Goal: Task Accomplishment & Management: Manage account settings

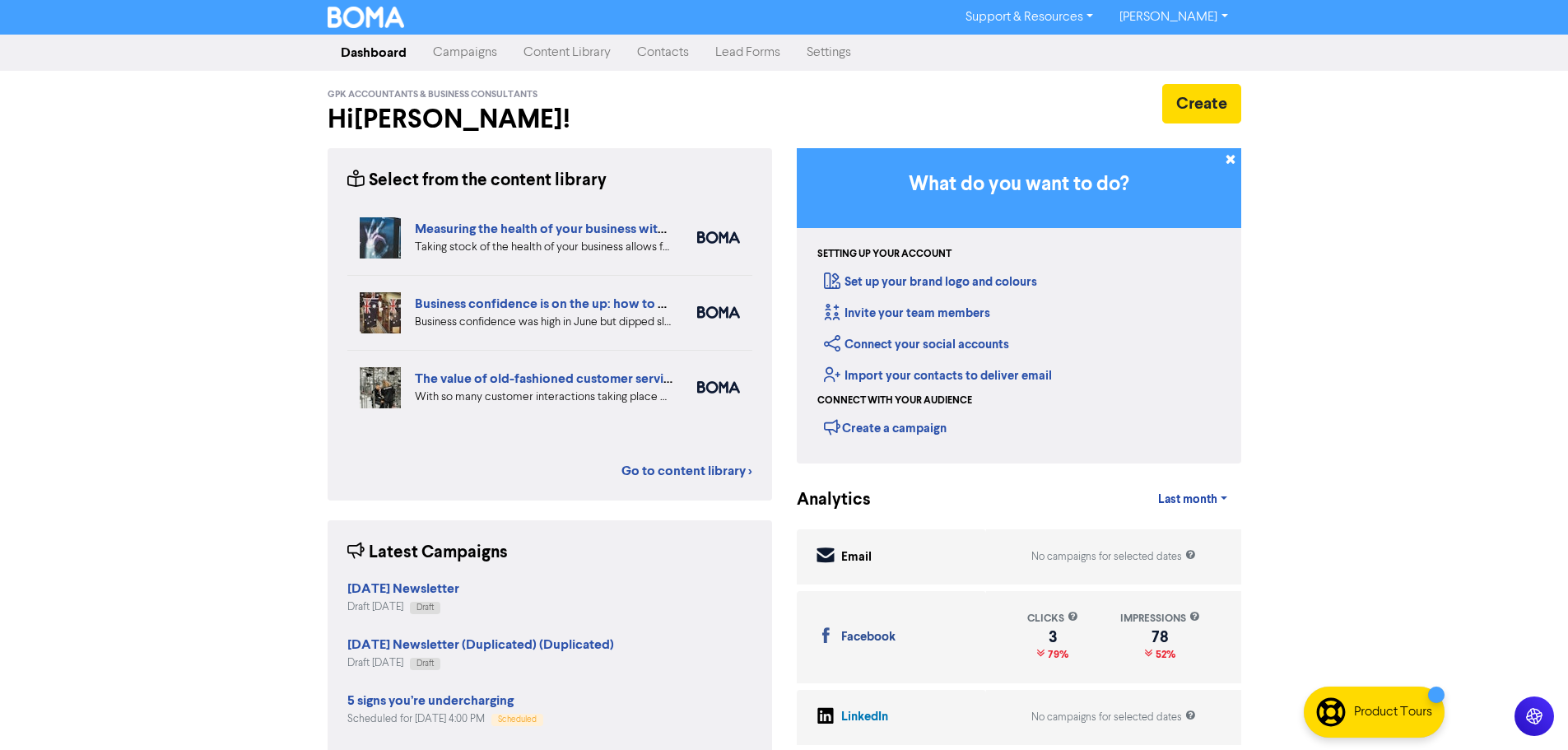
click at [670, 48] on link "Contacts" at bounding box center [662, 52] width 78 height 33
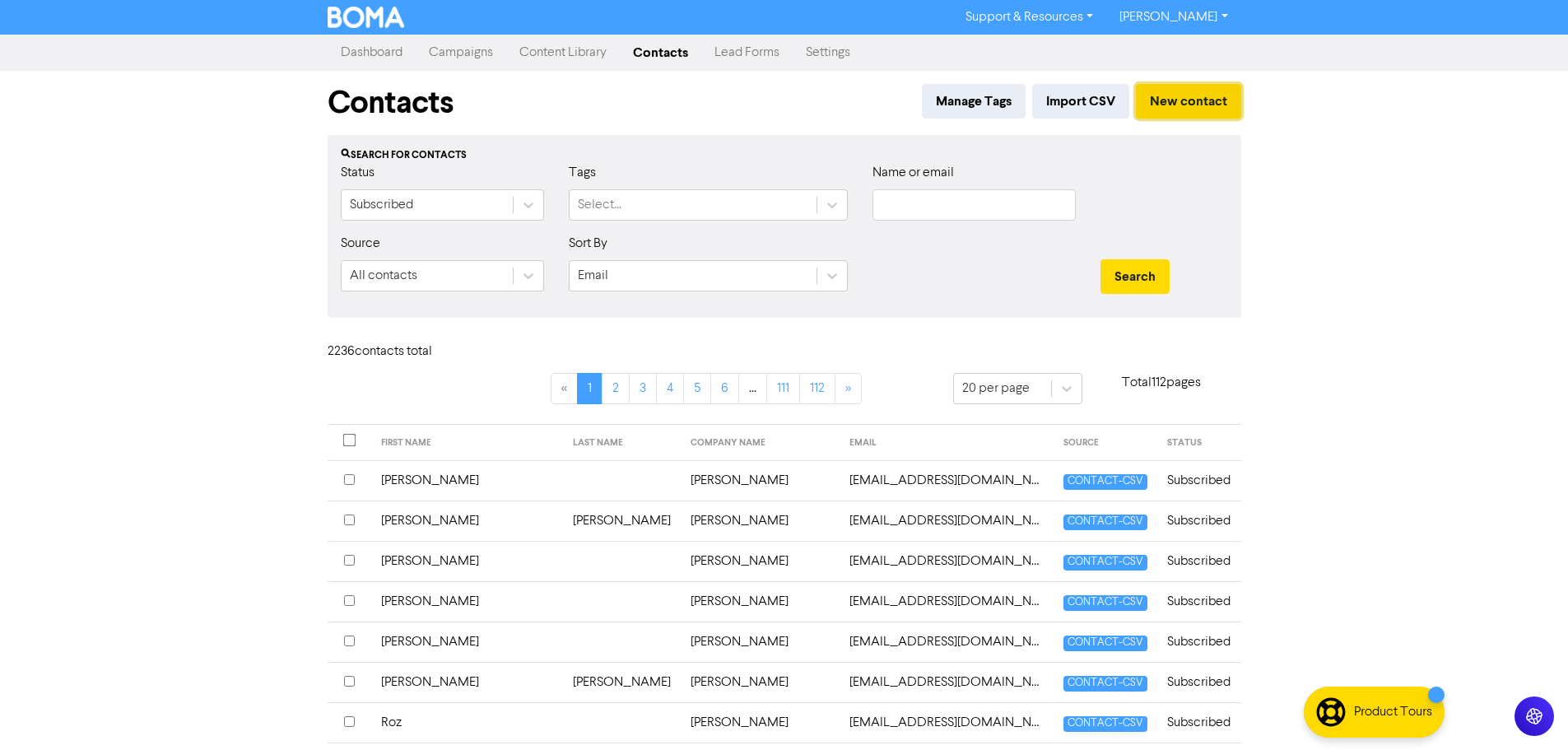
click at [1158, 96] on button "New contact" at bounding box center [1188, 100] width 105 height 34
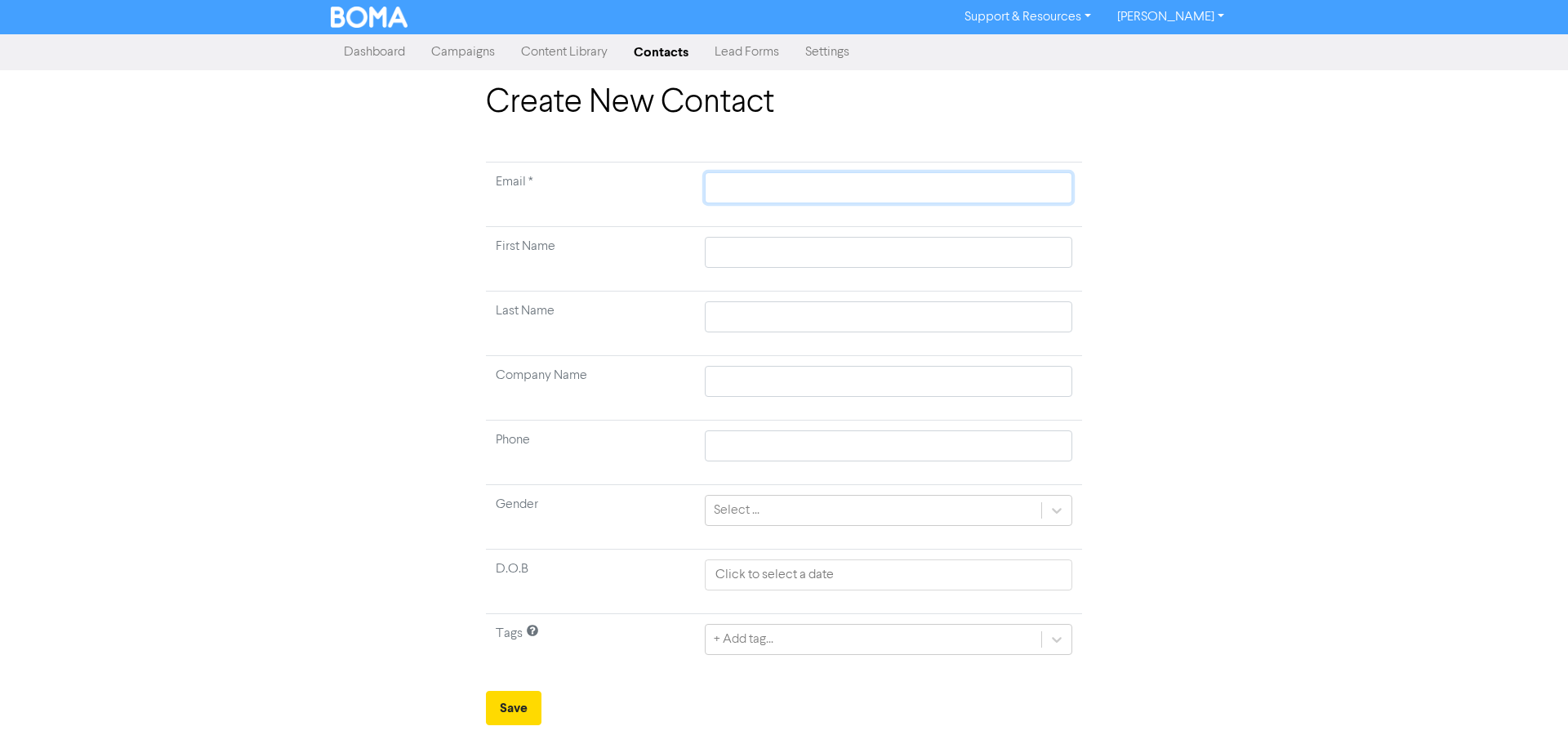
click at [783, 183] on input "text" at bounding box center [888, 187] width 368 height 31
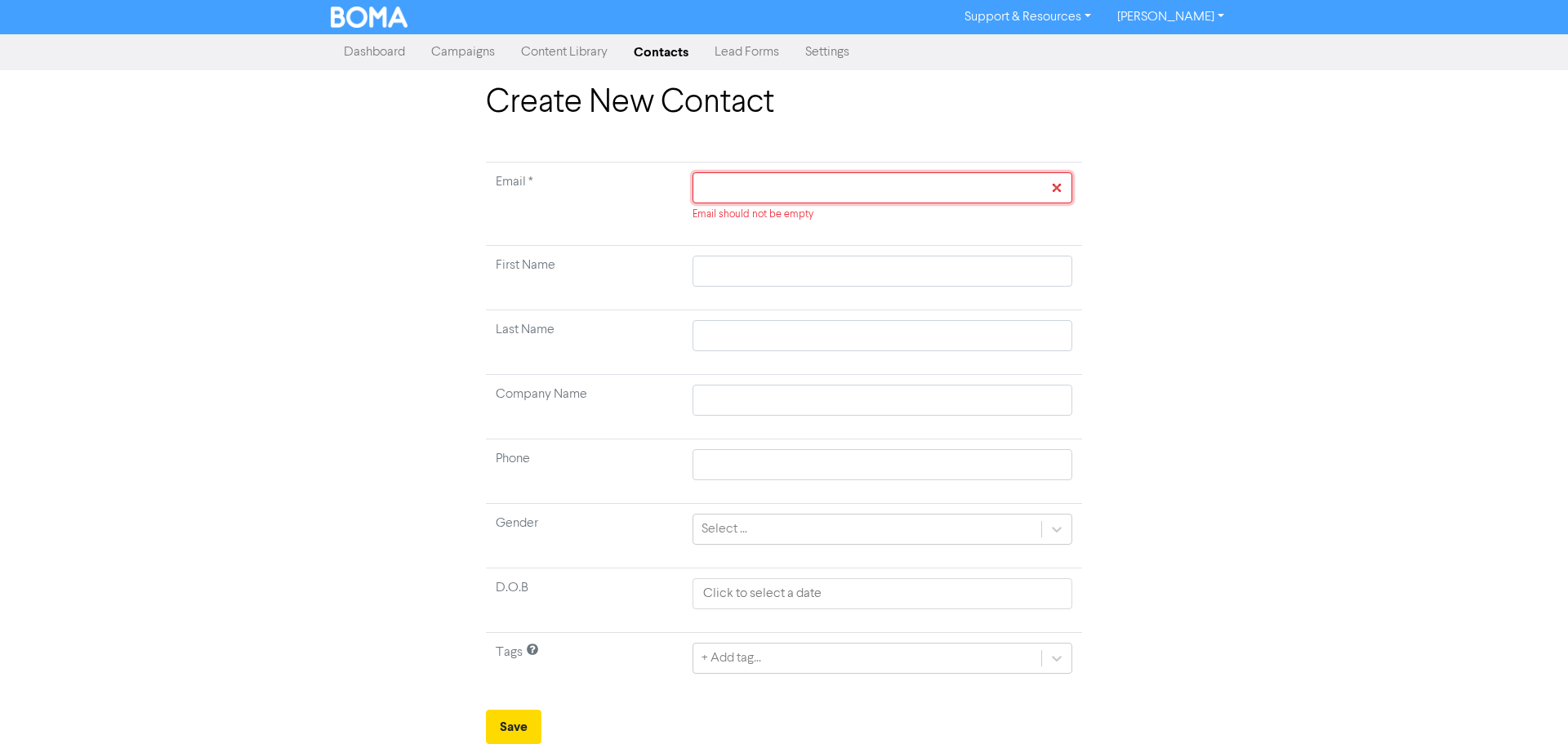
drag, startPoint x: 767, startPoint y: 176, endPoint x: 762, endPoint y: 184, distance: 9.4
click at [767, 176] on input "text" at bounding box center [883, 187] width 380 height 31
paste input "[EMAIL_ADDRESS][DOMAIN_NAME]"
type input "[EMAIL_ADDRESS][DOMAIN_NAME]"
drag, startPoint x: 706, startPoint y: 189, endPoint x: 688, endPoint y: 197, distance: 19.7
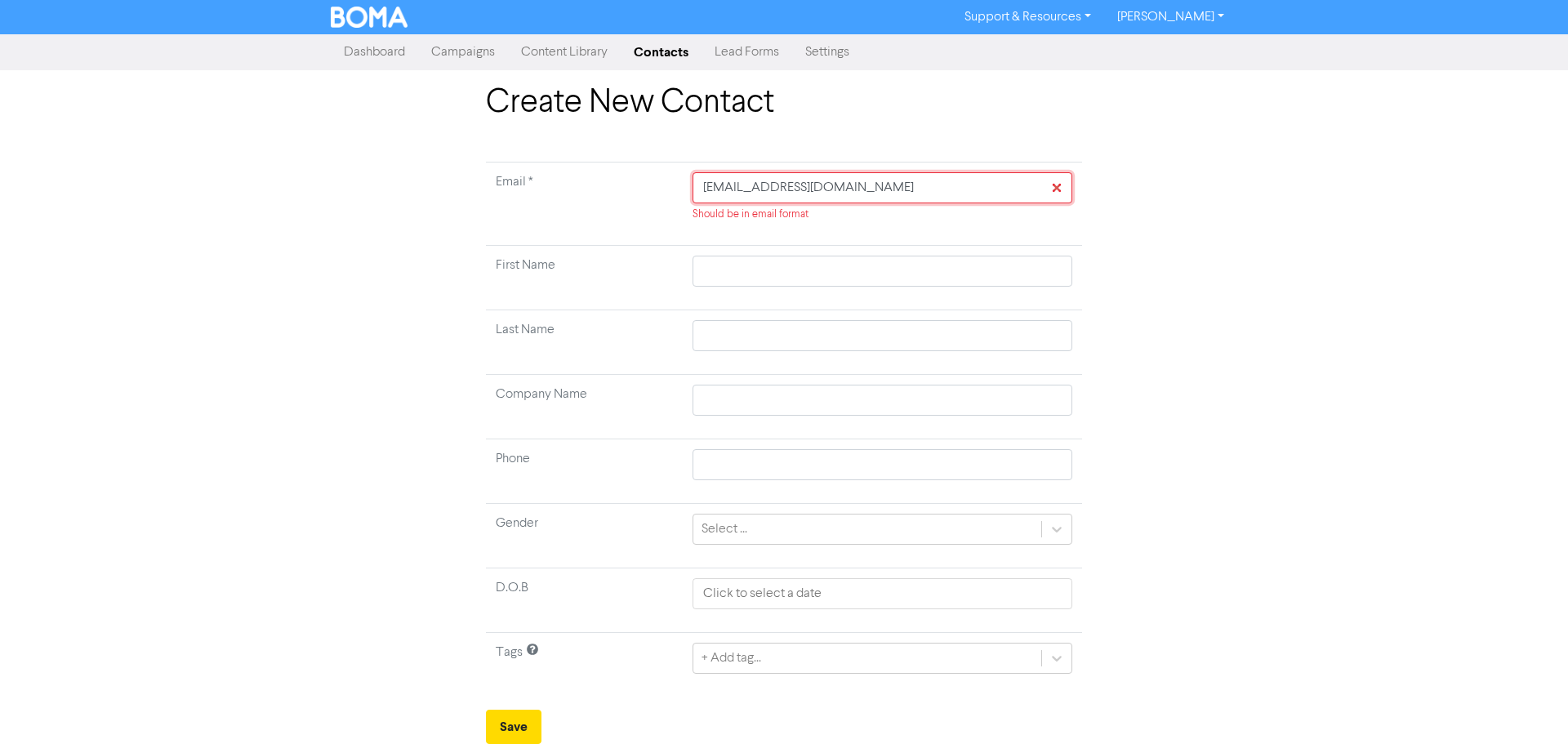
click at [688, 197] on td "[EMAIL_ADDRESS][DOMAIN_NAME] Should be in email format" at bounding box center [882, 204] width 399 height 83
type input "[EMAIL_ADDRESS][DOMAIN_NAME]"
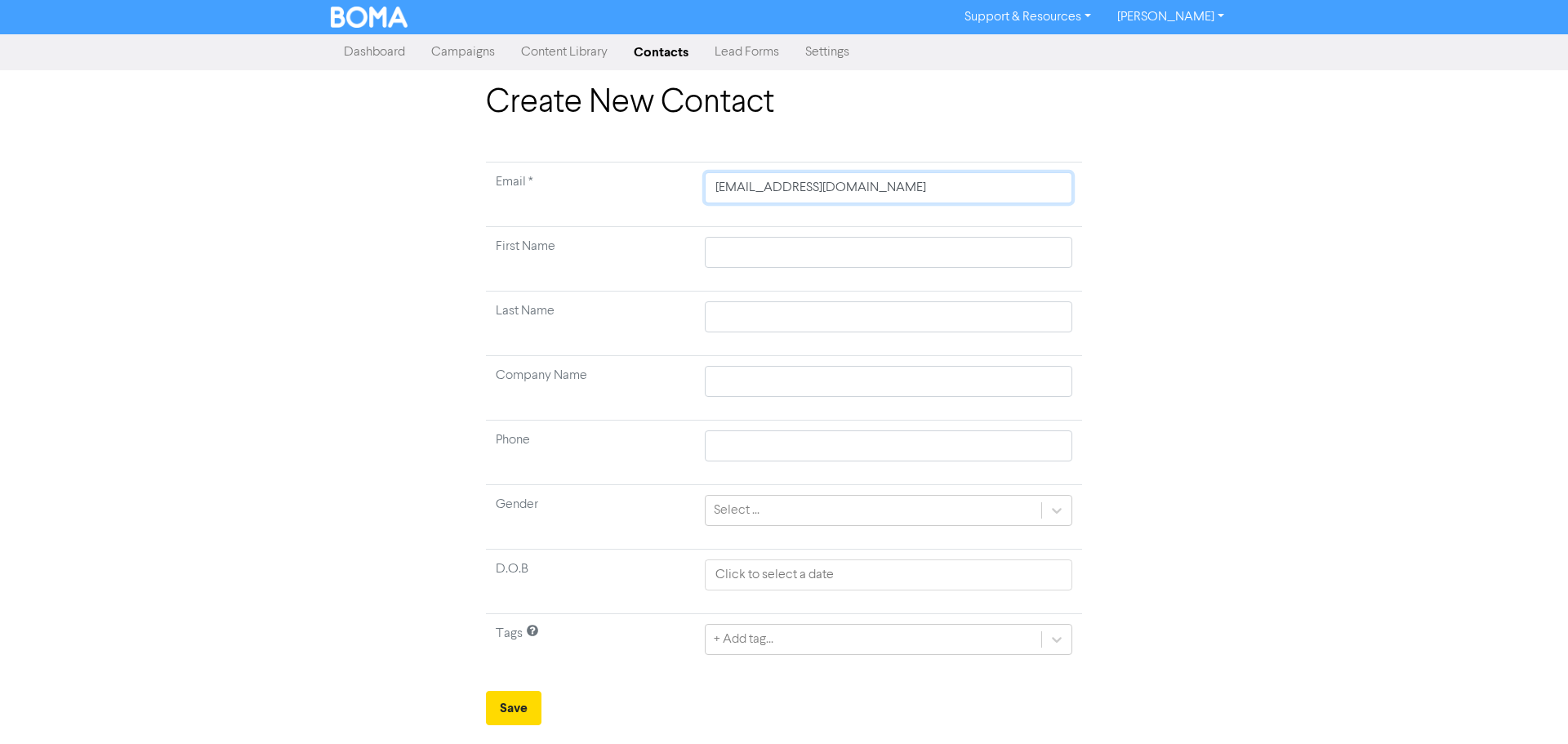
type input "[EMAIL_ADDRESS][DOMAIN_NAME]"
click at [759, 251] on input "text" at bounding box center [888, 251] width 368 height 31
type input "C"
type input "Ch"
type input "Che"
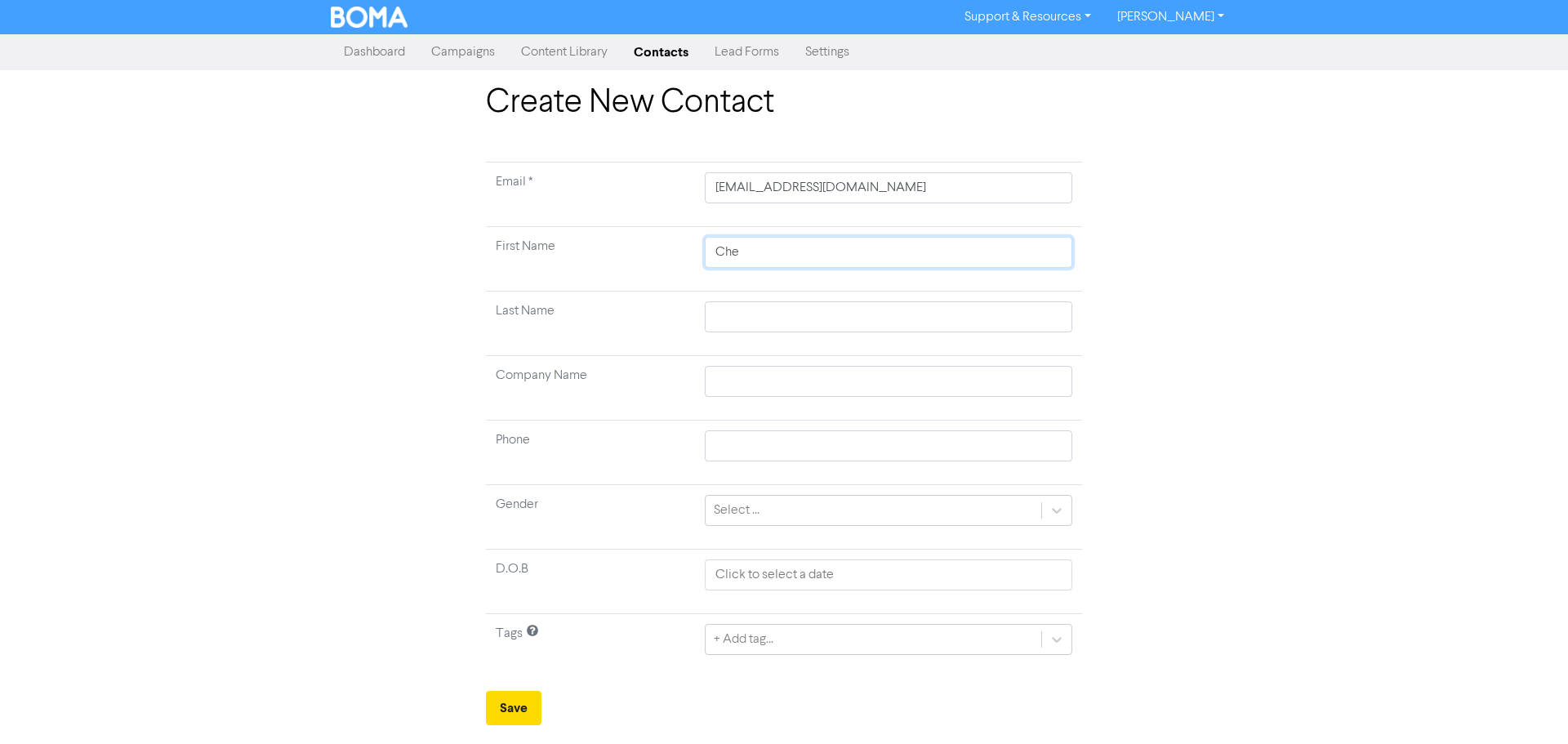
type input "Chel"
type input "Chels"
type input "Chelse"
type input "Chelset"
type input "Chelse"
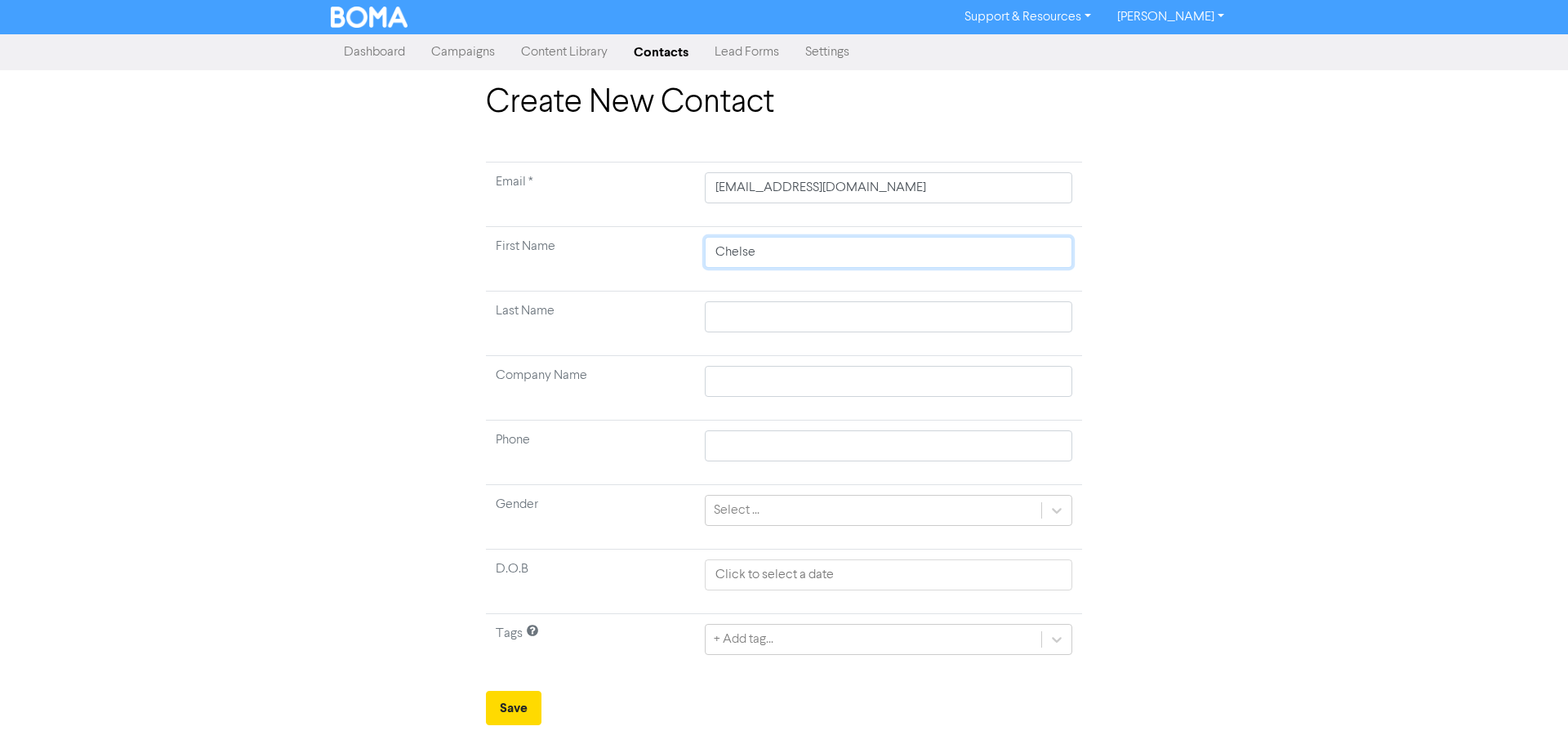
type input "[PERSON_NAME]"
click at [755, 319] on input "text" at bounding box center [888, 316] width 368 height 31
type input "R"
type input "Ro"
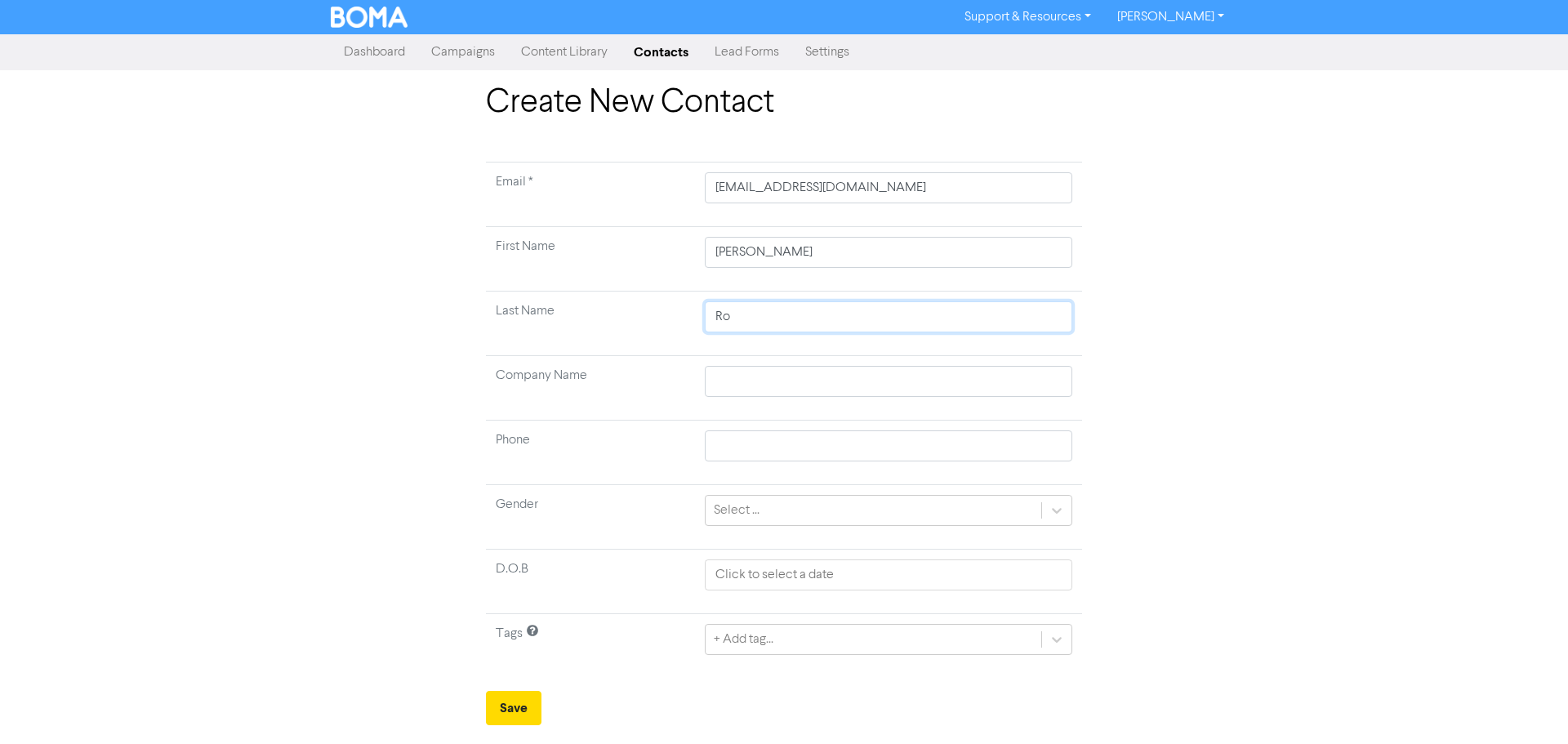
type input "[PERSON_NAME]"
type input "Robe"
type input "Rober"
type input "[PERSON_NAME]"
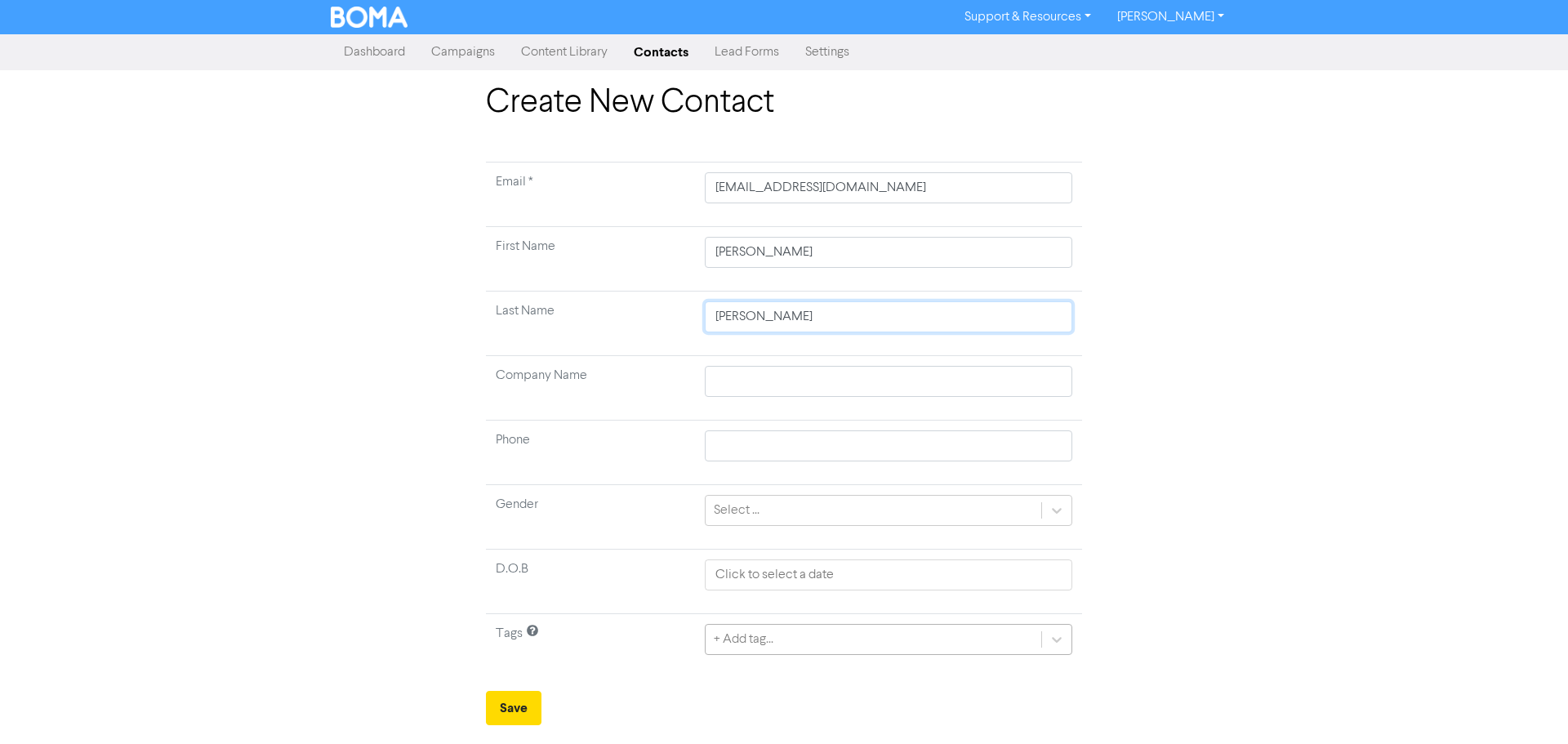
type input "[PERSON_NAME]"
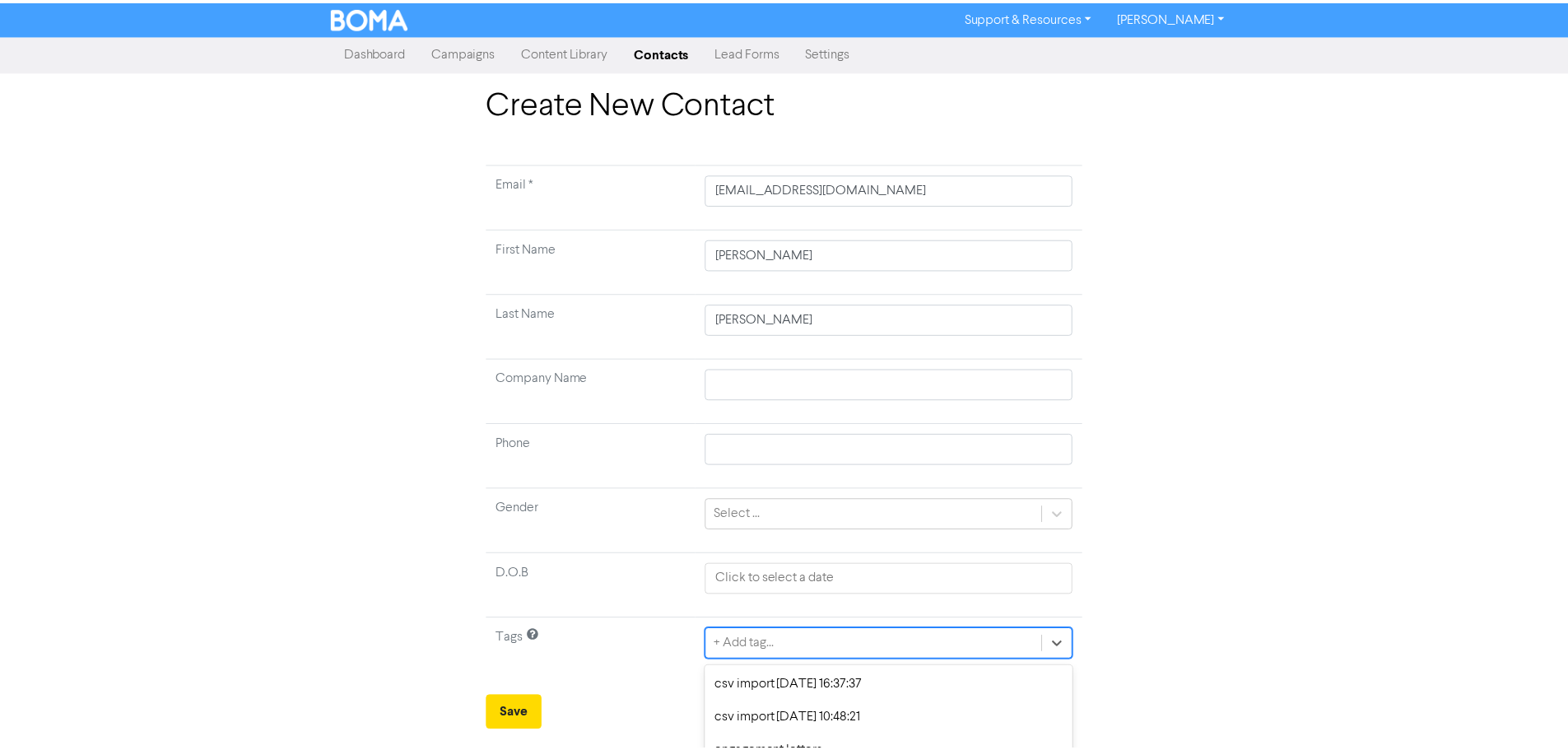
scroll to position [164, 0]
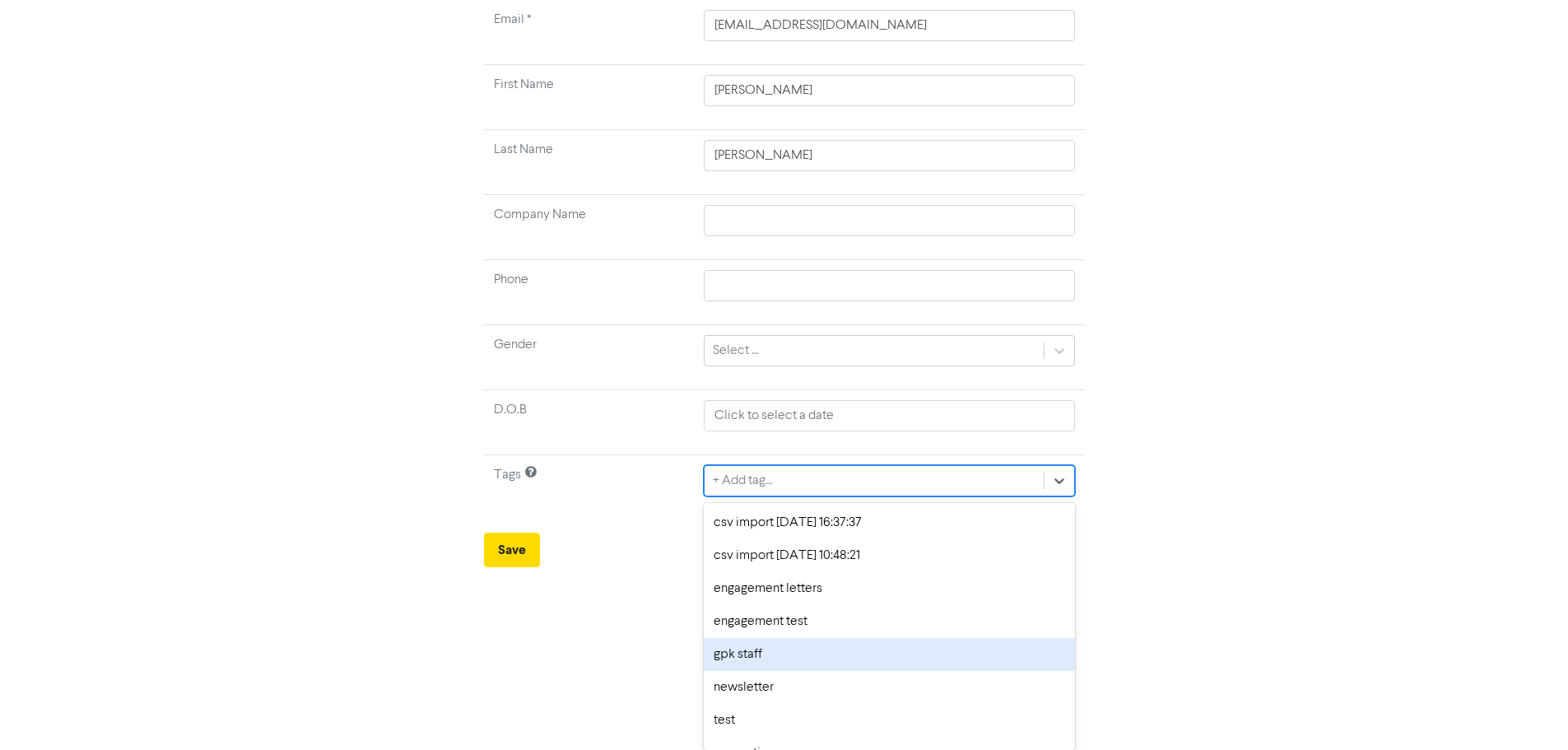
click at [750, 496] on div "option gpk staff focused, 5 of 8. 8 results available. Use Up and Down to choos…" at bounding box center [888, 480] width 370 height 31
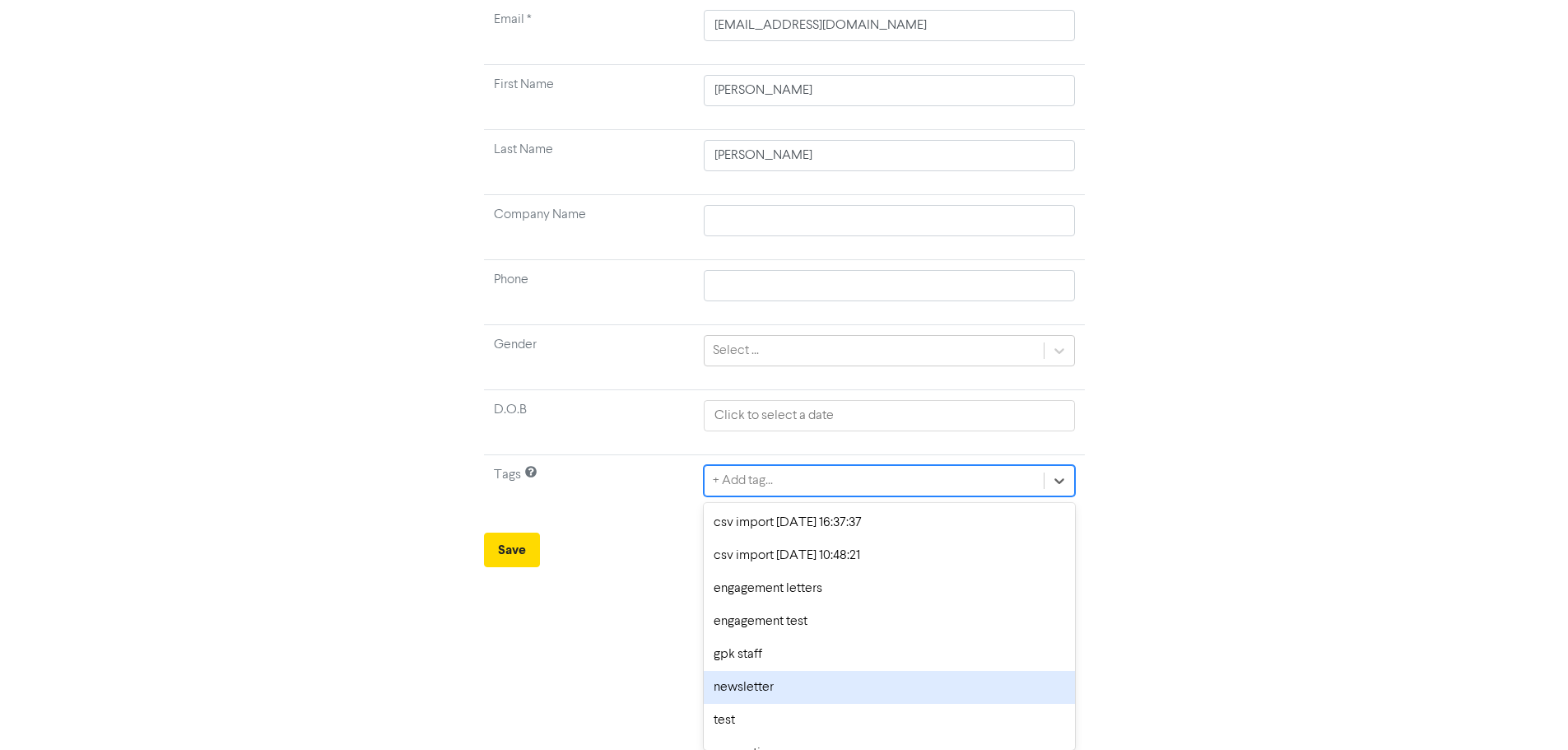
click at [776, 685] on div "newsletter" at bounding box center [888, 686] width 370 height 33
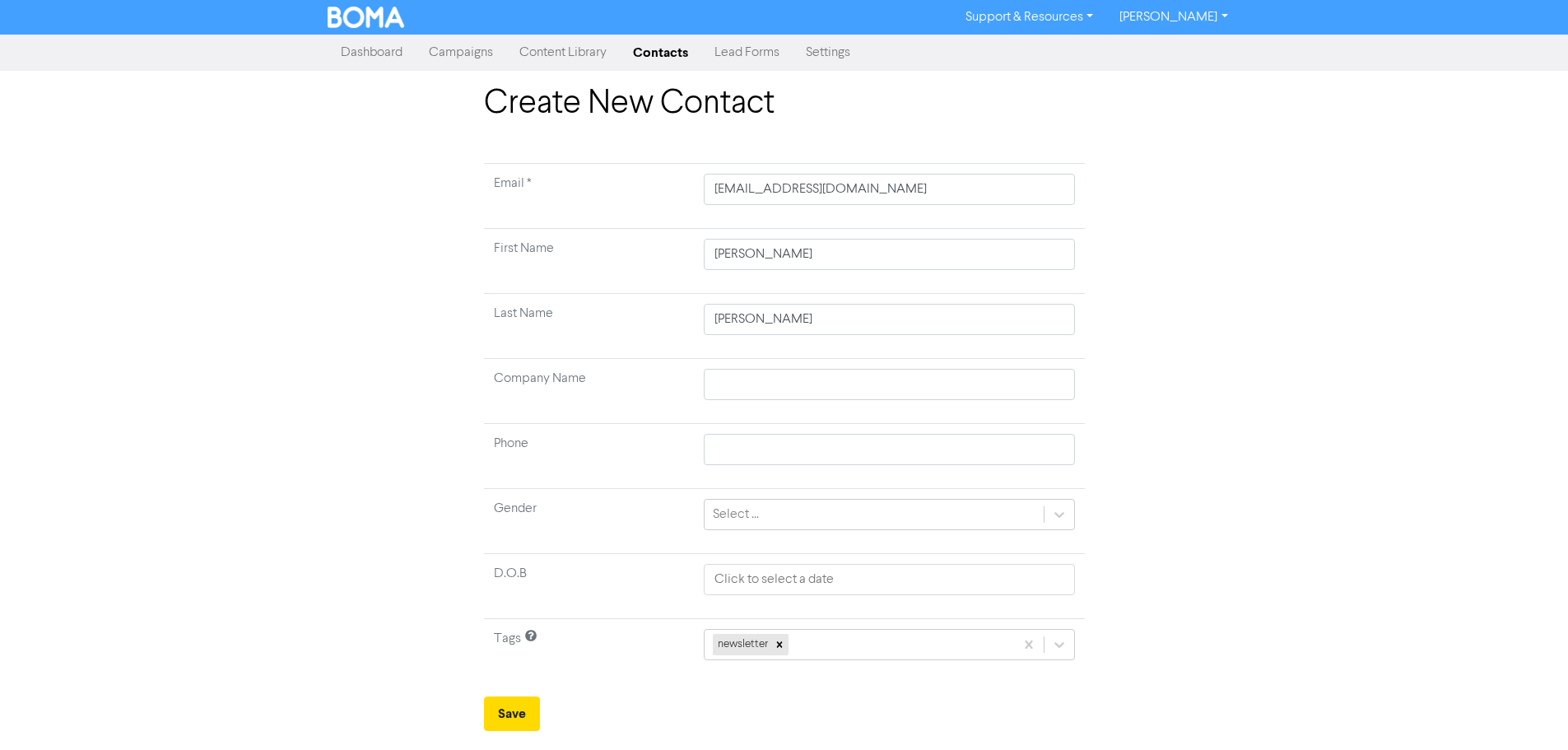
scroll to position [0, 0]
click at [516, 713] on button "Save" at bounding box center [518, 713] width 56 height 34
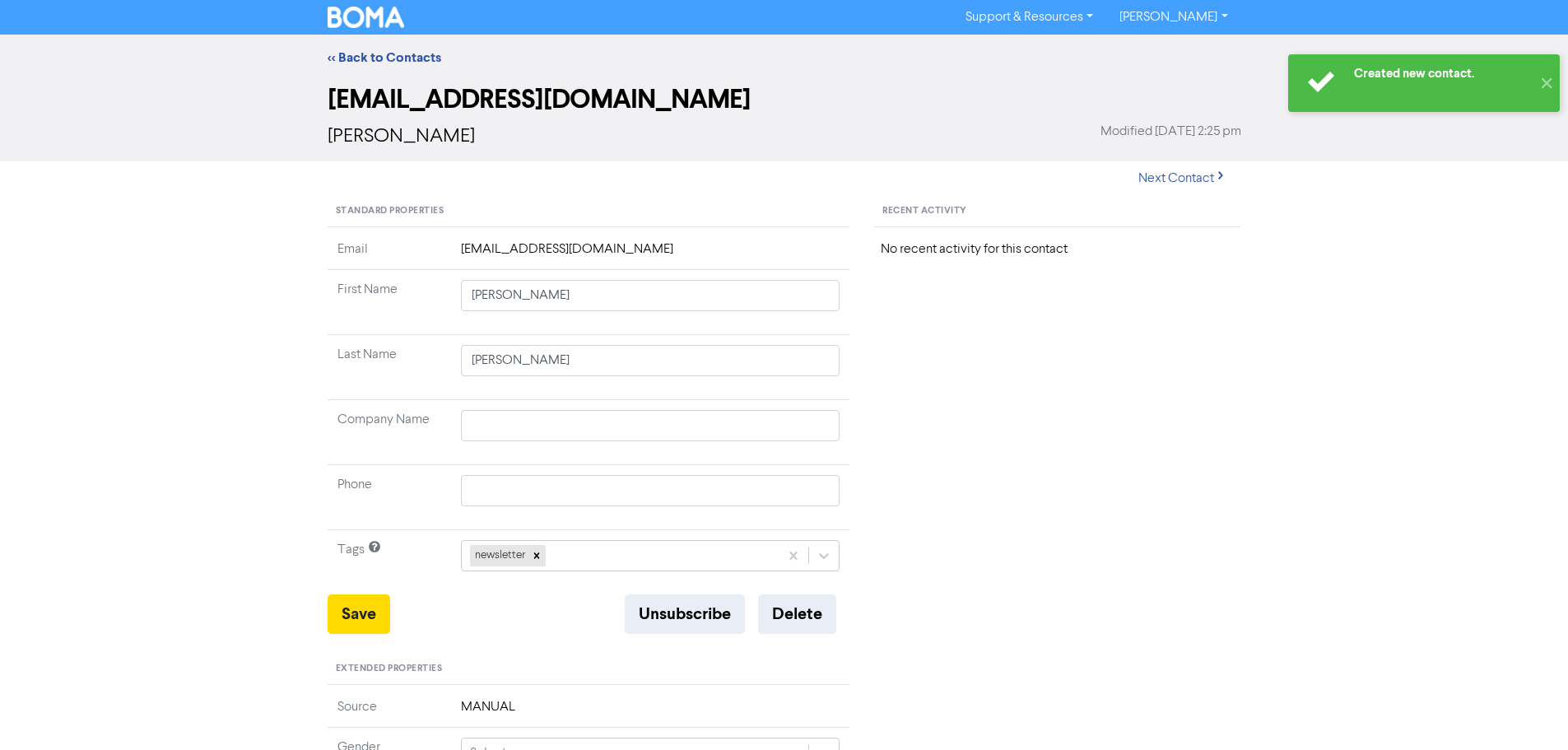
click at [1014, 555] on div "Recent Activity No recent activity for this contact" at bounding box center [1056, 708] width 391 height 1025
click at [390, 49] on link "<< Back to Contacts" at bounding box center [385, 58] width 114 height 17
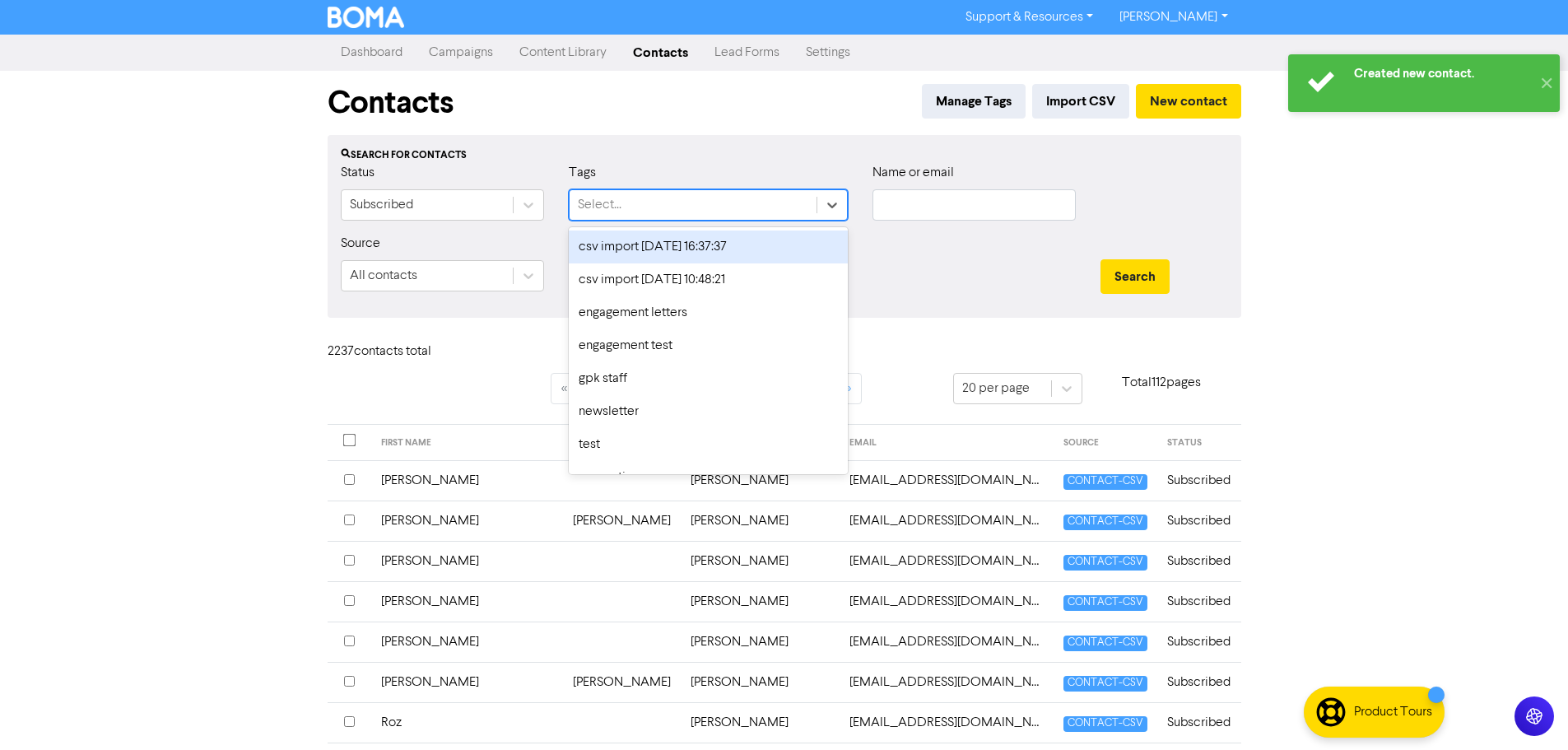
click at [679, 205] on div "Select..." at bounding box center [692, 204] width 247 height 29
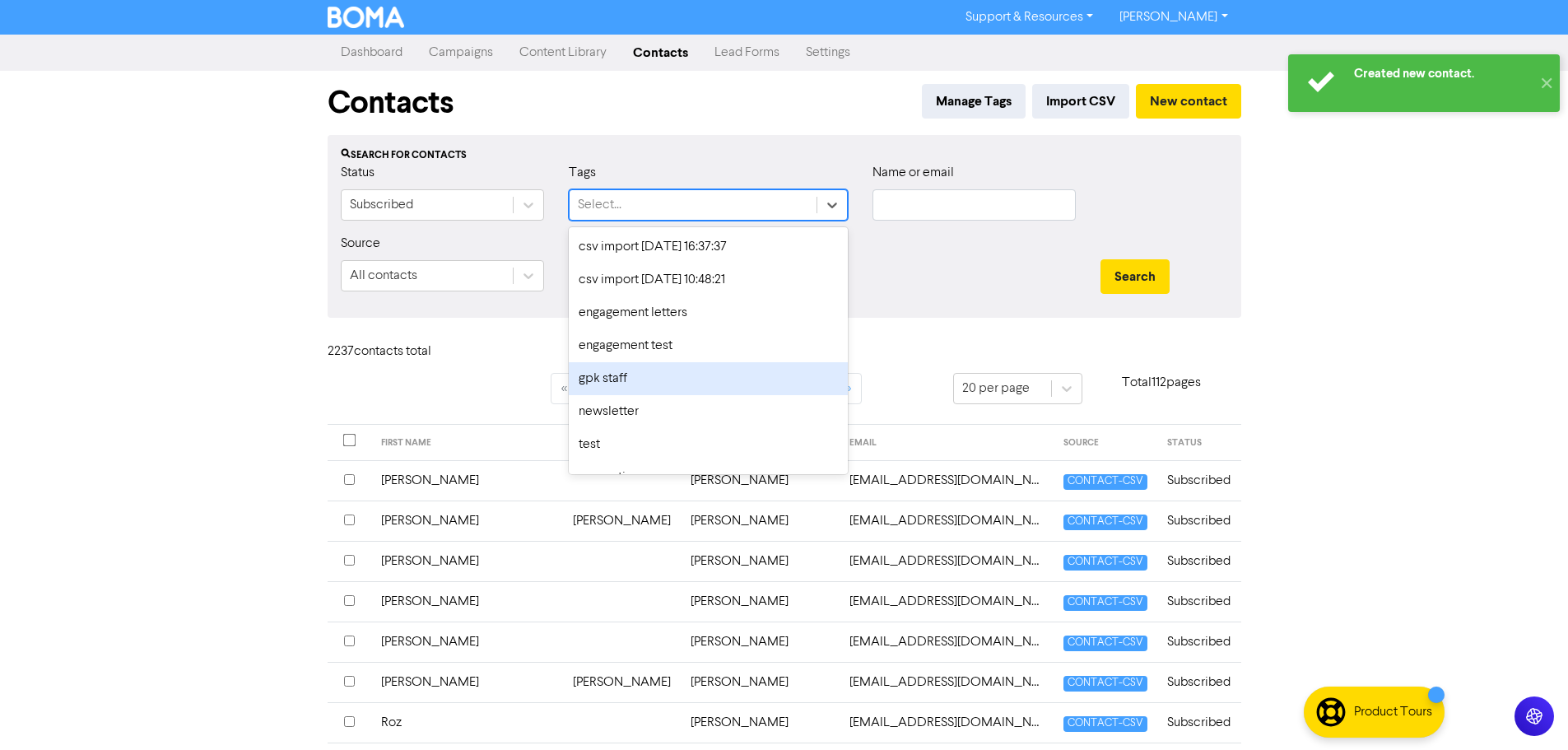
click at [711, 391] on div "gpk staff" at bounding box center [708, 378] width 279 height 33
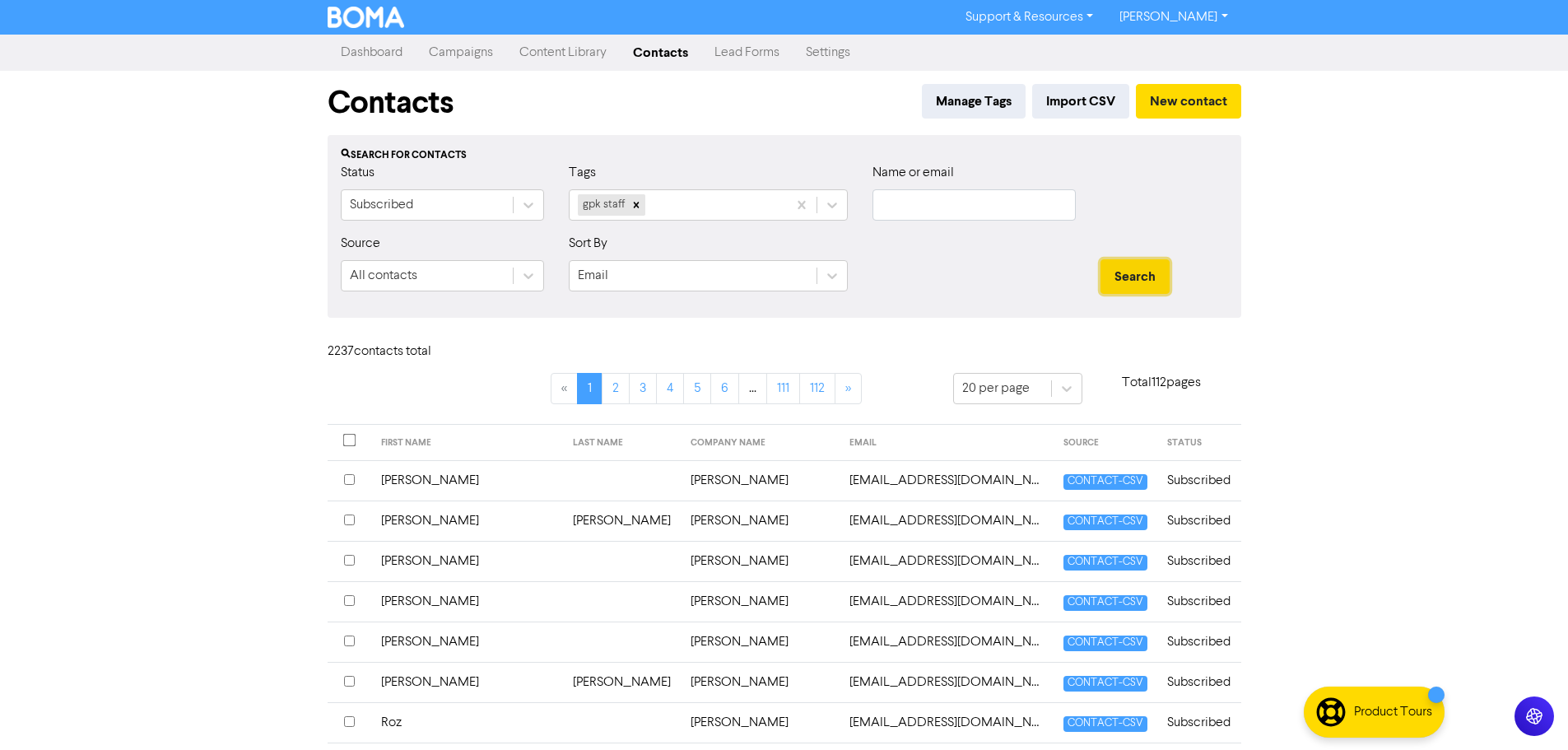
click at [1129, 283] on button "Search" at bounding box center [1135, 276] width 69 height 34
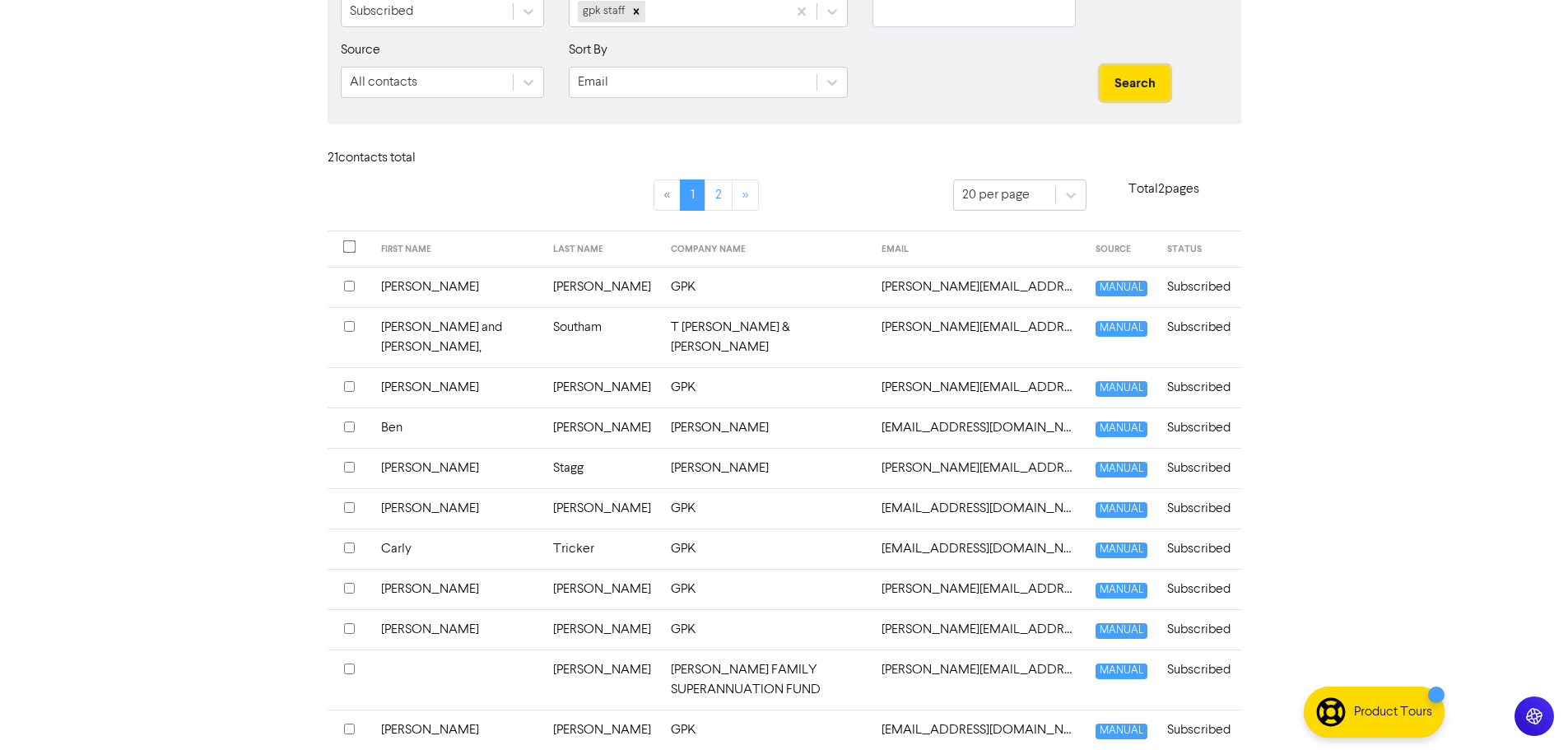
scroll to position [165, 0]
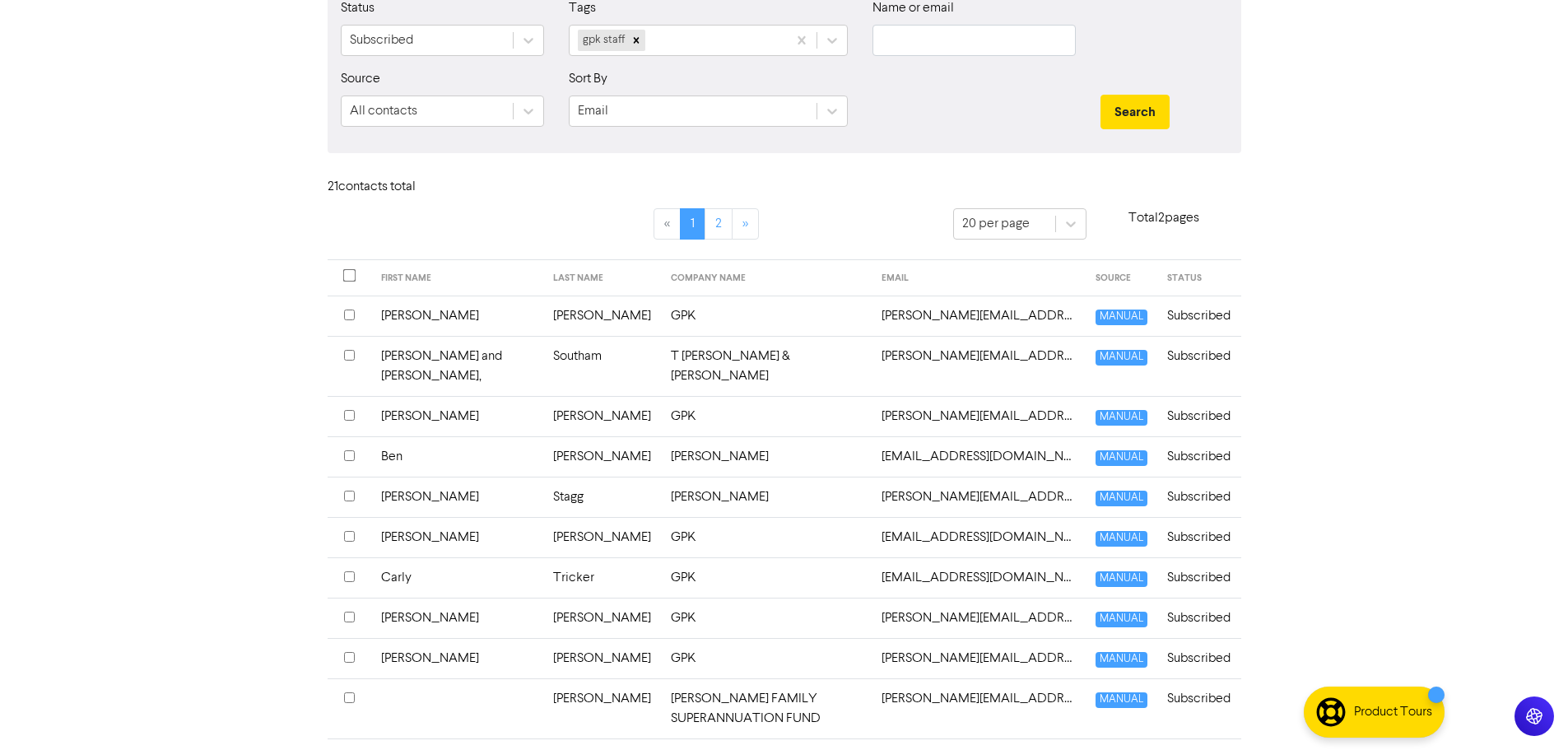
click at [440, 356] on td "[PERSON_NAME] and [PERSON_NAME]," at bounding box center [457, 366] width 172 height 60
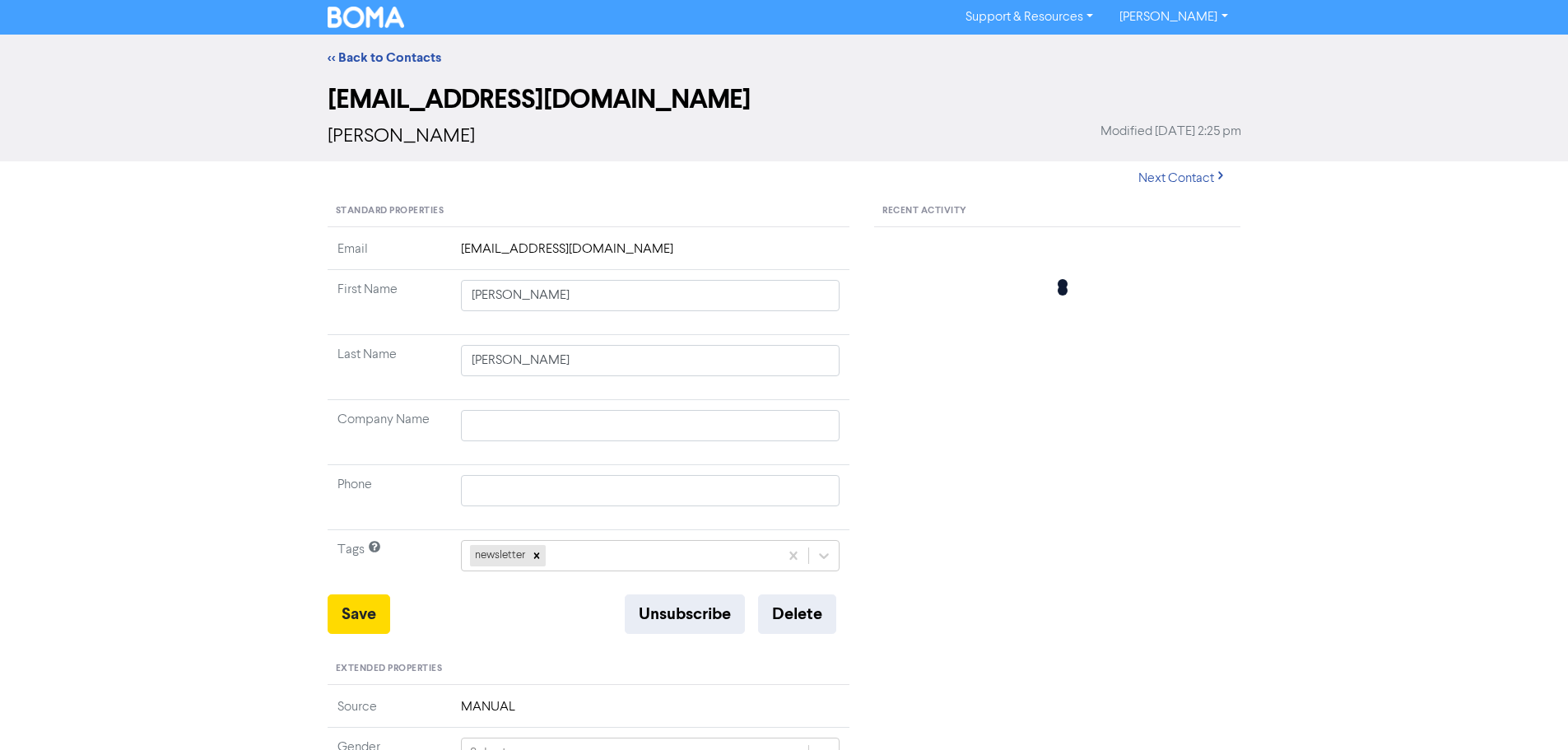
type input "[PERSON_NAME] and [PERSON_NAME],"
type input "Southam"
type input "T [PERSON_NAME] & [PERSON_NAME]"
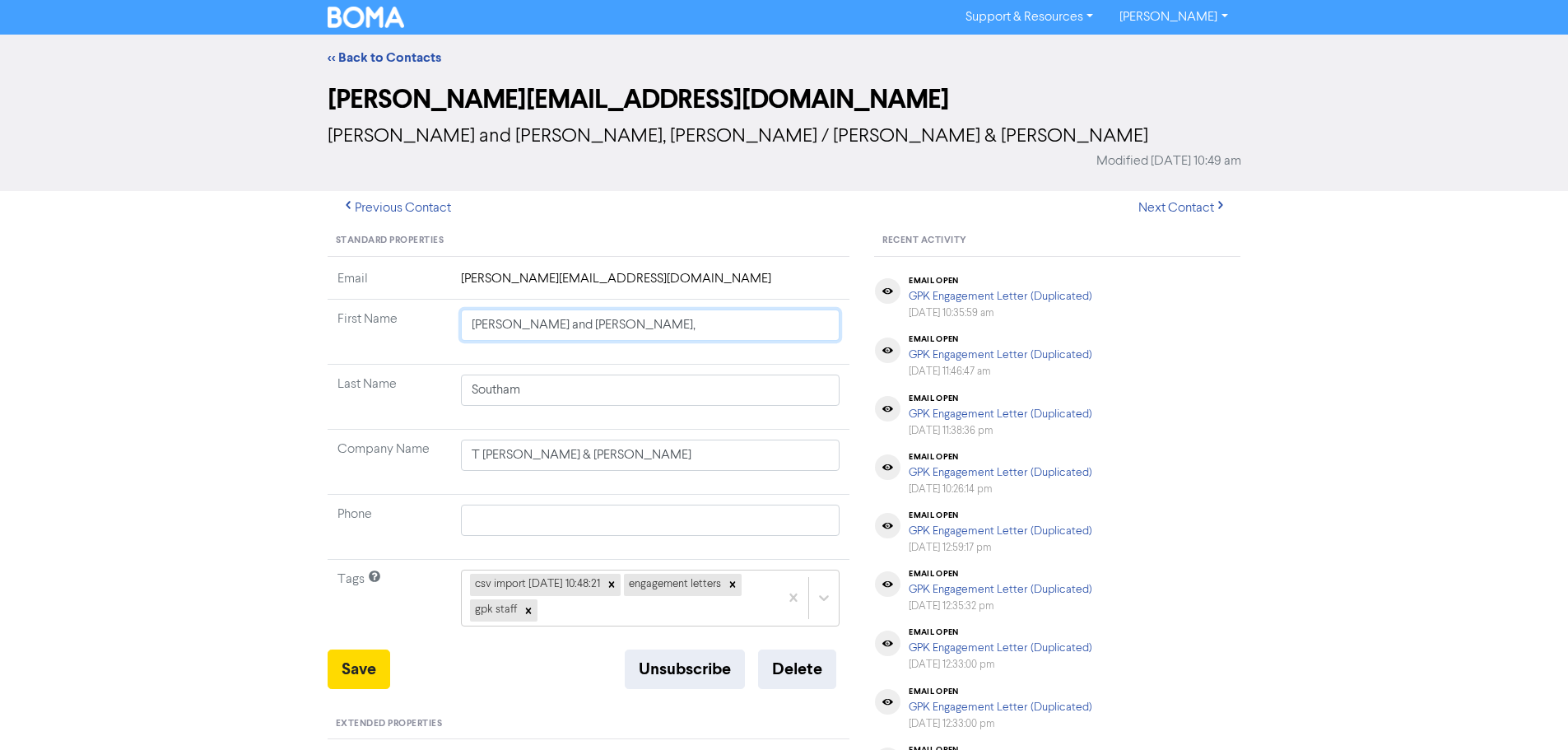
drag, startPoint x: 587, startPoint y: 295, endPoint x: 411, endPoint y: 304, distance: 176.2
click at [412, 304] on tr "First Name [PERSON_NAME] and [PERSON_NAME]," at bounding box center [589, 332] width 523 height 65
type input "A"
type input "An"
type input "[PERSON_NAME]"
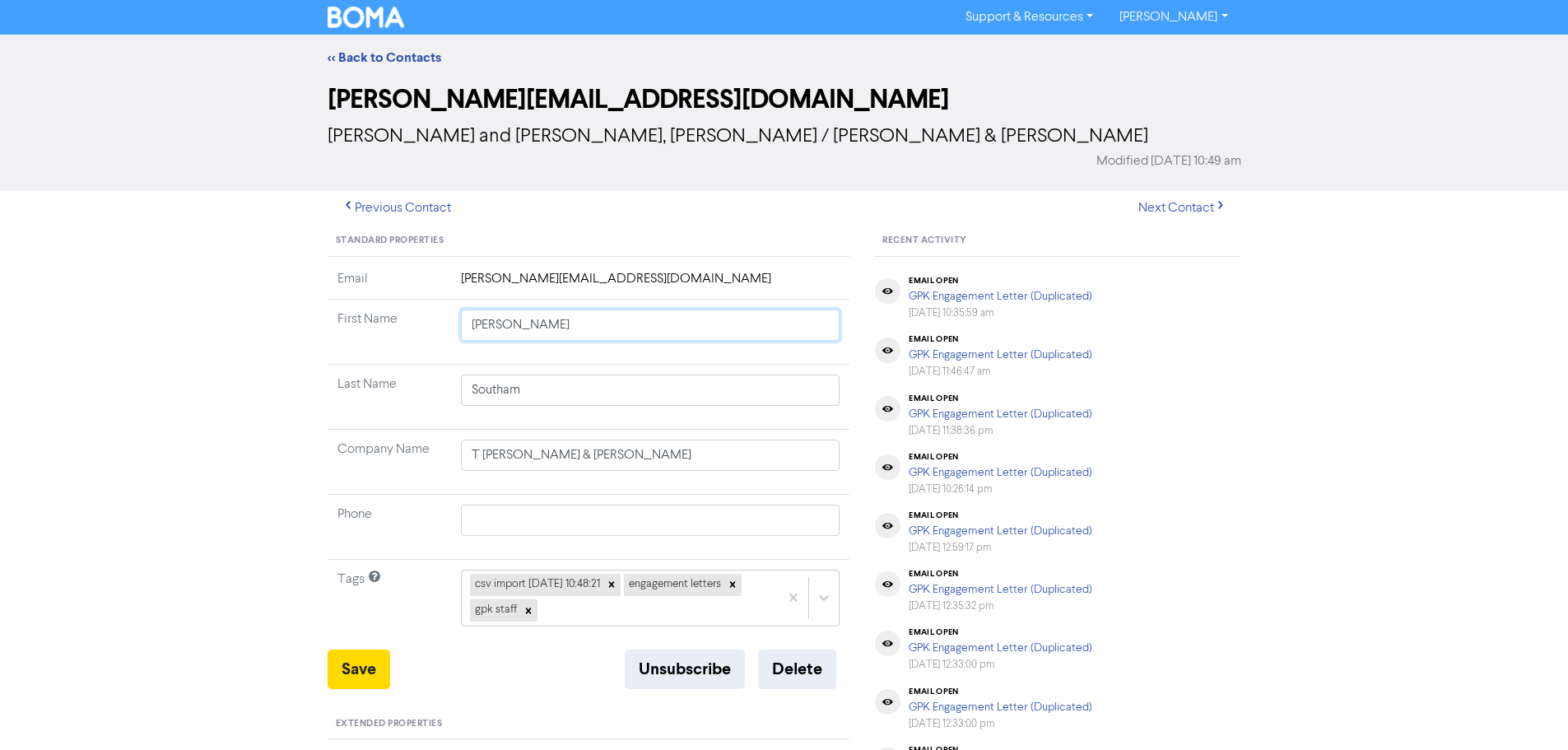
type input "Anit"
type input "[PERSON_NAME]"
drag, startPoint x: 659, startPoint y: 426, endPoint x: 431, endPoint y: 441, distance: 228.5
click at [431, 440] on tr "Company Name [PERSON_NAME] & [PERSON_NAME]" at bounding box center [589, 462] width 523 height 65
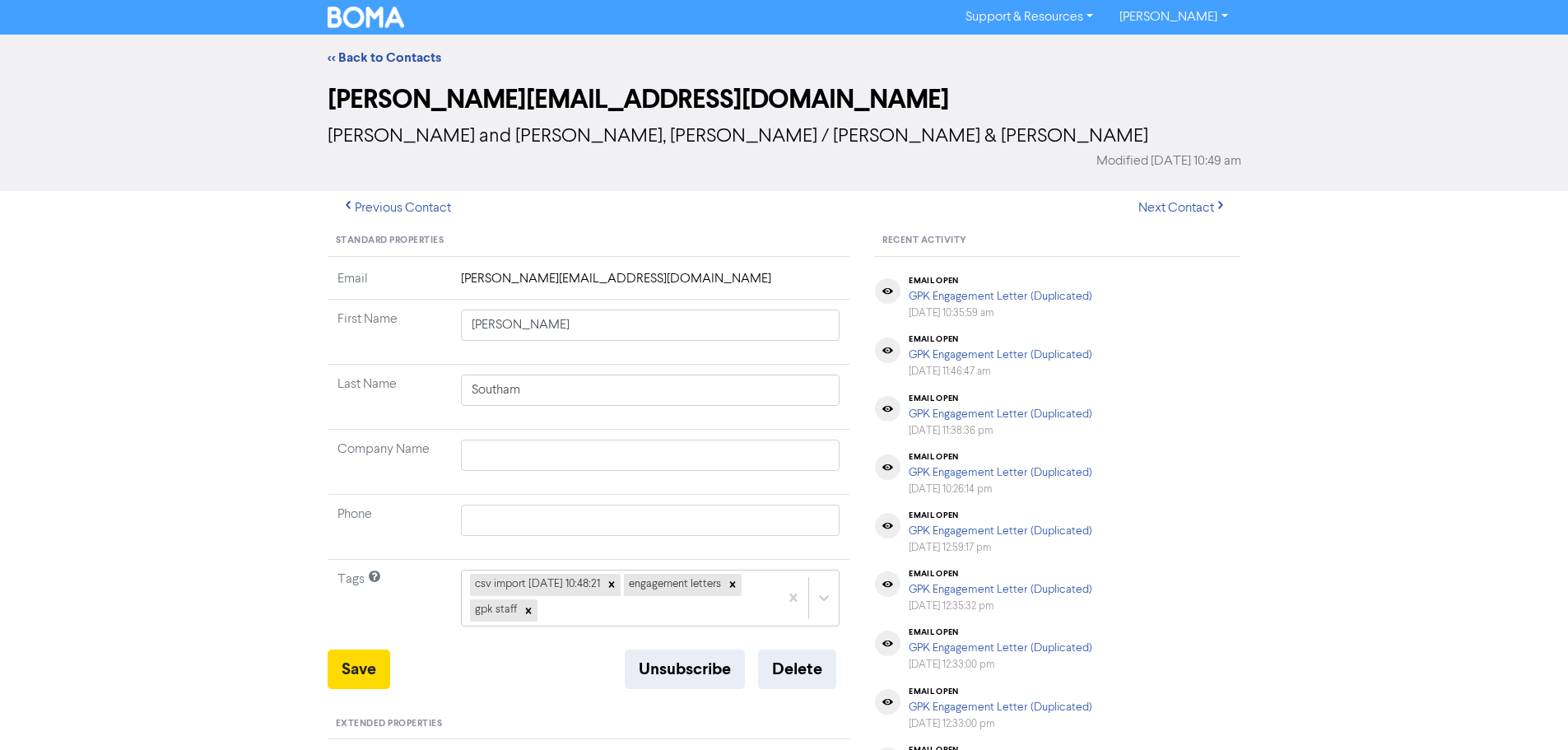
click at [512, 649] on div "Save Unsubscribe Delete" at bounding box center [589, 668] width 523 height 39
click at [621, 574] on div at bounding box center [611, 584] width 18 height 22
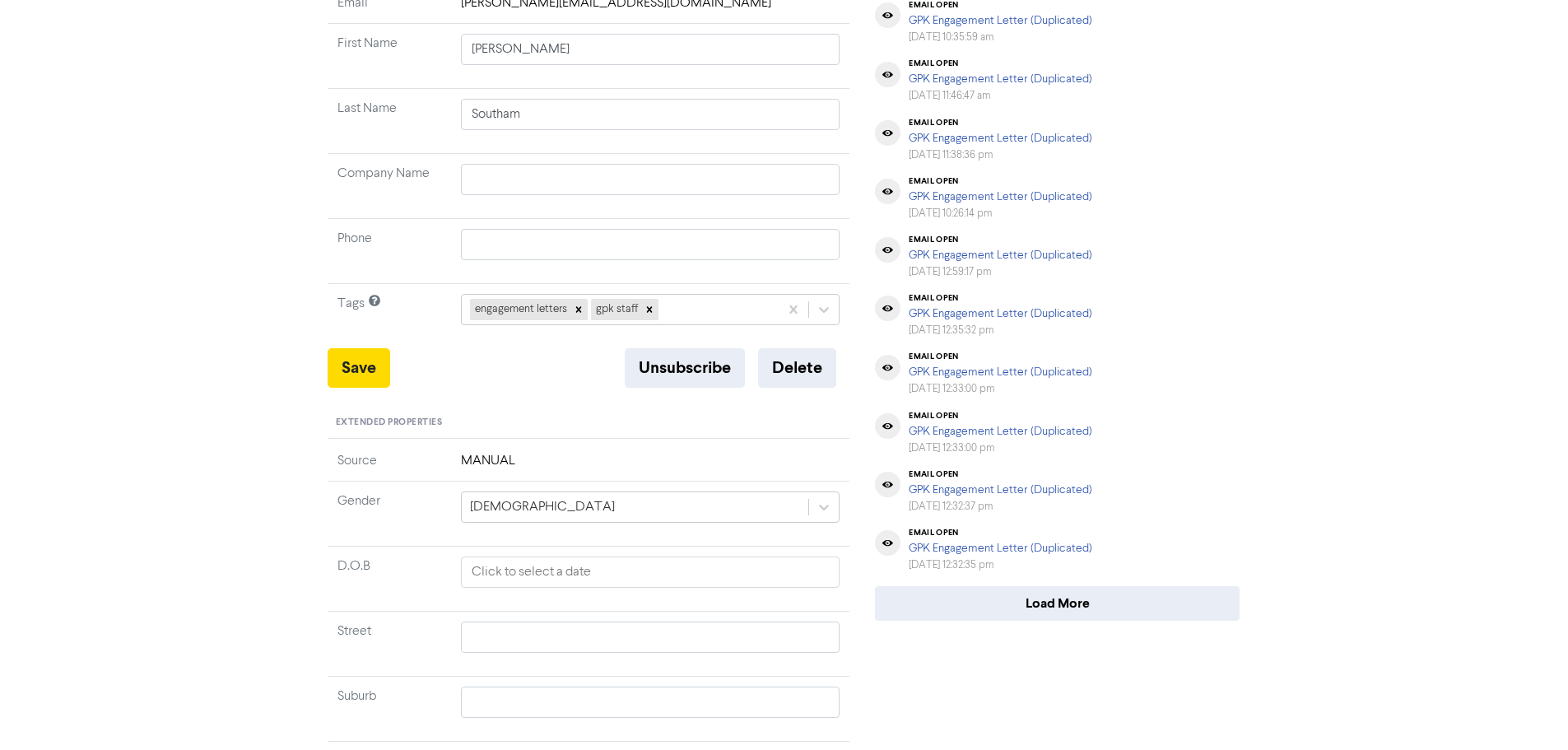
scroll to position [411, 0]
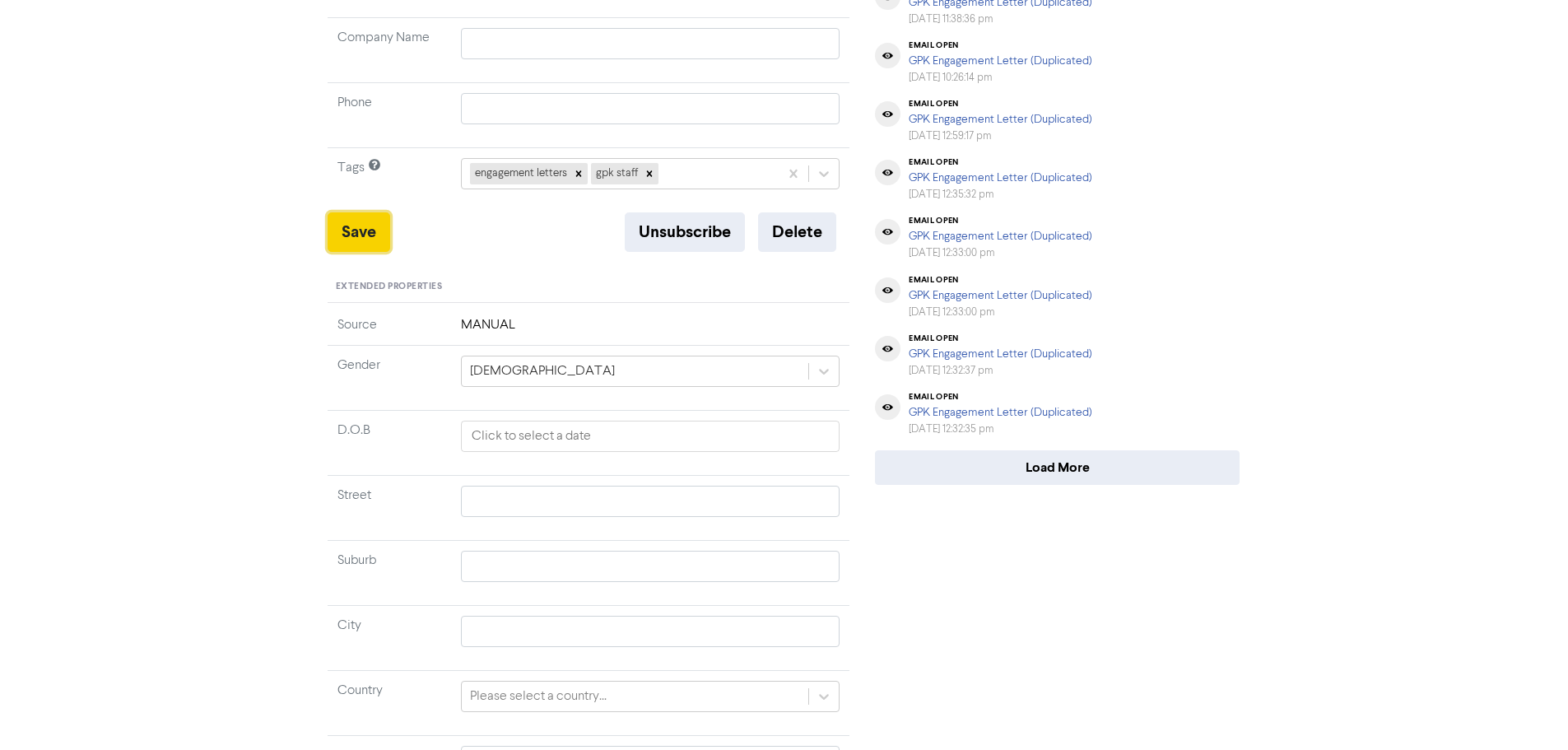
click at [352, 212] on button "Save" at bounding box center [359, 232] width 63 height 39
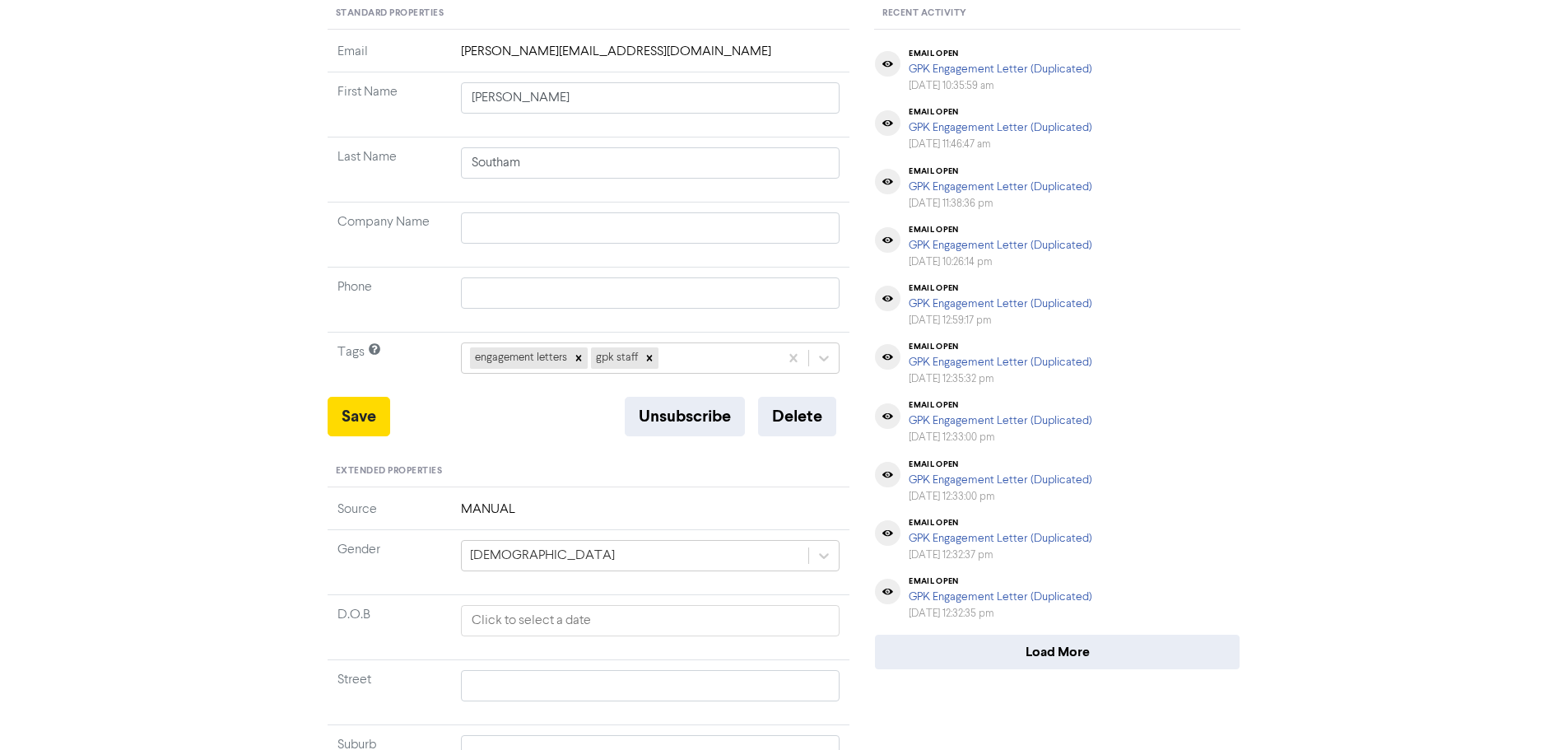
scroll to position [0, 0]
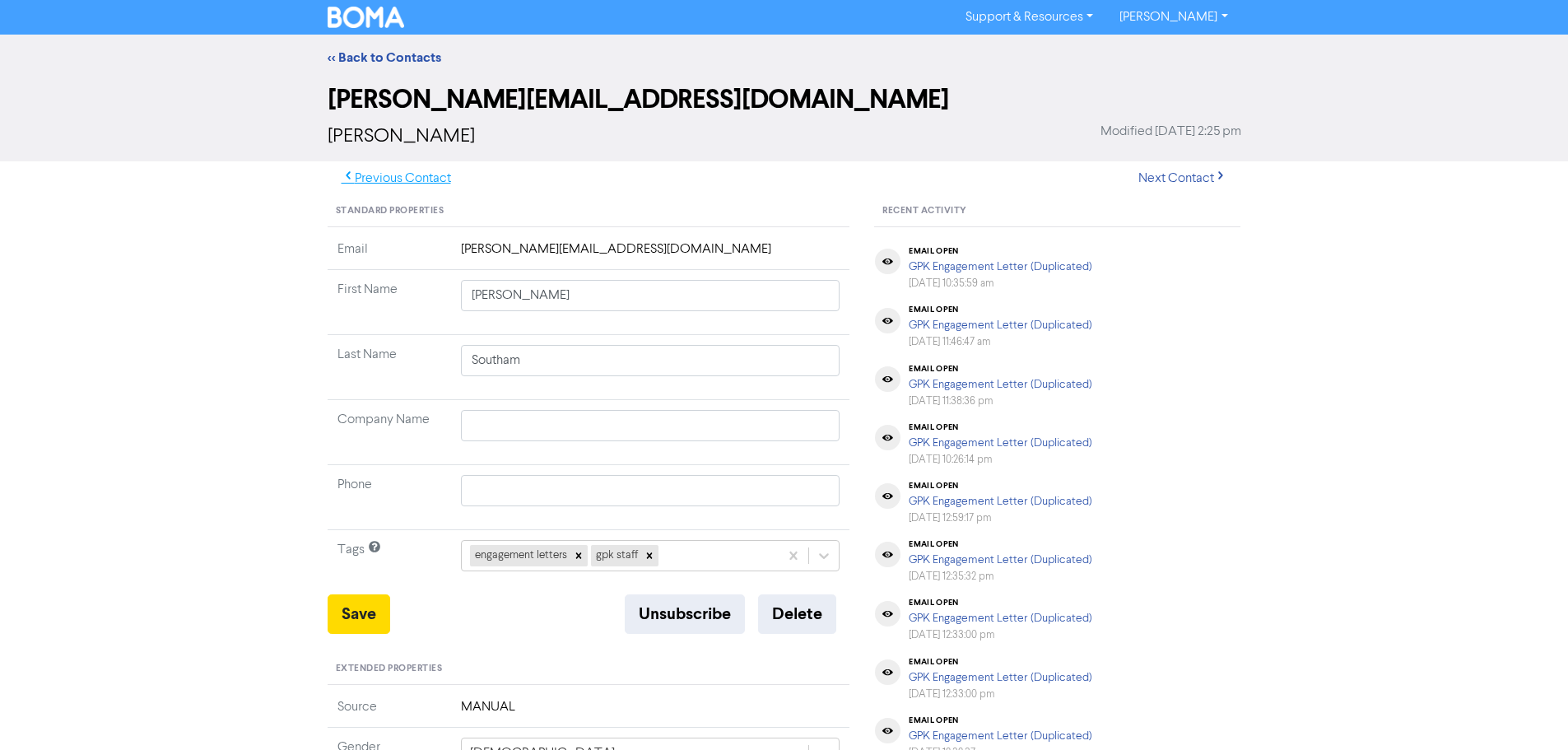
click at [393, 174] on button "Previous Contact" at bounding box center [396, 178] width 137 height 34
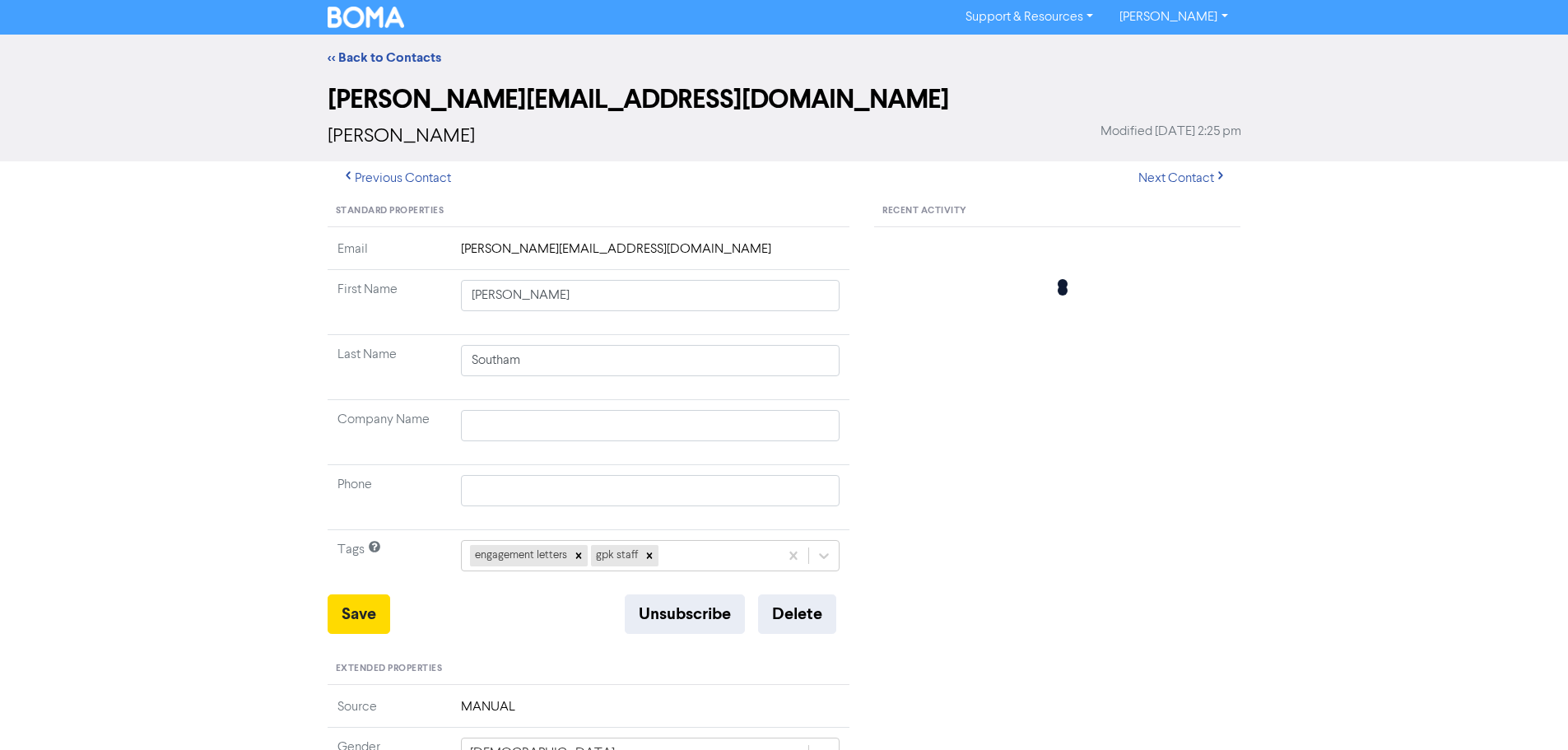
type input "[PERSON_NAME]"
type input "GPK"
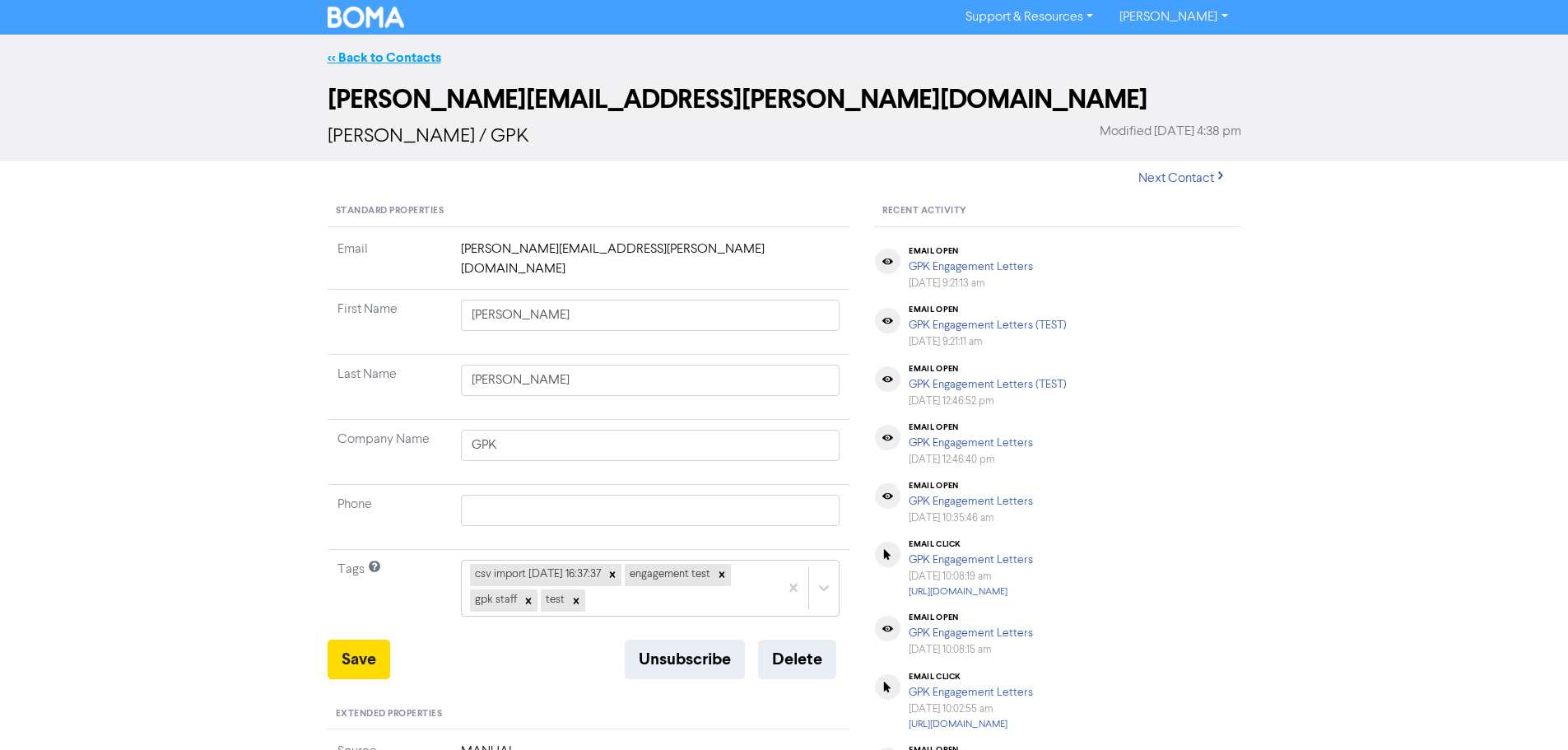
click at [387, 61] on link "<< Back to Contacts" at bounding box center [385, 58] width 114 height 17
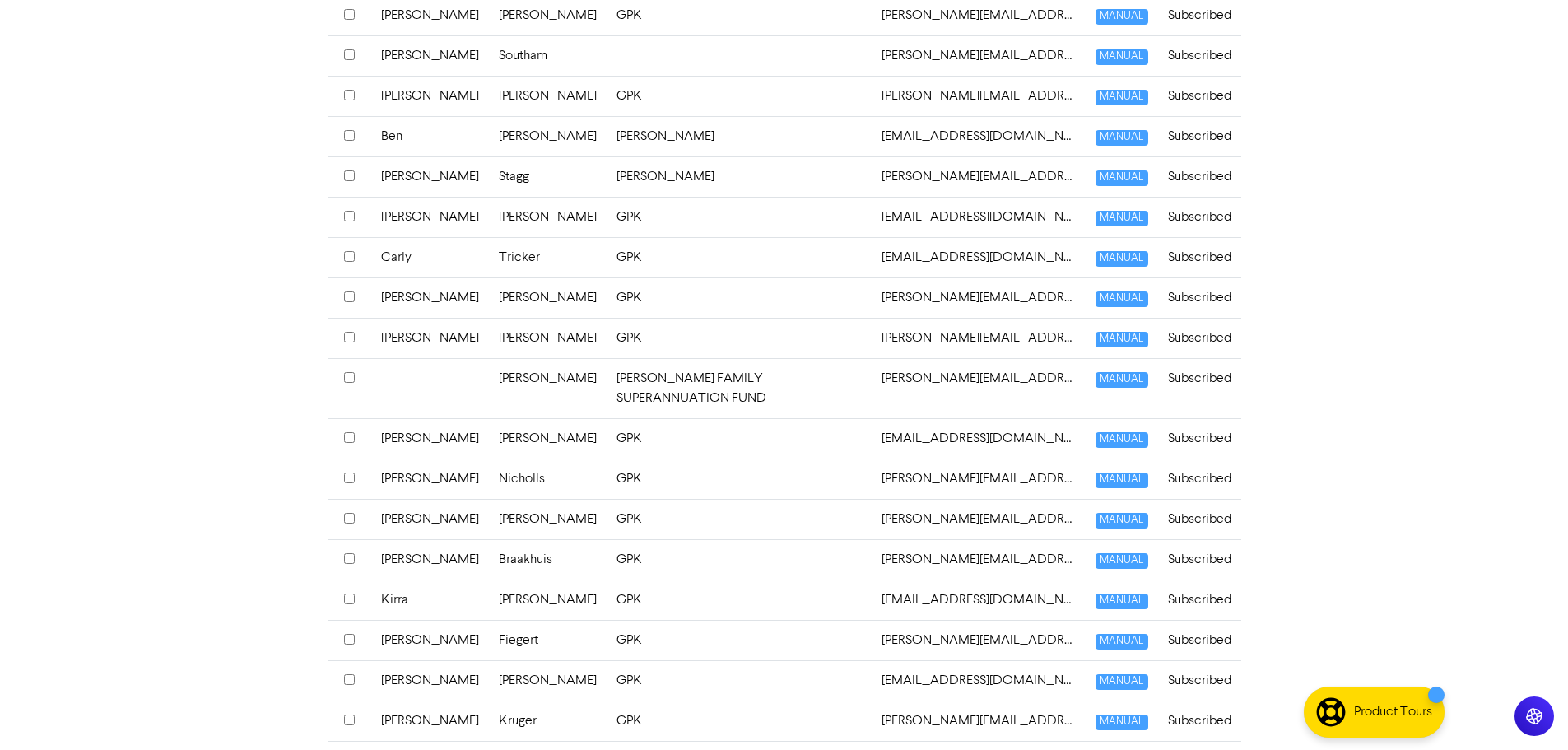
scroll to position [493, 0]
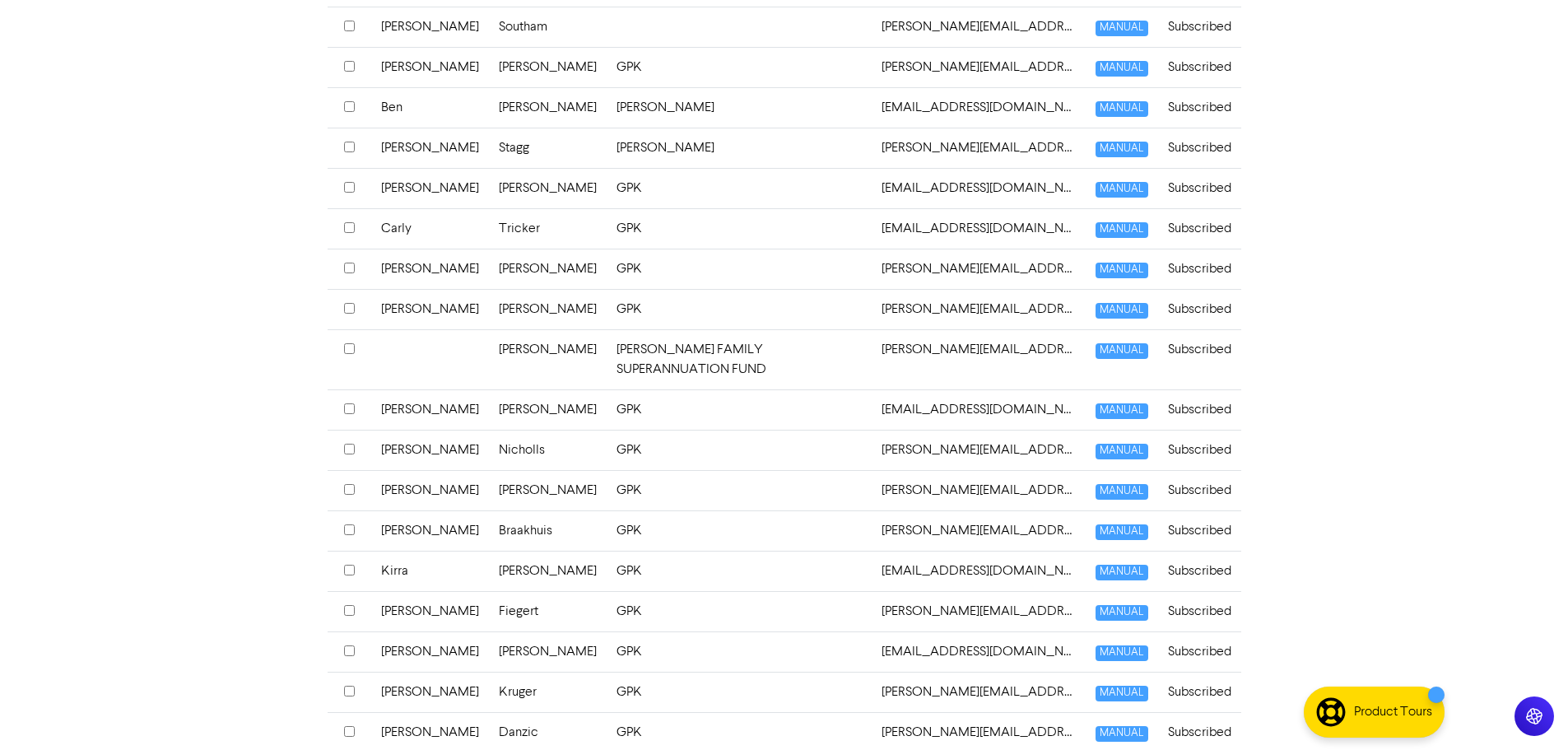
click at [606, 348] on td "[PERSON_NAME] FAMILY SUPERANNUATION FUND" at bounding box center [739, 360] width 266 height 60
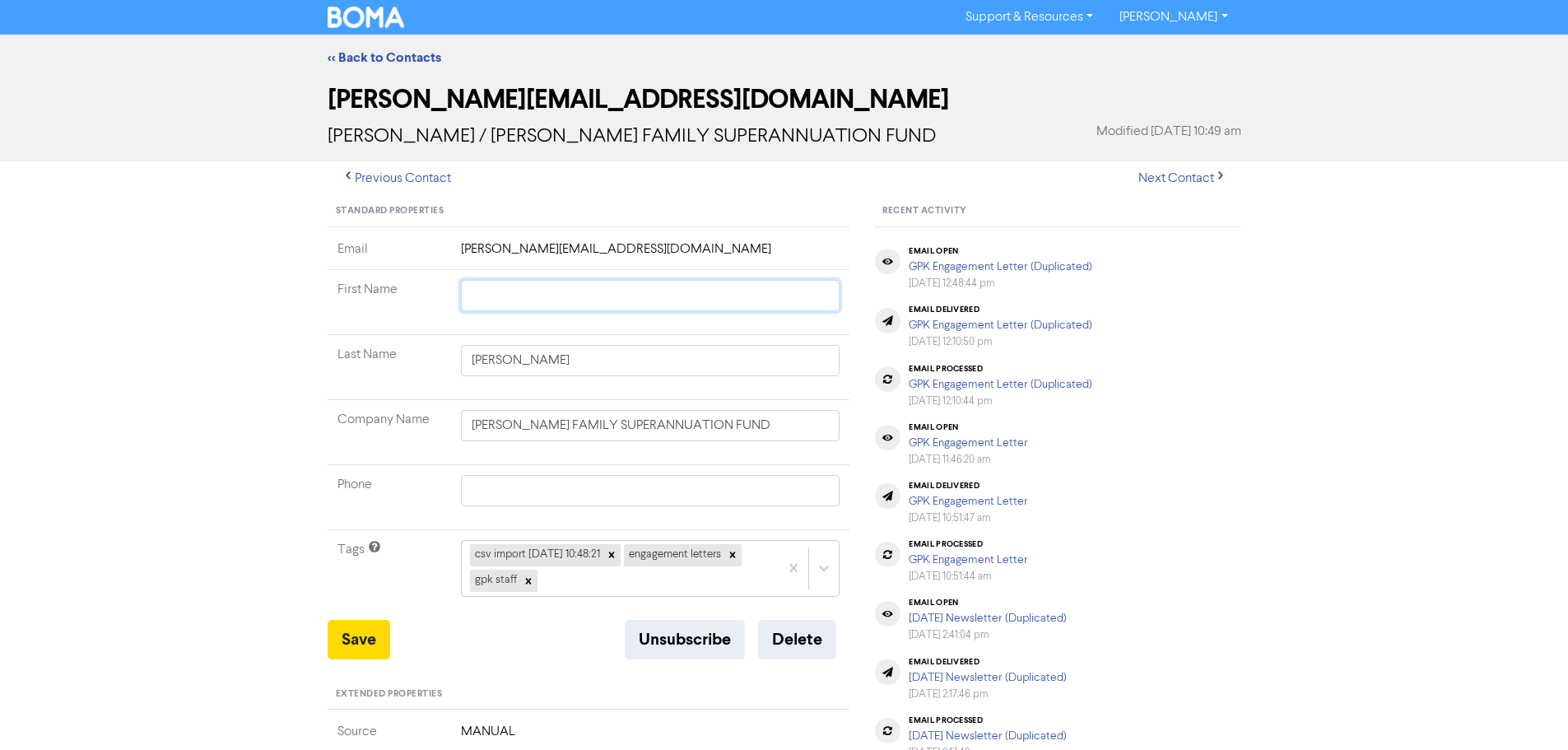
click at [539, 291] on input "text" at bounding box center [651, 295] width 380 height 31
drag, startPoint x: 726, startPoint y: 425, endPoint x: 226, endPoint y: 419, distance: 500.0
click at [226, 419] on div "<< Back to Contacts [PERSON_NAME][EMAIL_ADDRESS][DOMAIN_NAME] [PERSON_NAME] / […" at bounding box center [784, 661] width 1568 height 1253
click at [350, 647] on button "Save" at bounding box center [359, 639] width 63 height 39
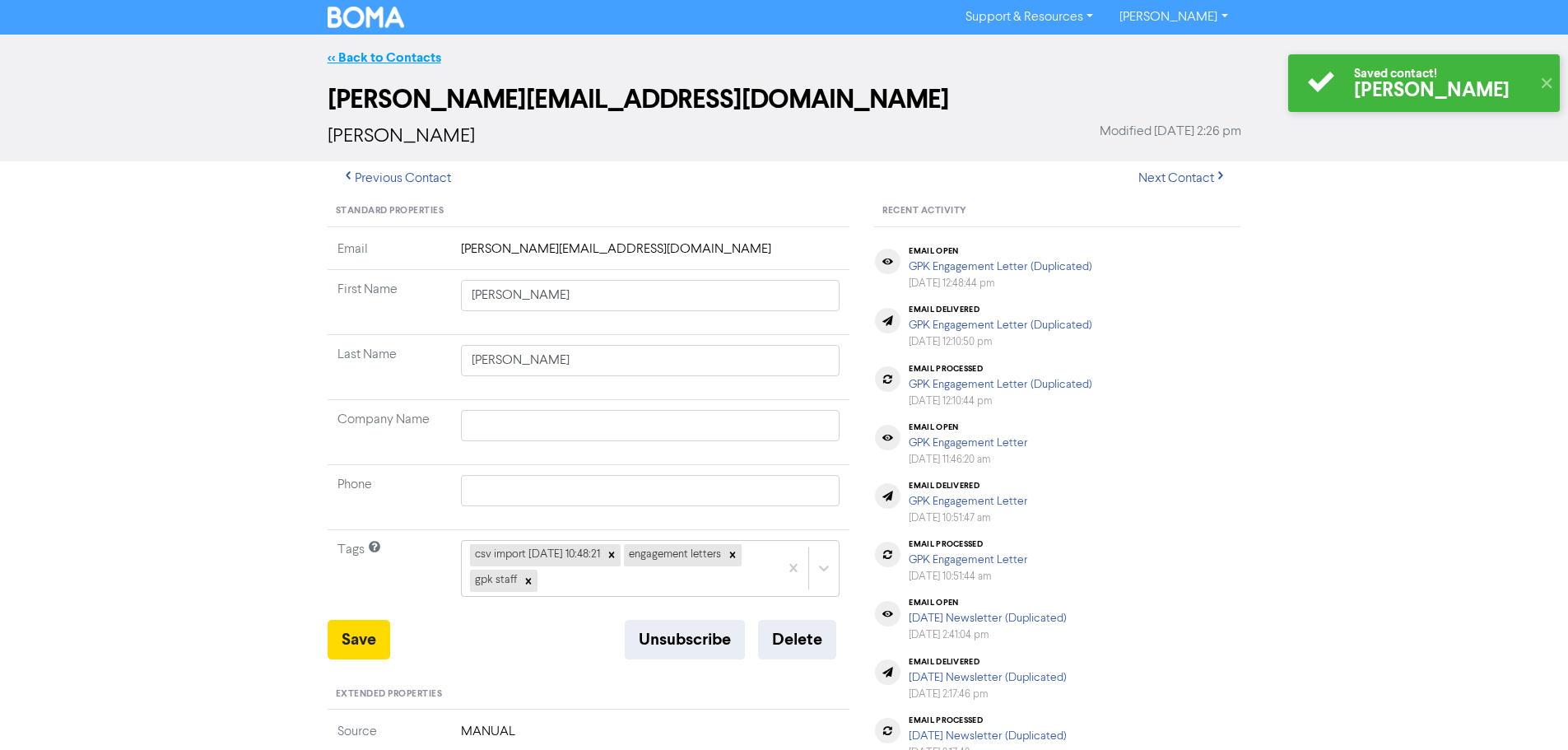
click at [376, 59] on link "<< Back to Contacts" at bounding box center [385, 58] width 114 height 17
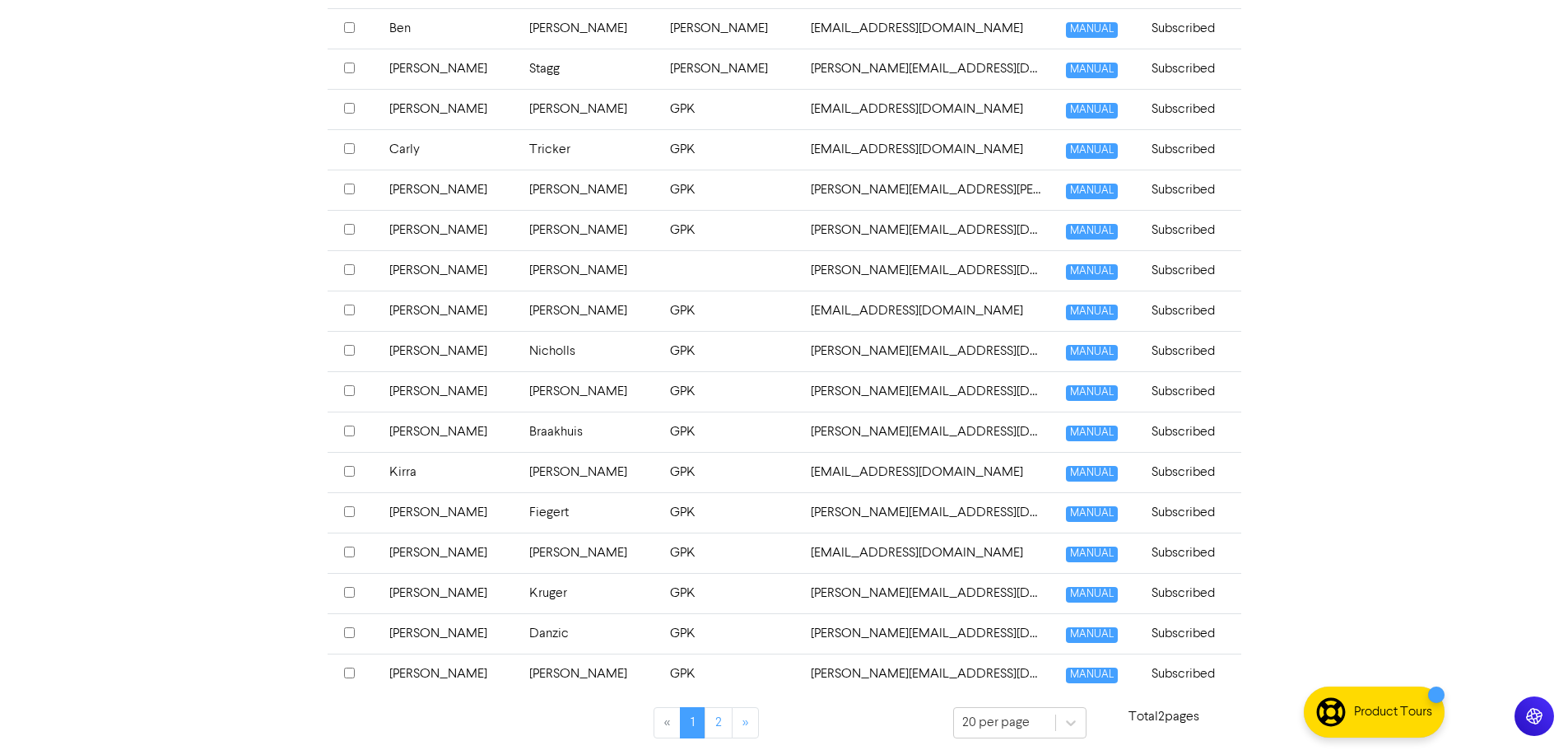
scroll to position [581, 0]
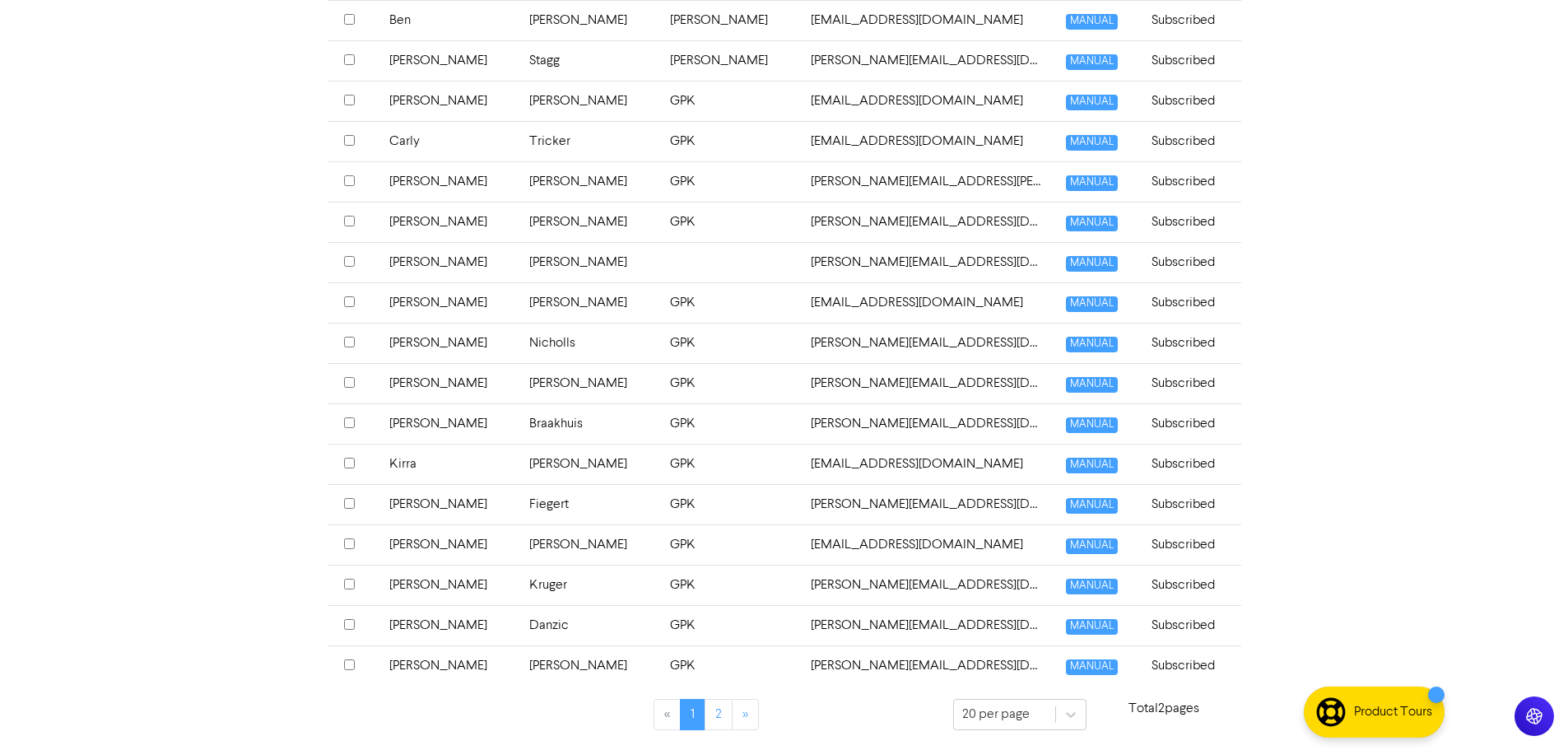
click at [347, 467] on input "checkbox" at bounding box center [349, 462] width 11 height 11
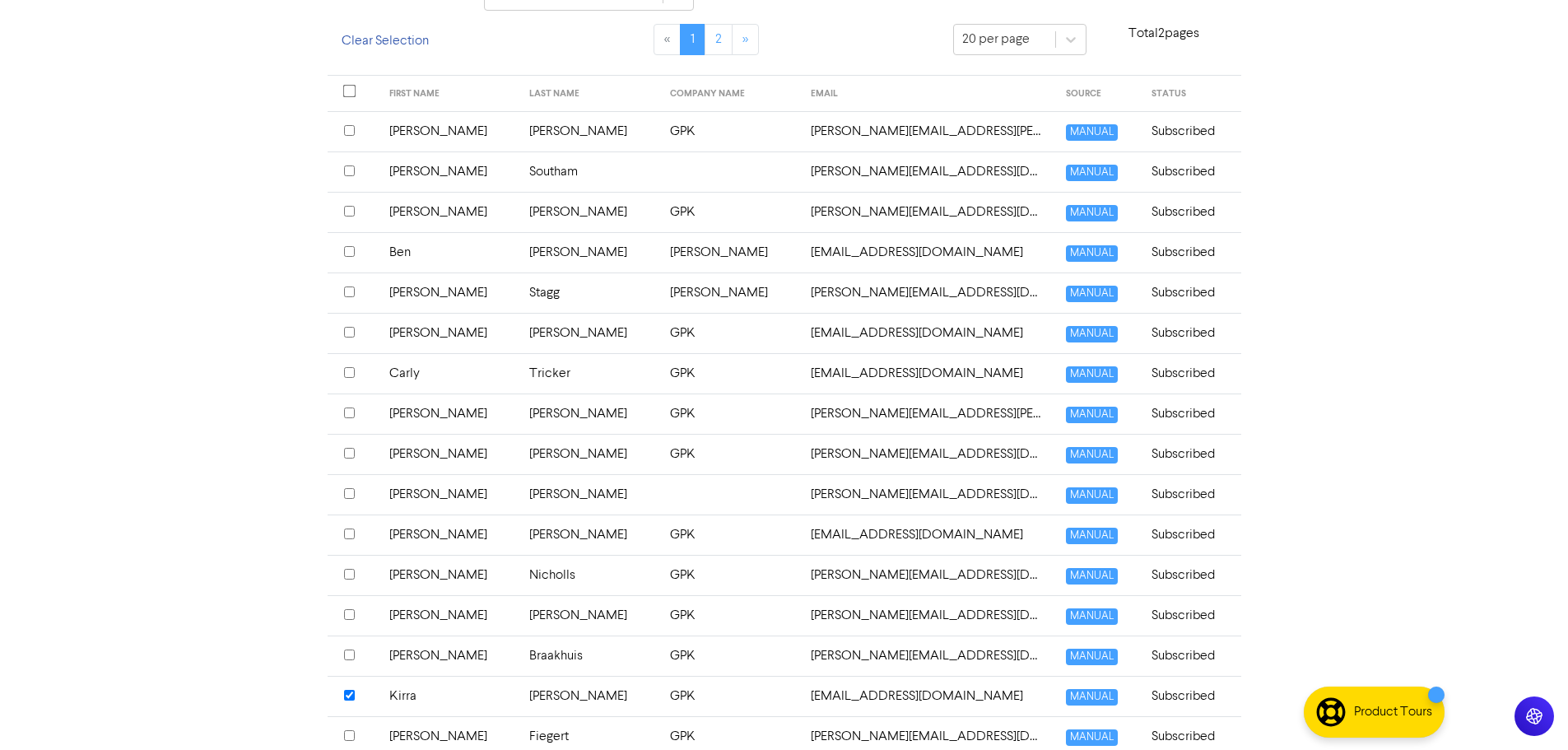
scroll to position [590, 0]
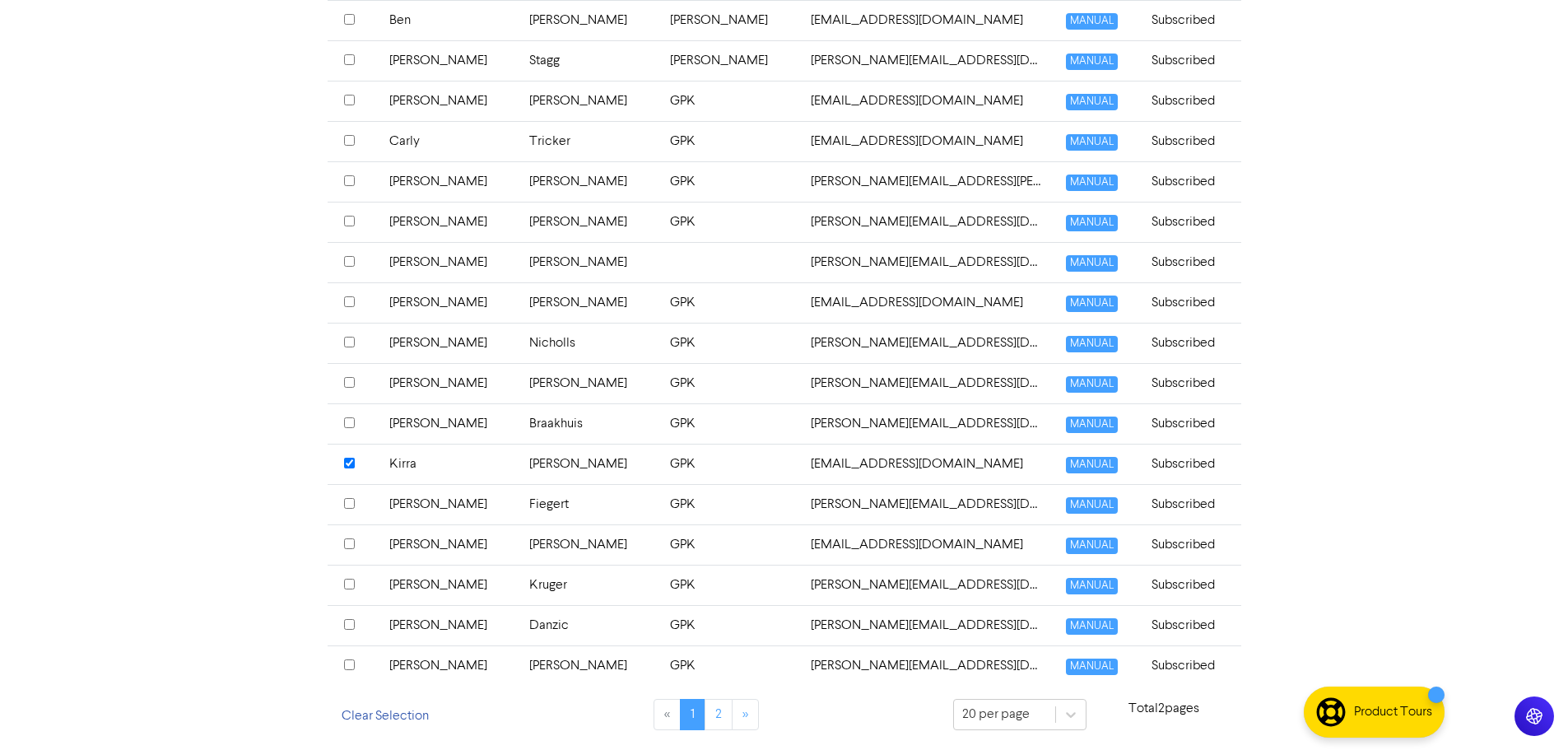
click at [348, 541] on input "checkbox" at bounding box center [349, 543] width 11 height 11
click at [349, 545] on input "checkbox" at bounding box center [349, 543] width 11 height 11
click at [415, 466] on td "Kirra" at bounding box center [450, 463] width 140 height 40
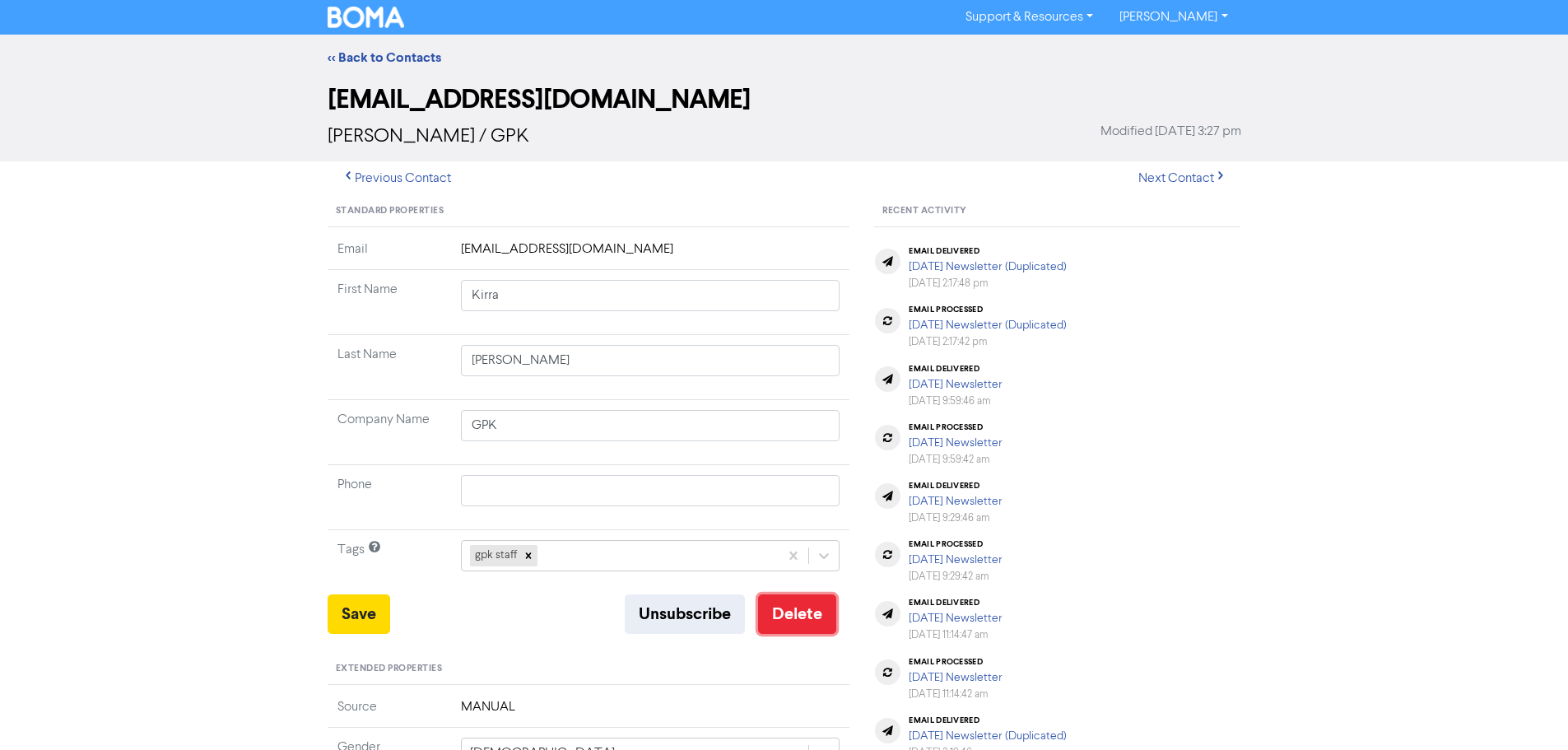
click at [791, 606] on button "Delete" at bounding box center [796, 614] width 78 height 39
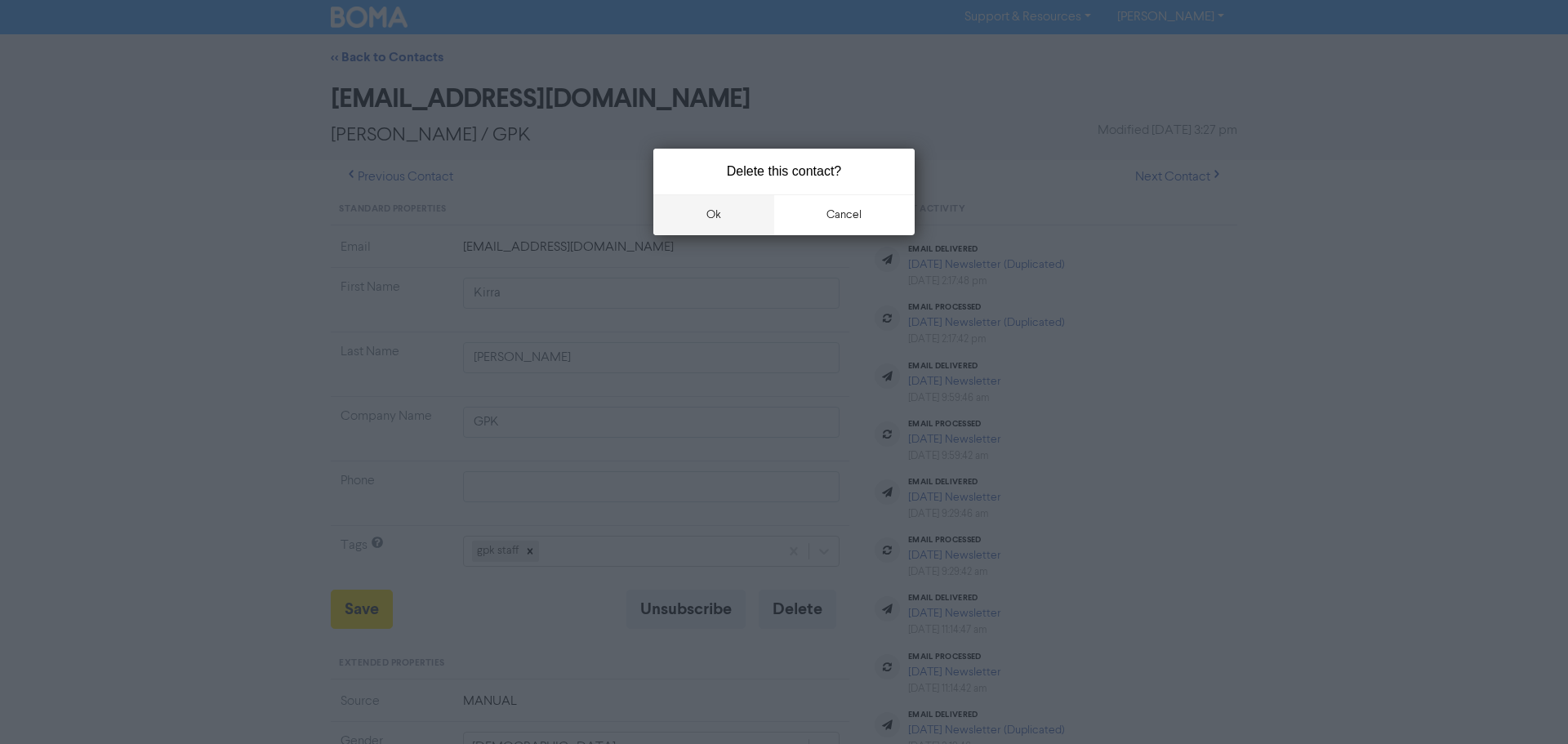
drag, startPoint x: 707, startPoint y: 211, endPoint x: 694, endPoint y: 226, distance: 19.8
click at [707, 212] on button "ok" at bounding box center [713, 214] width 121 height 41
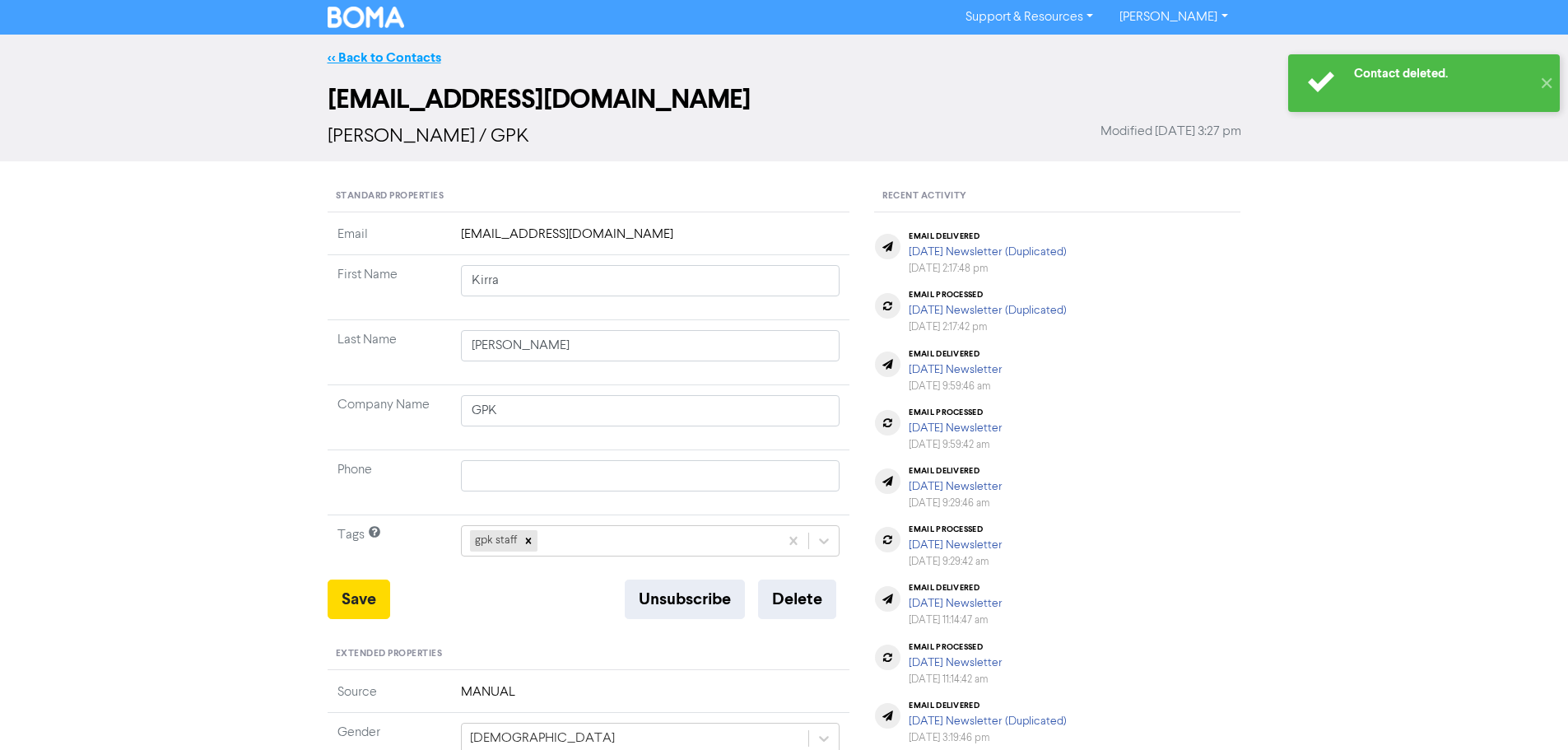
click at [366, 60] on link "<< Back to Contacts" at bounding box center [385, 58] width 114 height 17
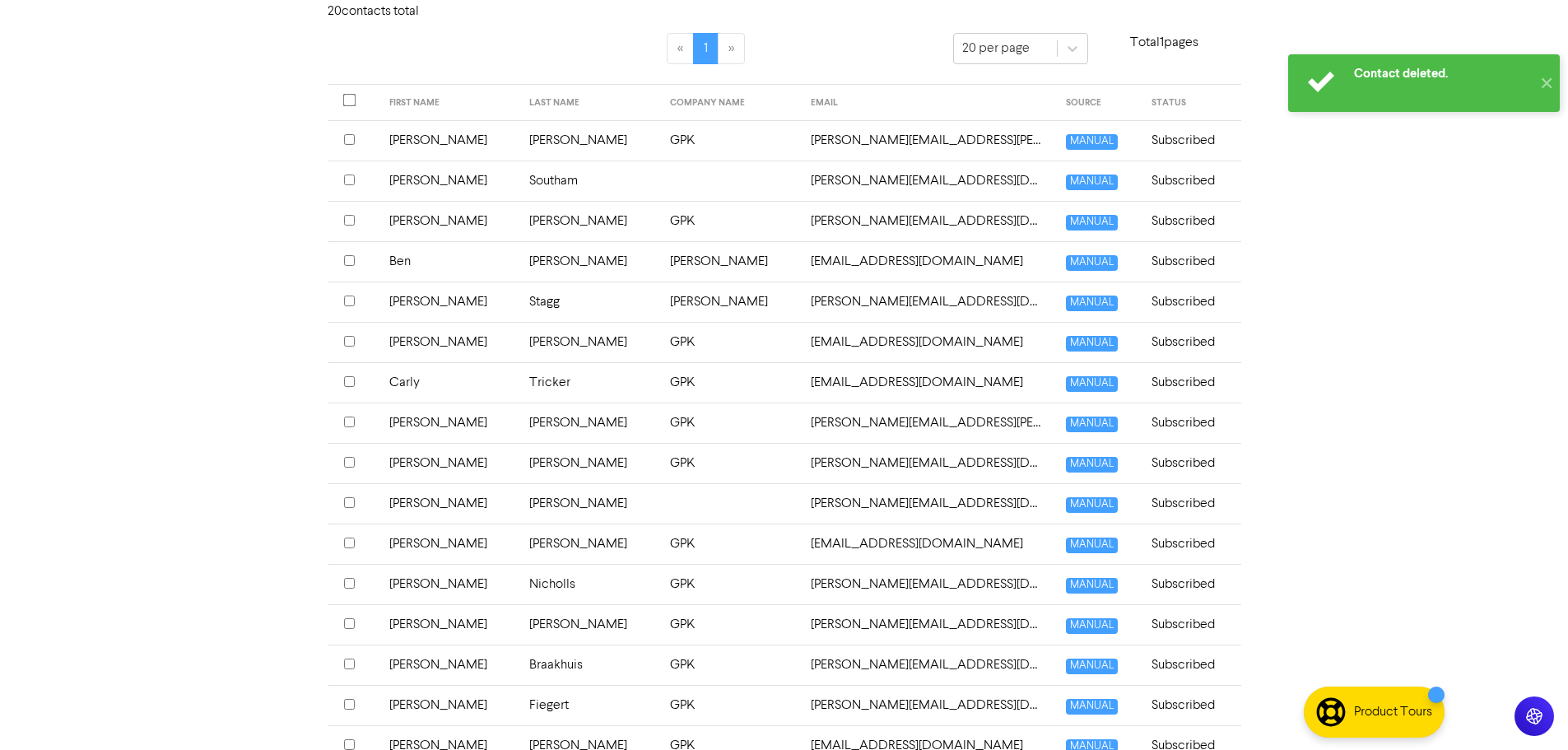
scroll to position [581, 0]
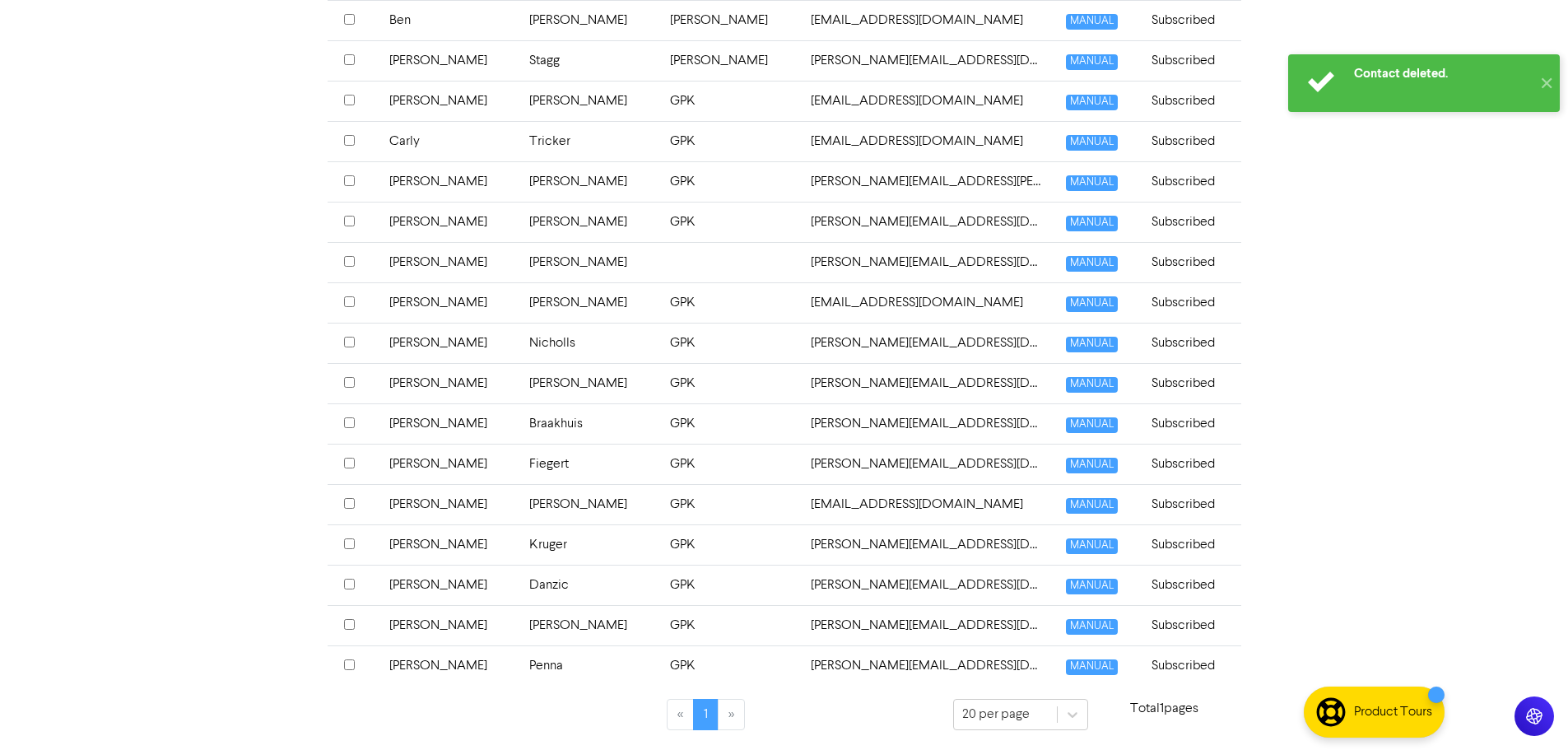
click at [418, 507] on td "[PERSON_NAME]" at bounding box center [450, 504] width 140 height 40
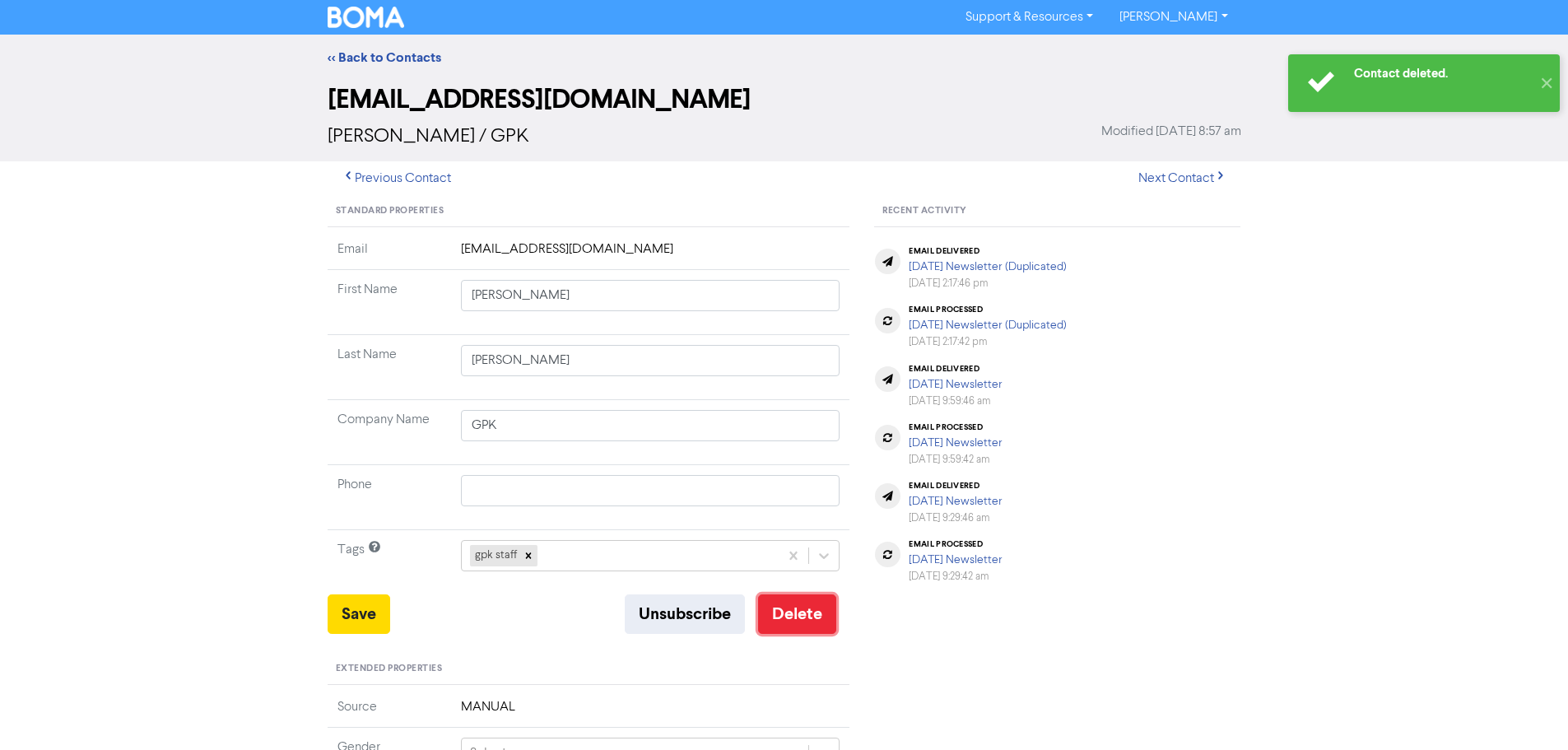
click at [792, 625] on button "Delete" at bounding box center [796, 614] width 78 height 39
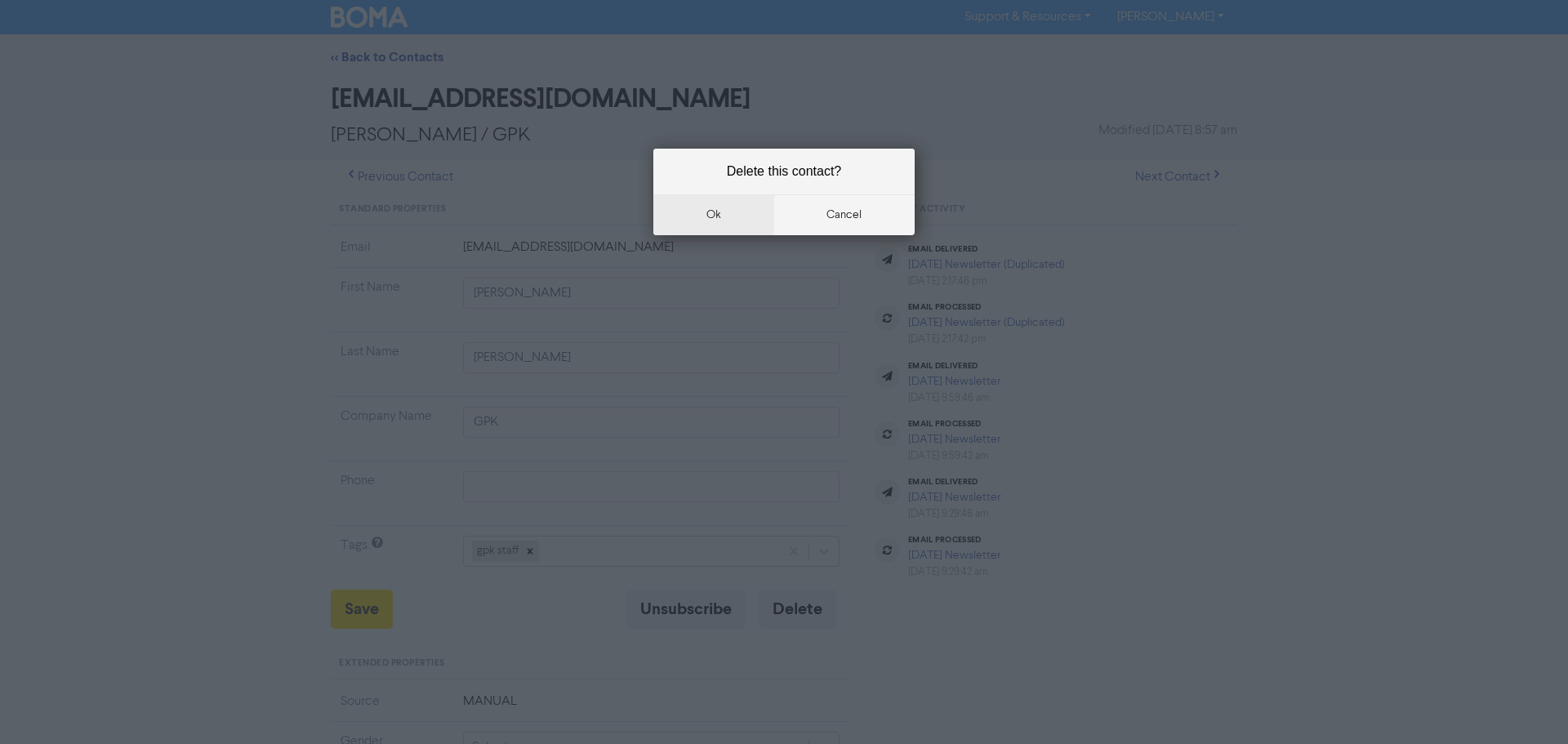
click at [746, 210] on button "ok" at bounding box center [713, 214] width 121 height 41
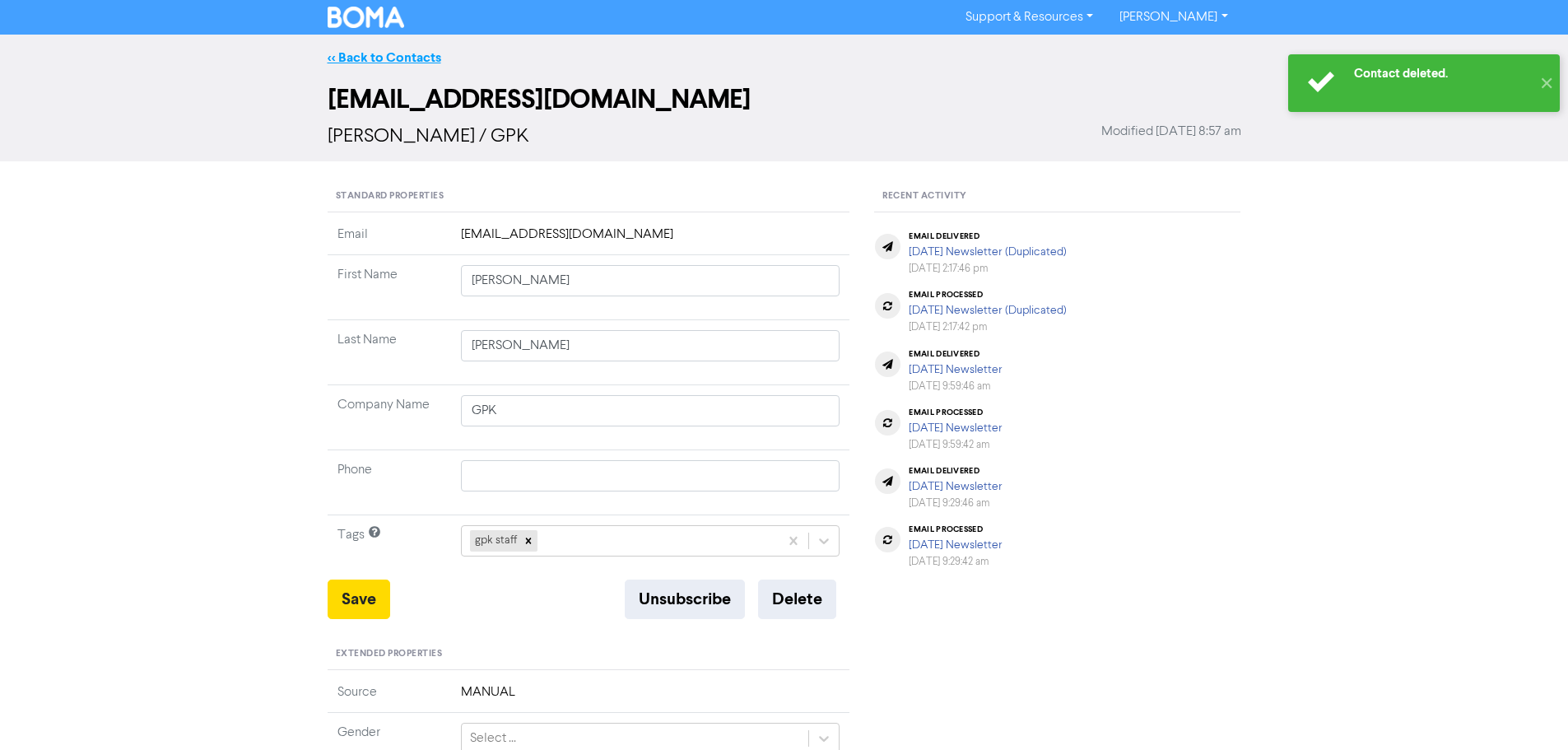
click at [378, 57] on link "<< Back to Contacts" at bounding box center [385, 58] width 114 height 17
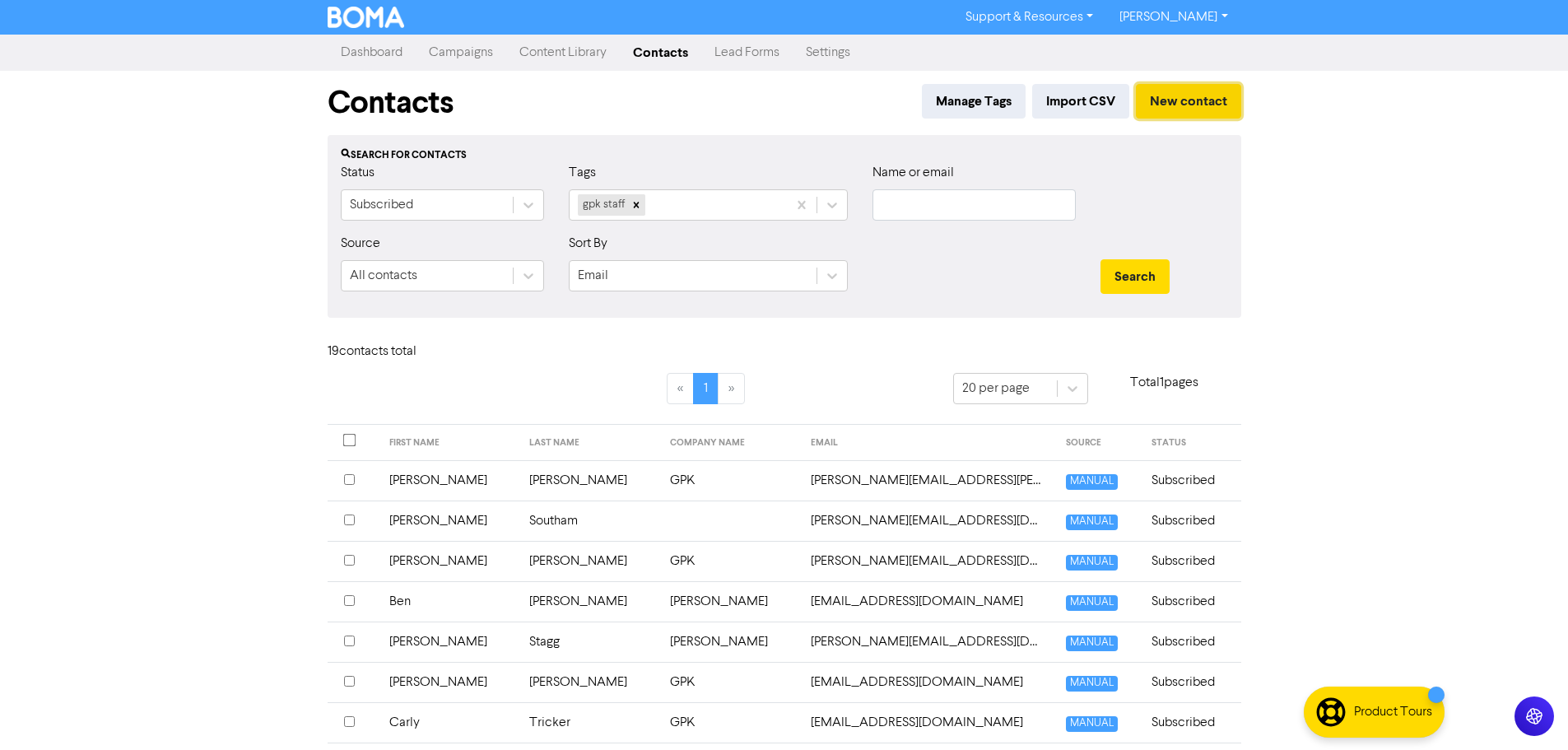
click at [1171, 99] on button "New contact" at bounding box center [1188, 100] width 105 height 34
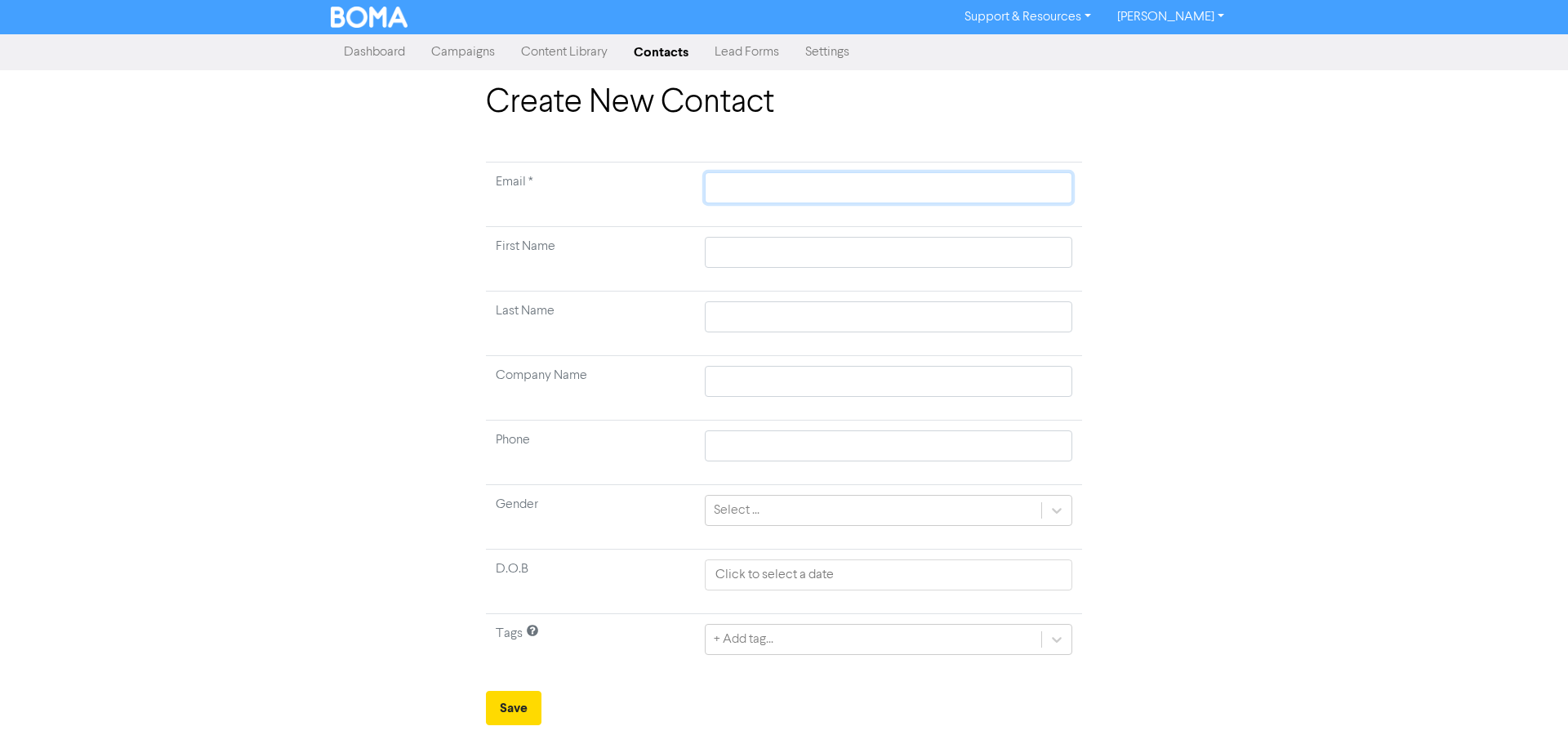
click at [750, 197] on input "text" at bounding box center [888, 187] width 368 height 31
click at [758, 264] on input "text" at bounding box center [888, 251] width 368 height 31
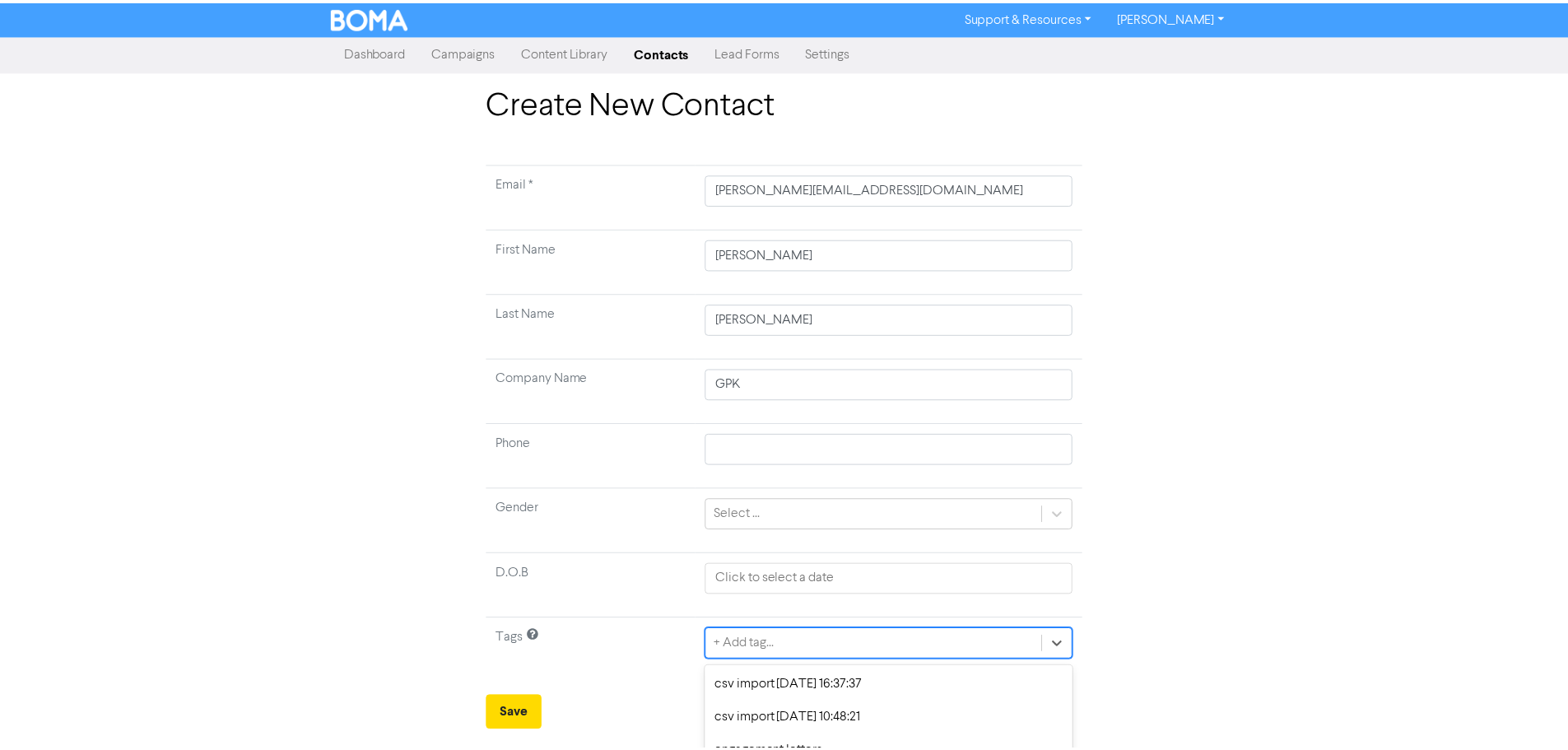
scroll to position [164, 0]
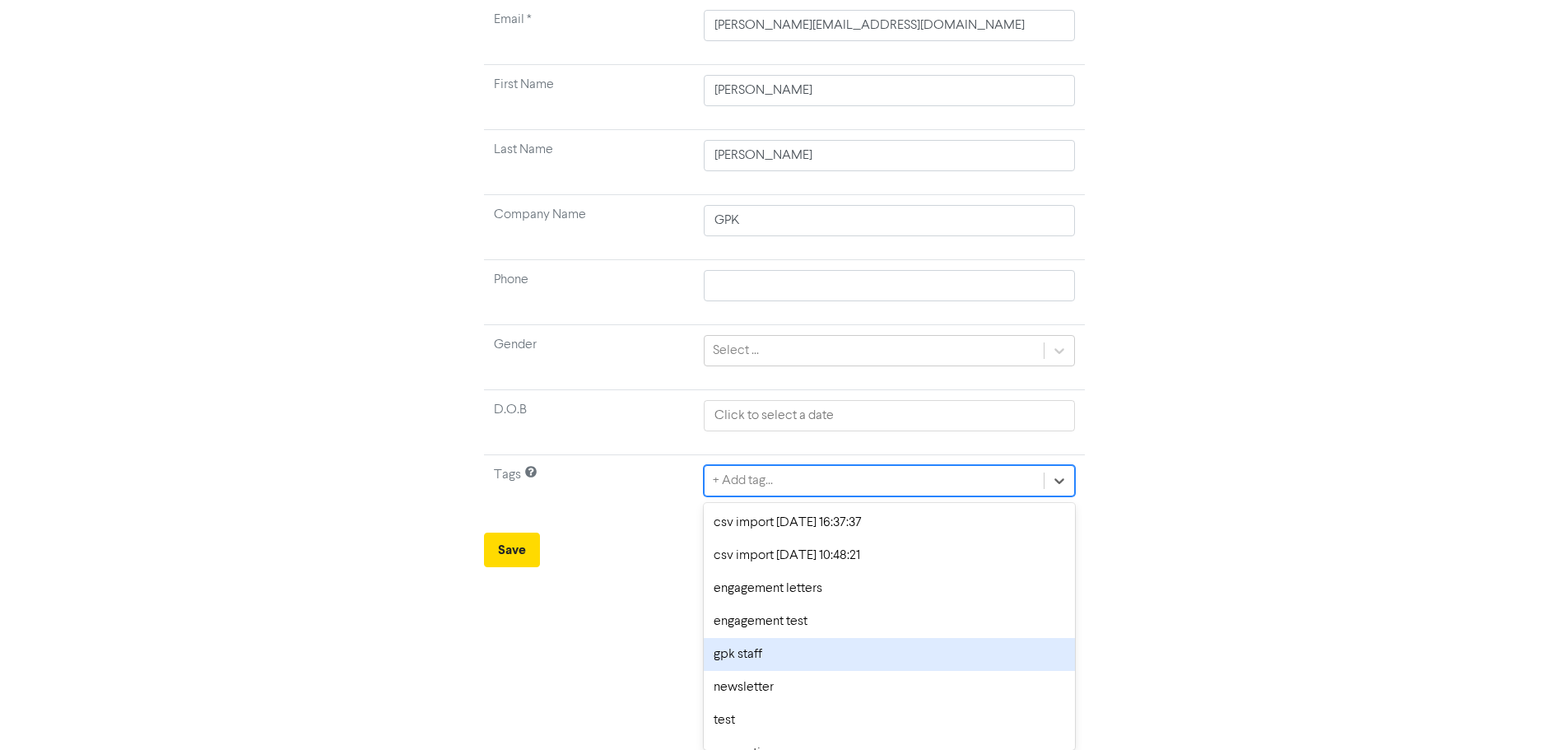
click at [758, 496] on div "option gpk staff focused, 5 of 8. 8 results available. Use Up and Down to choos…" at bounding box center [888, 480] width 370 height 31
click at [772, 644] on div "gpk staff" at bounding box center [888, 654] width 370 height 33
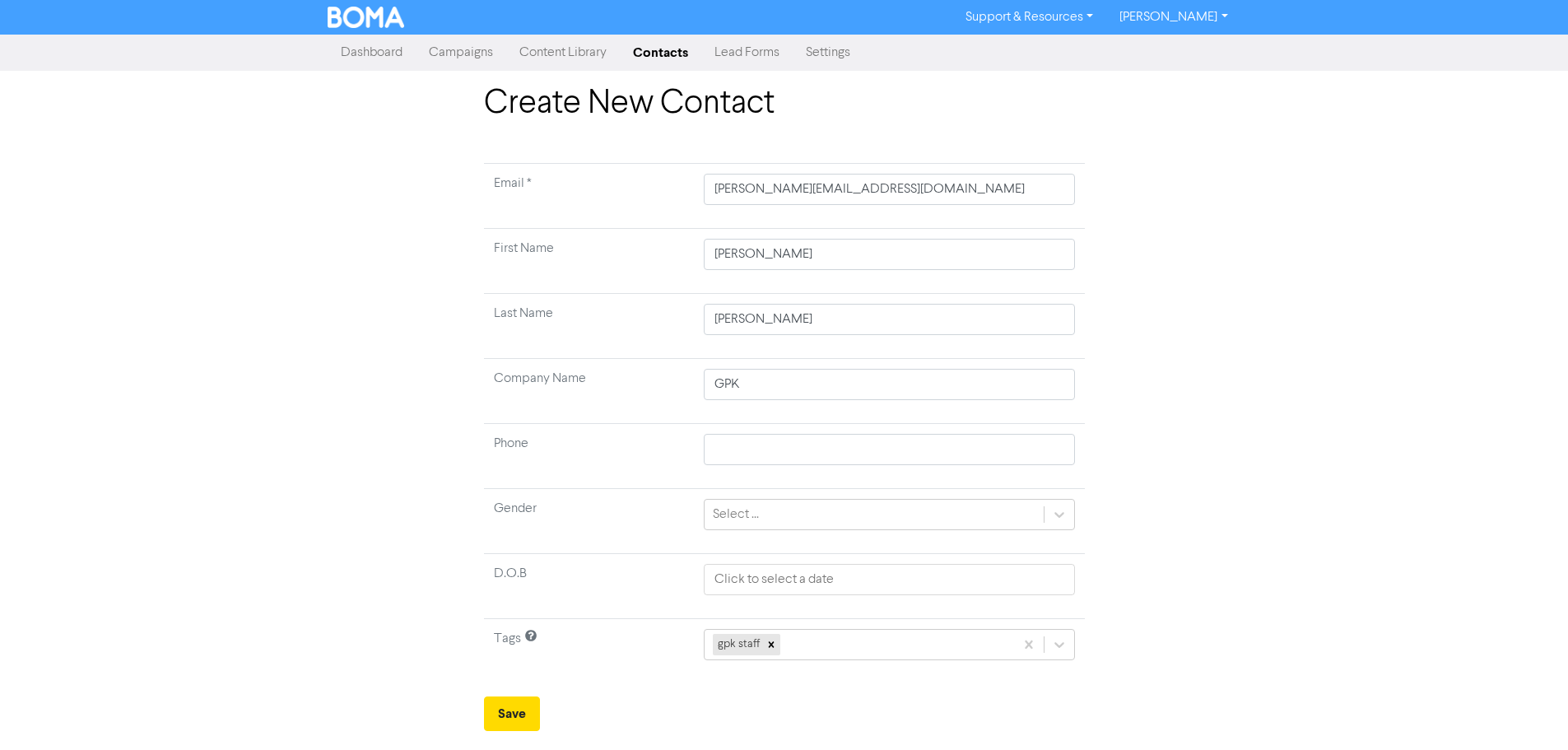
scroll to position [0, 0]
click at [529, 720] on button "Save" at bounding box center [518, 713] width 56 height 34
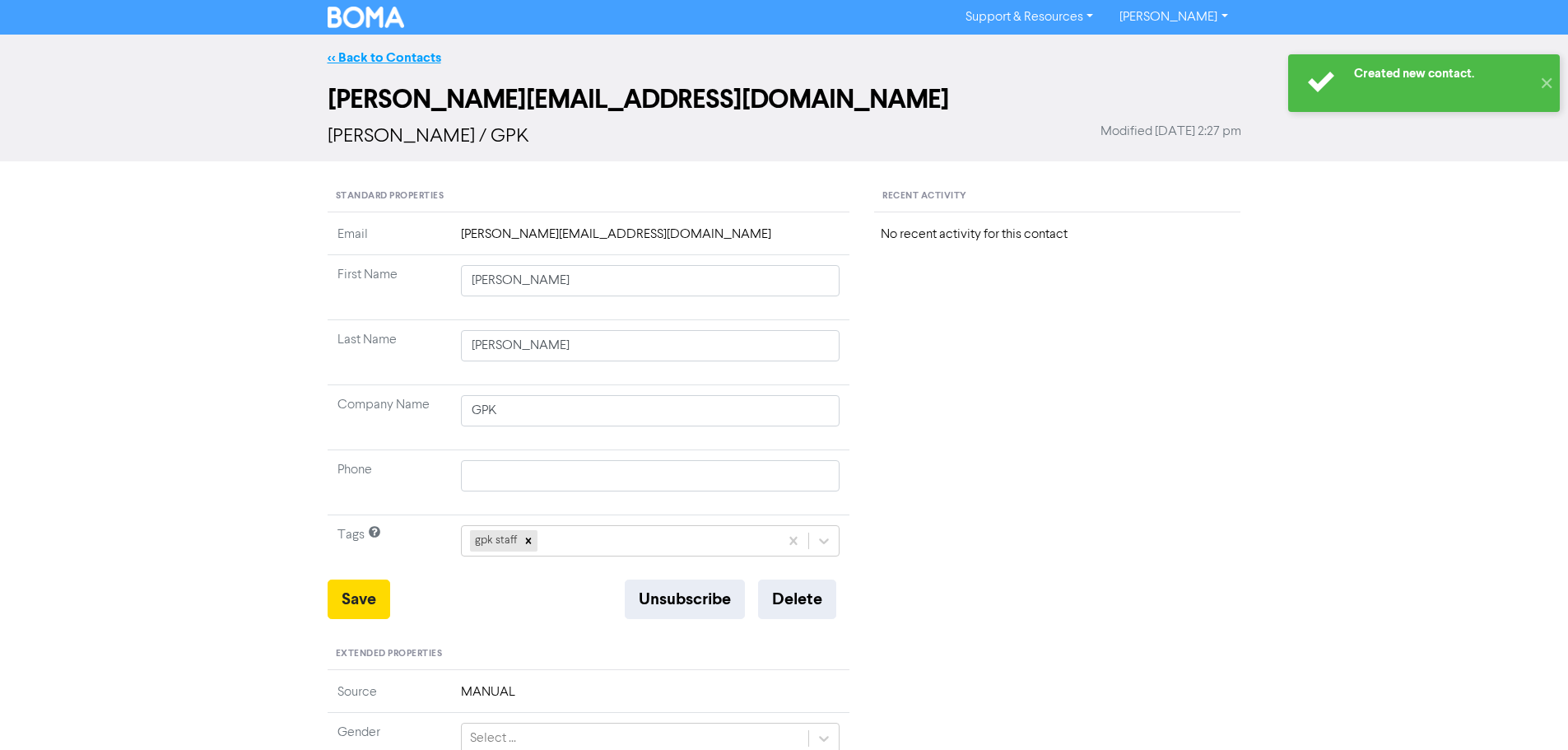
click at [405, 48] on div "<< Back to Contacts" at bounding box center [784, 58] width 938 height 20
click at [426, 59] on link "<< Back to Contacts" at bounding box center [385, 58] width 114 height 17
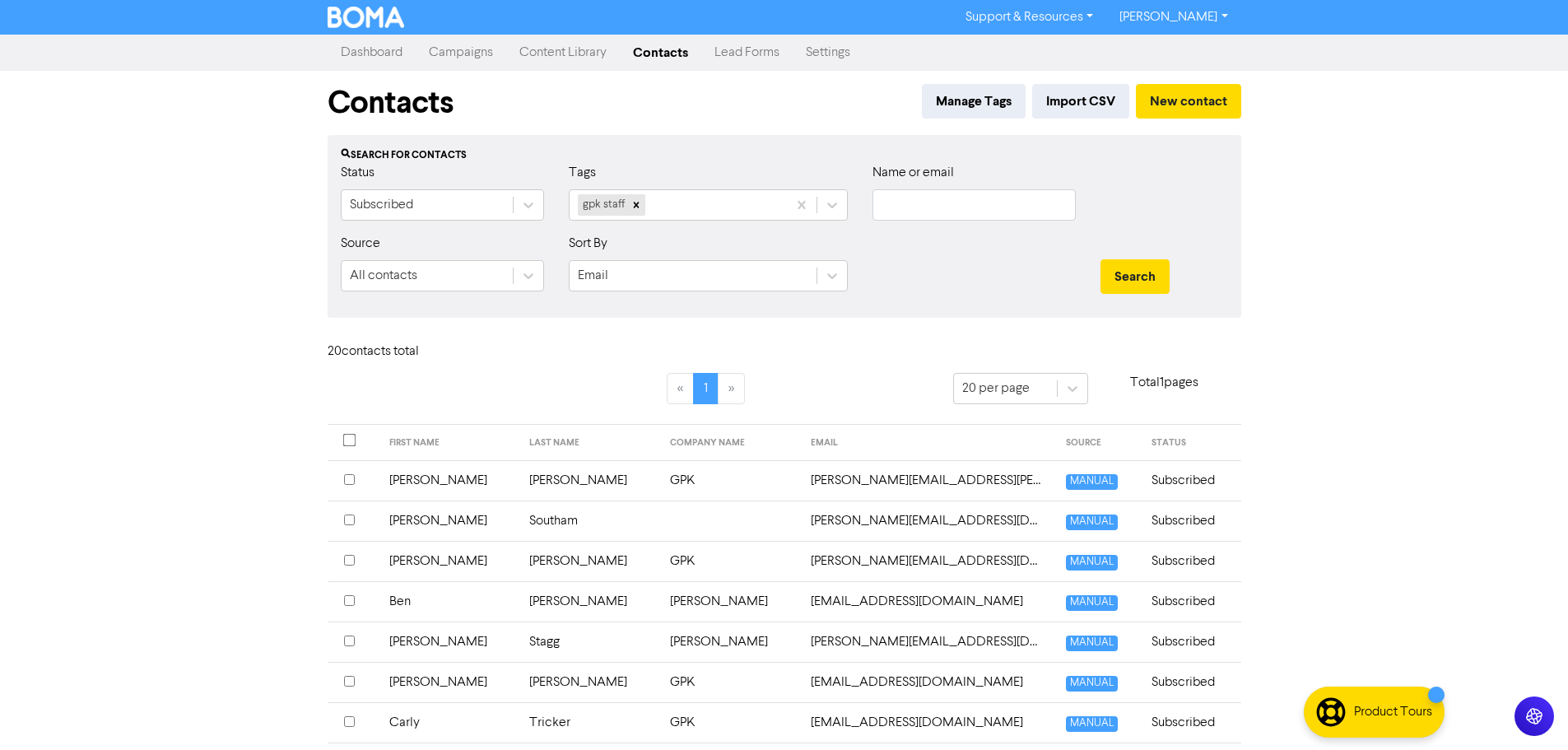
click at [731, 108] on div "Contacts Manage Tags Import CSV New contact" at bounding box center [784, 103] width 913 height 64
click at [547, 53] on link "Content Library" at bounding box center [563, 52] width 114 height 33
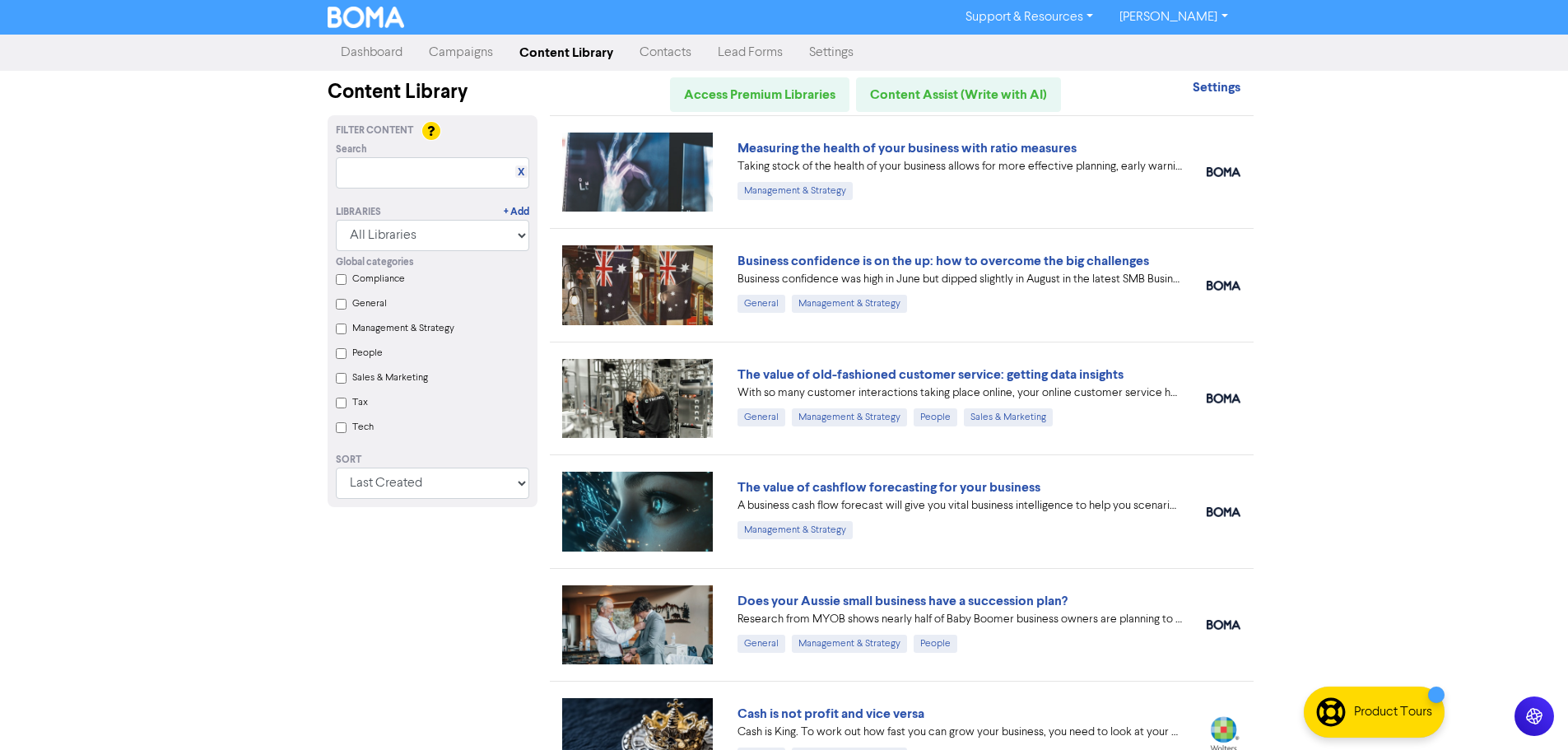
click at [475, 43] on link "Campaigns" at bounding box center [461, 52] width 90 height 33
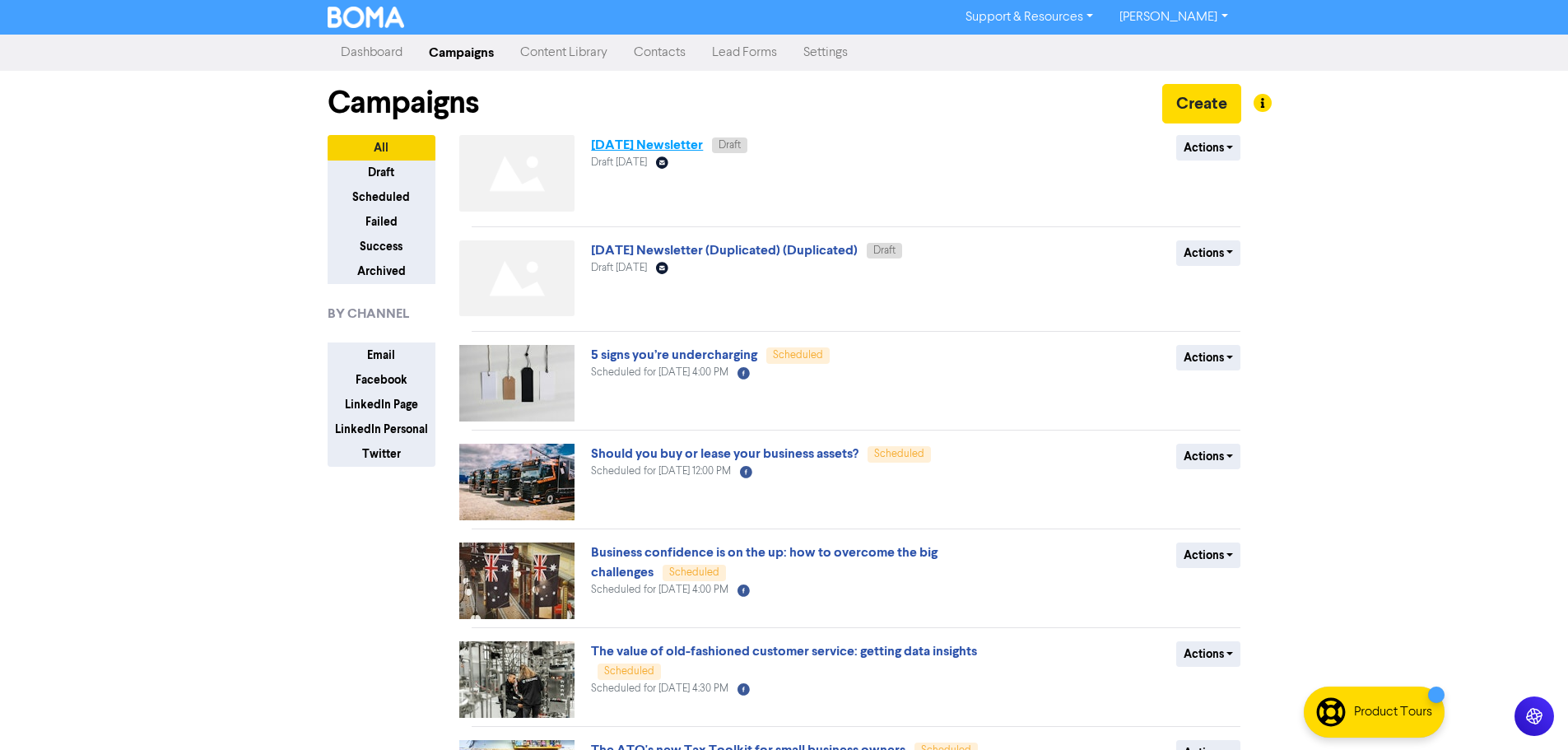
click at [702, 143] on link "[DATE] Newsletter" at bounding box center [647, 145] width 112 height 17
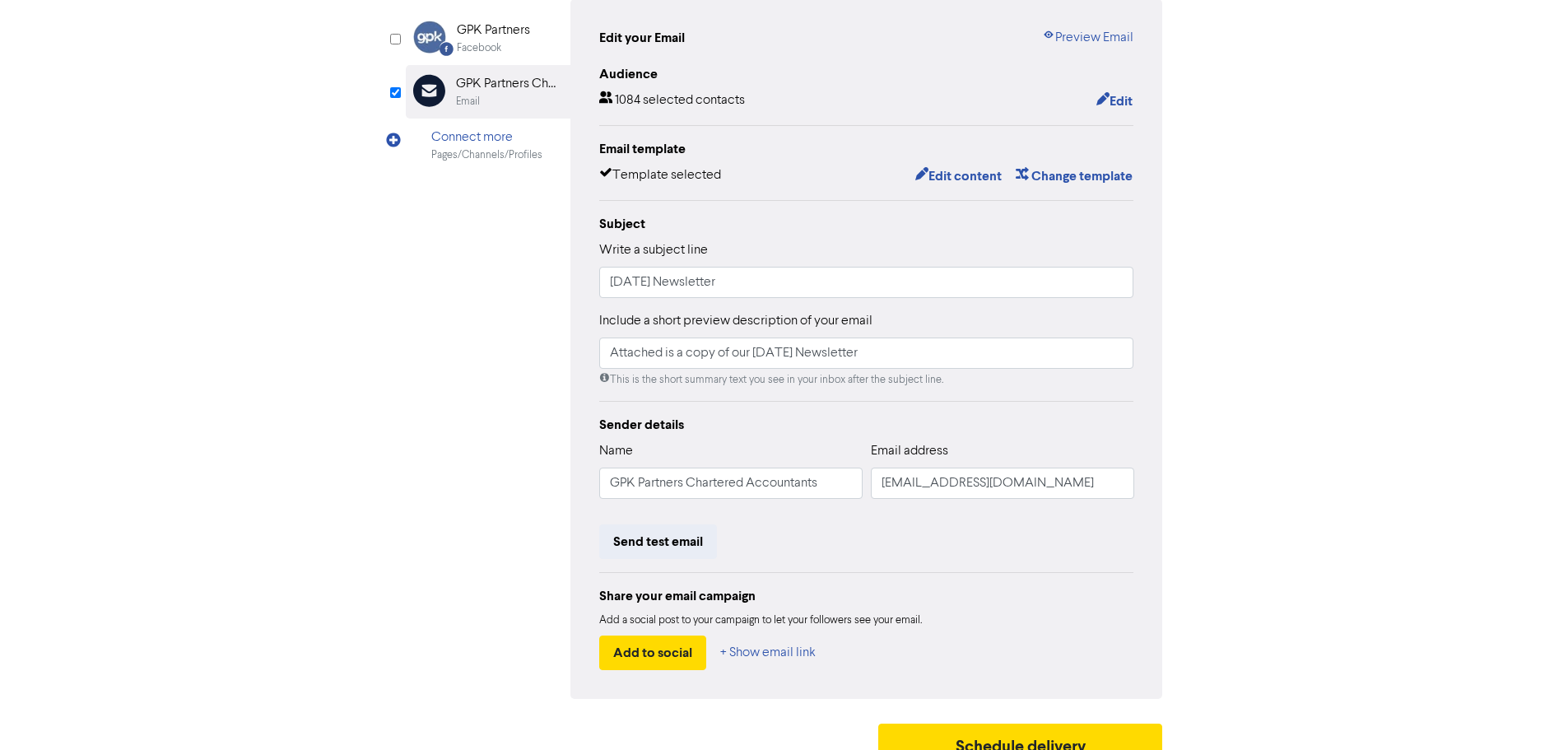
scroll to position [193, 0]
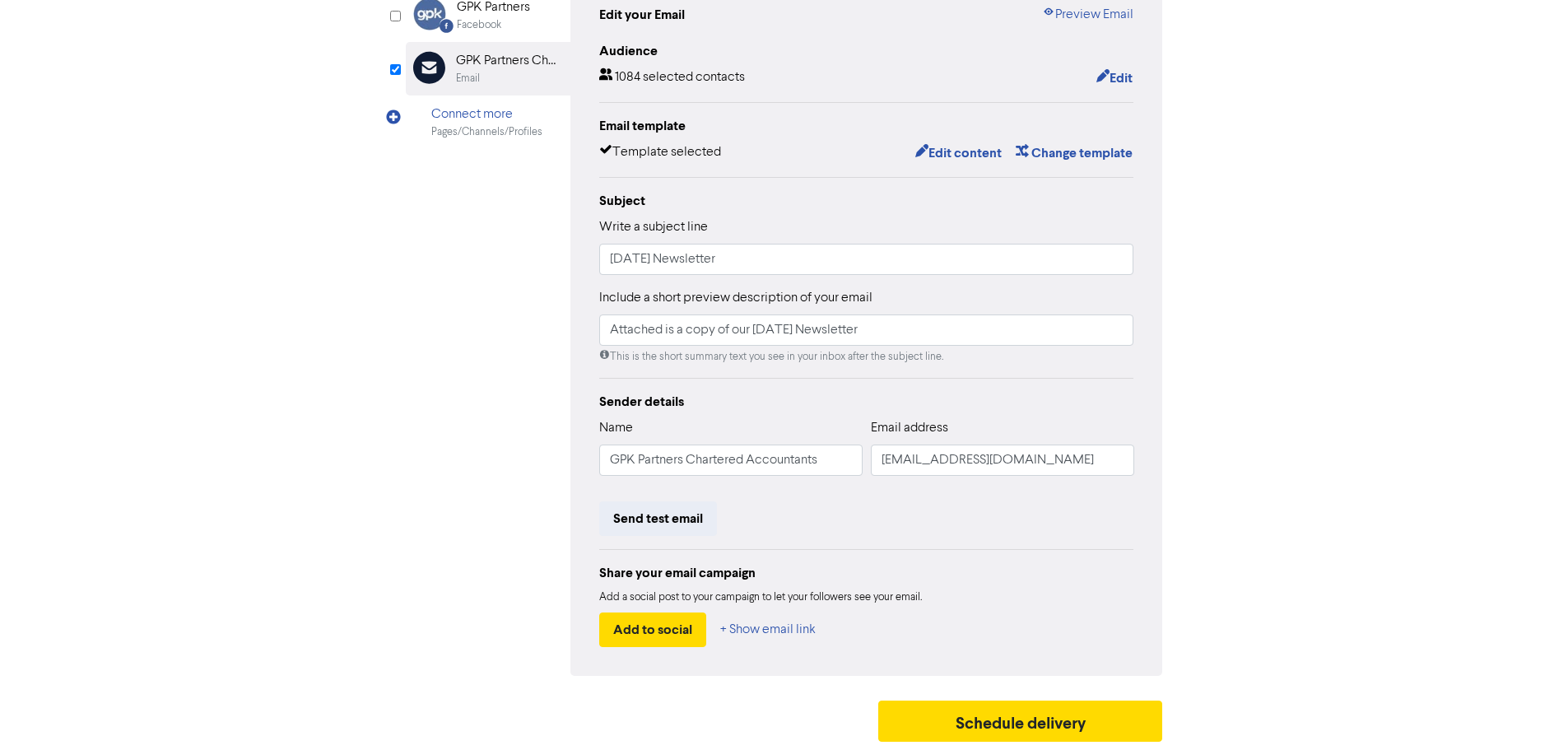
click at [1272, 352] on div "content review schedule Exit Review & edit content Campaign: [DATE] Newsletter …" at bounding box center [784, 296] width 1568 height 907
click at [308, 228] on div "content review schedule Exit Review & edit content Campaign: [DATE] Newsletter …" at bounding box center [784, 296] width 1568 height 907
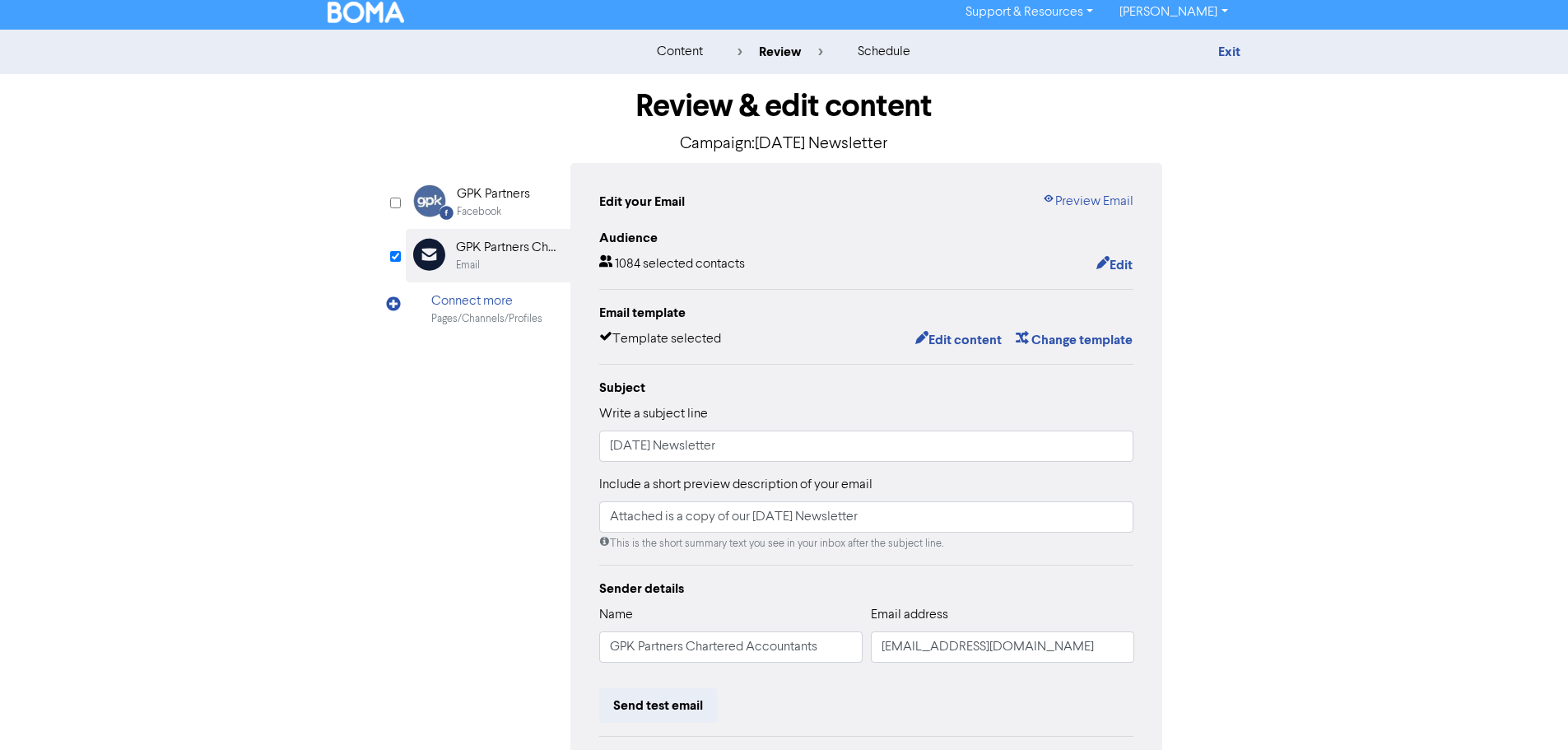
scroll to position [0, 0]
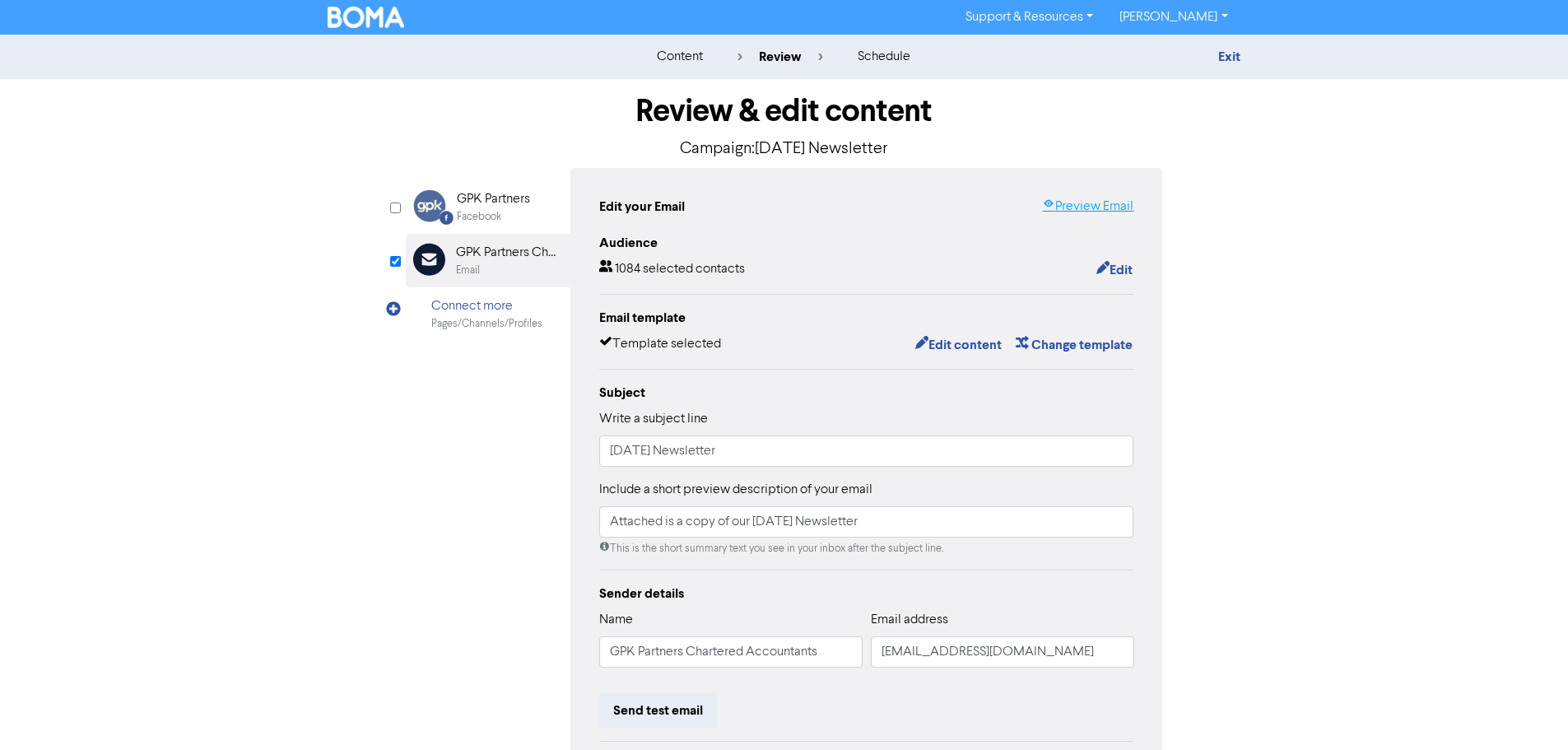
click at [1097, 212] on link "Preview Email" at bounding box center [1087, 207] width 91 height 20
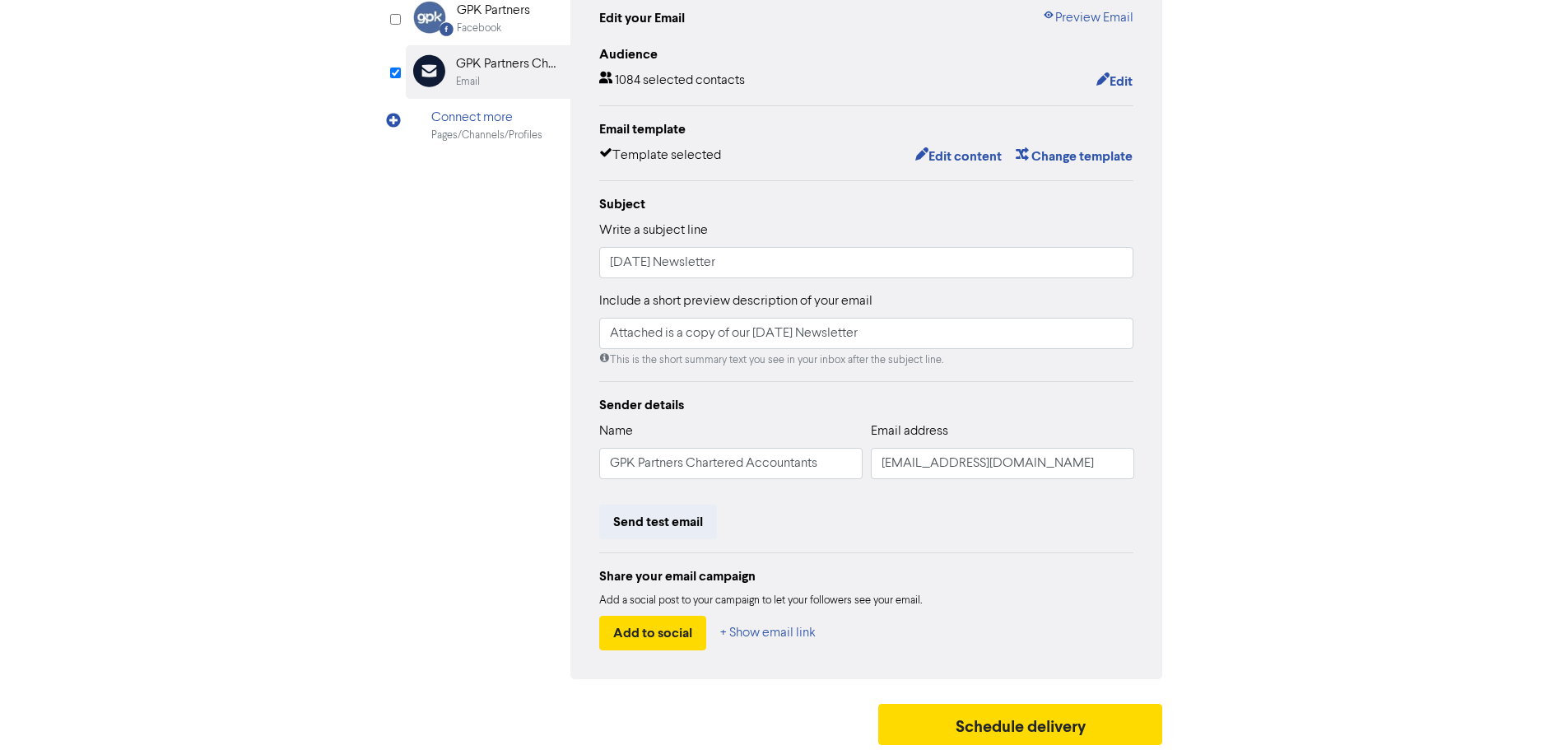
scroll to position [193, 0]
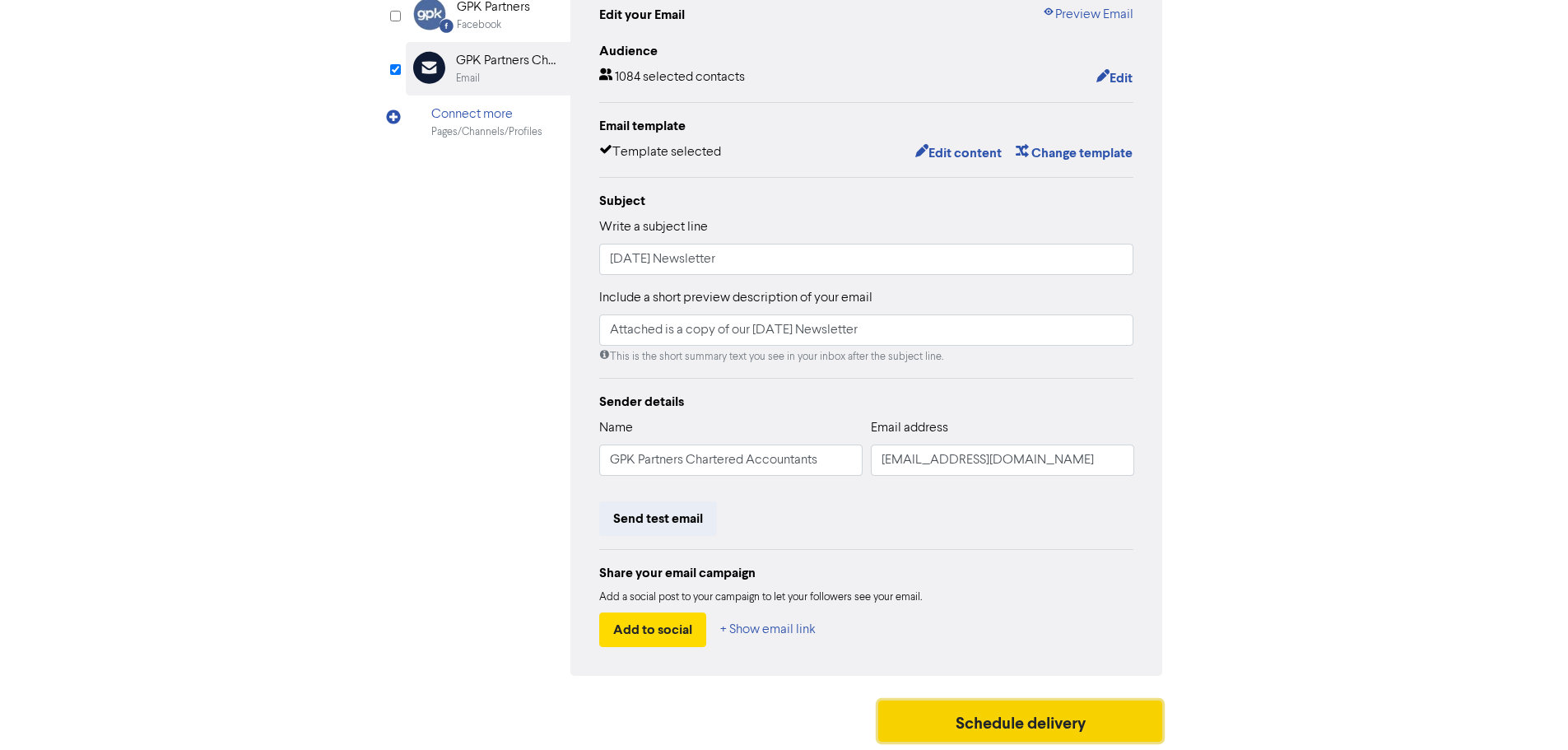
click at [1027, 724] on button "Schedule delivery" at bounding box center [1020, 720] width 285 height 41
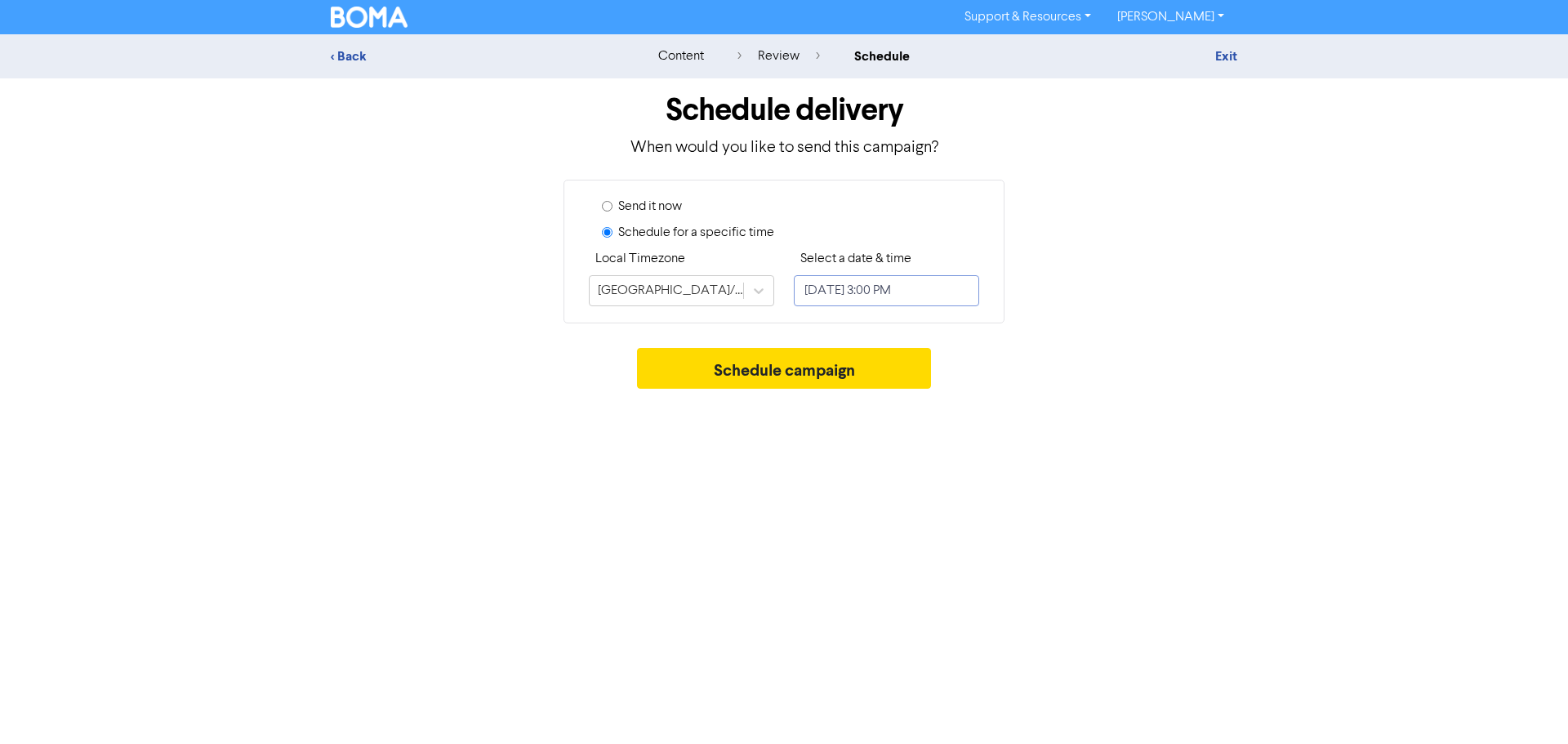
click at [859, 289] on input "[DATE] 3:00 PM" at bounding box center [886, 290] width 185 height 31
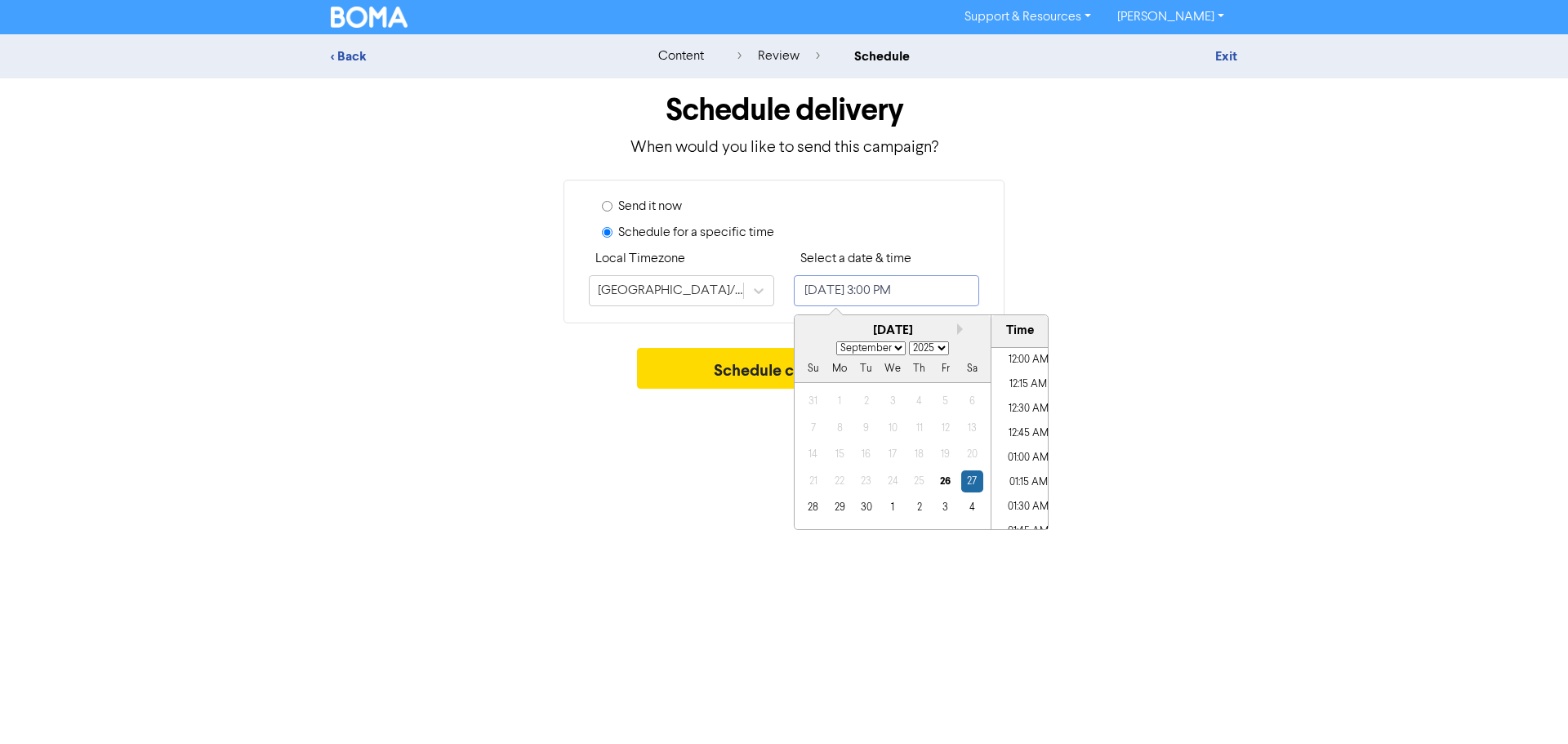
scroll to position [1391, 0]
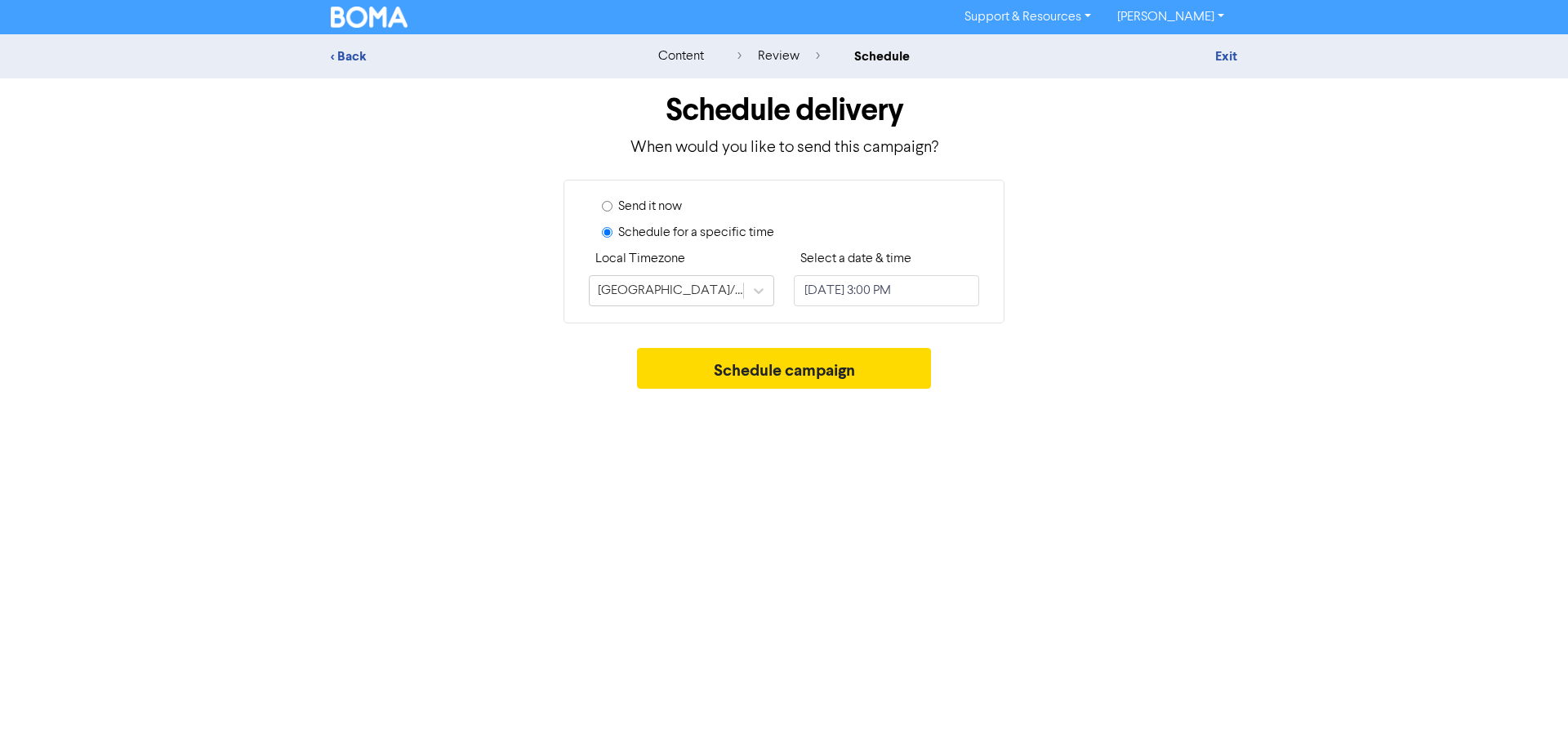
click at [1066, 268] on div "Send it now Schedule for a specific time Local Timezone [GEOGRAPHIC_DATA]/[GEOG…" at bounding box center [784, 251] width 931 height 143
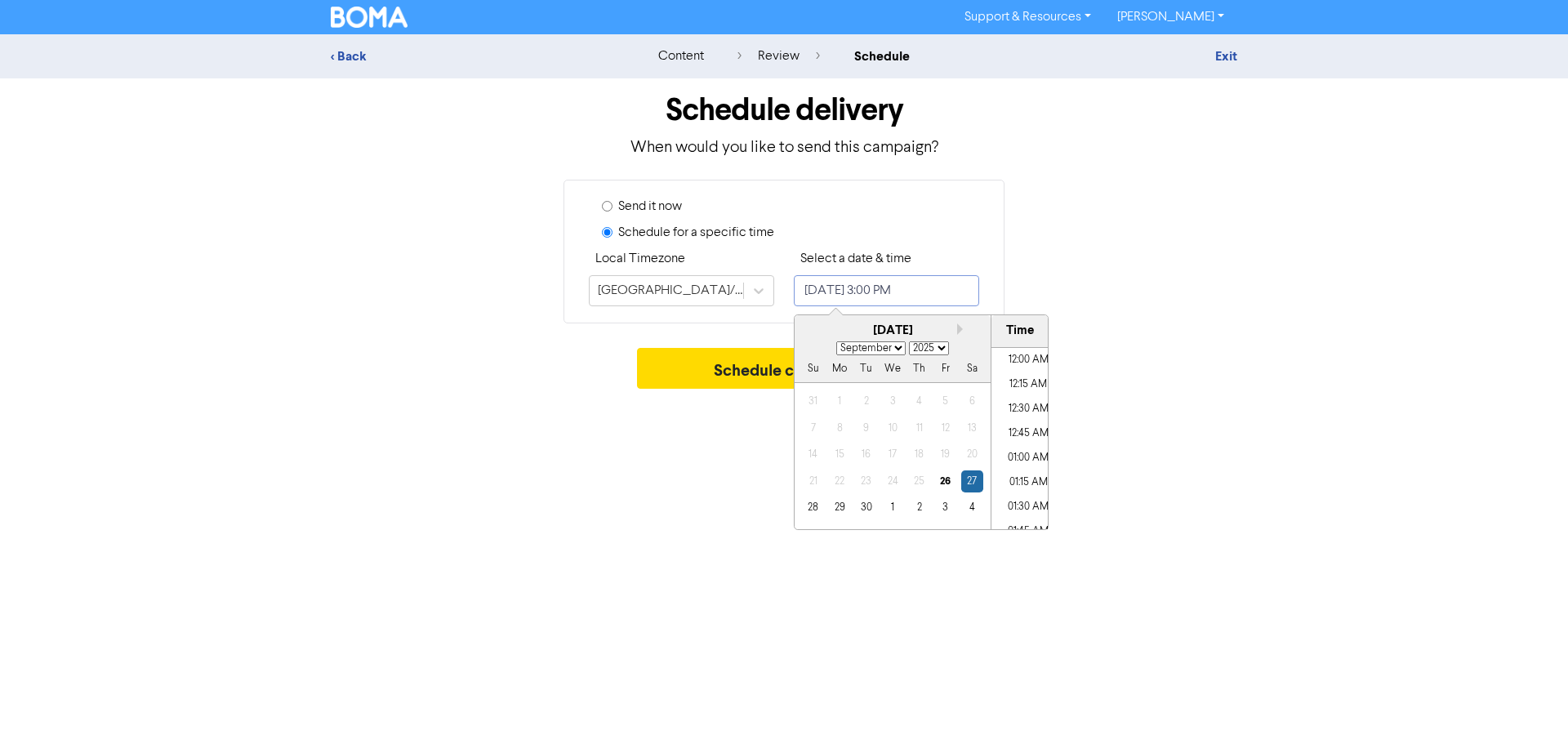
click at [886, 294] on input "[DATE] 3:00 PM" at bounding box center [886, 290] width 185 height 31
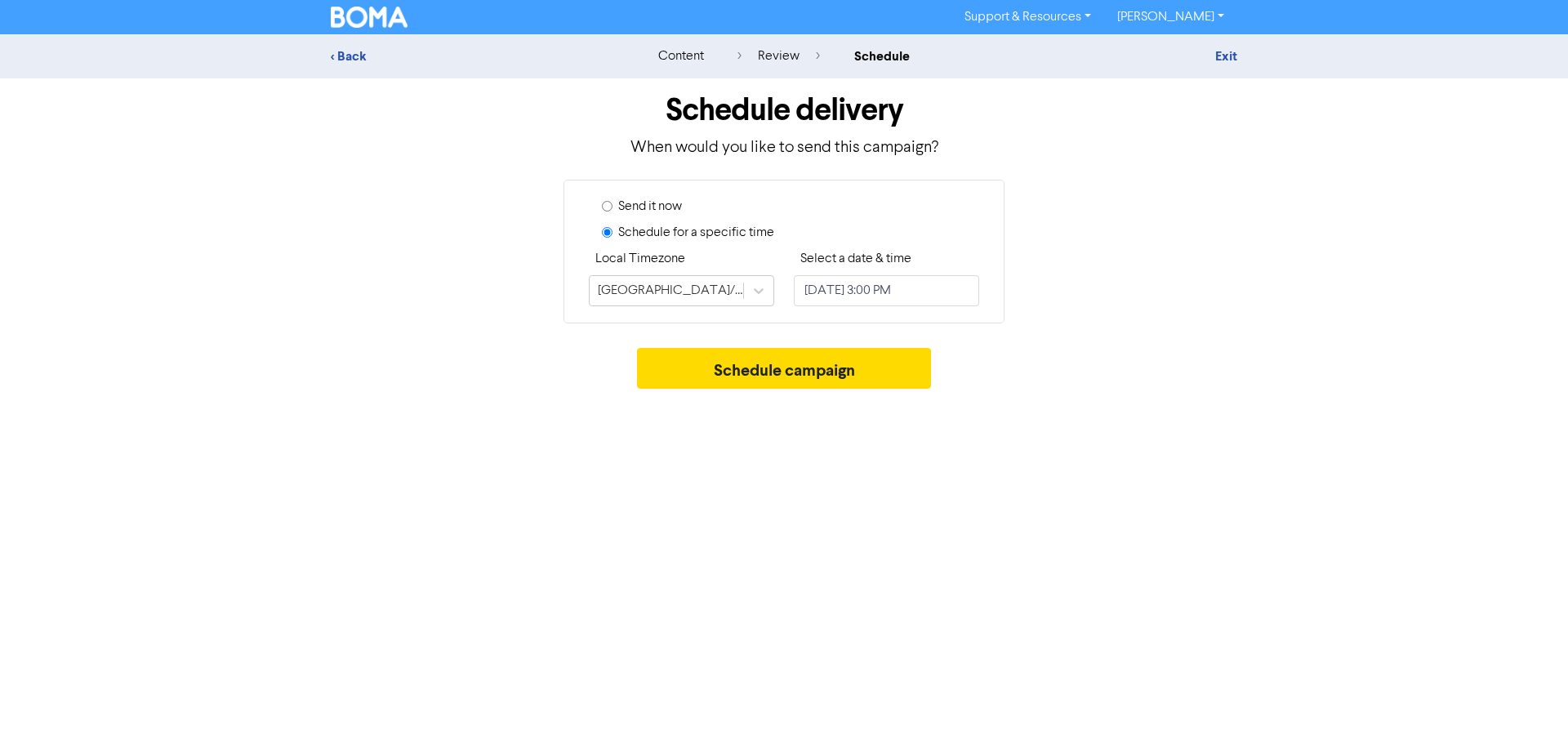
click at [1064, 237] on div "Send it now Schedule for a specific time Local Timezone [GEOGRAPHIC_DATA]/[GEOG…" at bounding box center [784, 251] width 931 height 143
click at [830, 372] on button "Schedule campaign" at bounding box center [784, 367] width 295 height 41
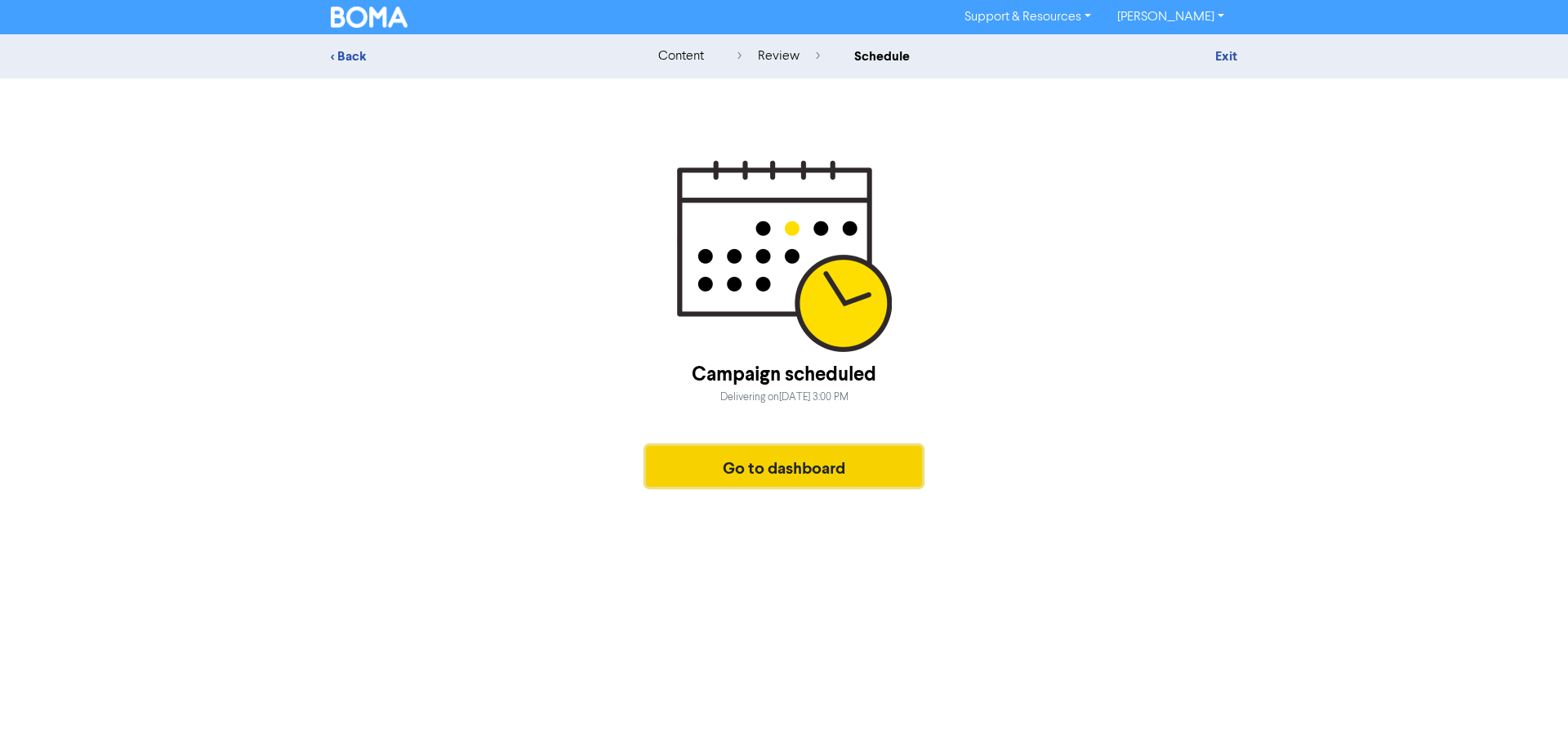
click at [796, 465] on button "Go to dashboard" at bounding box center [783, 465] width 276 height 41
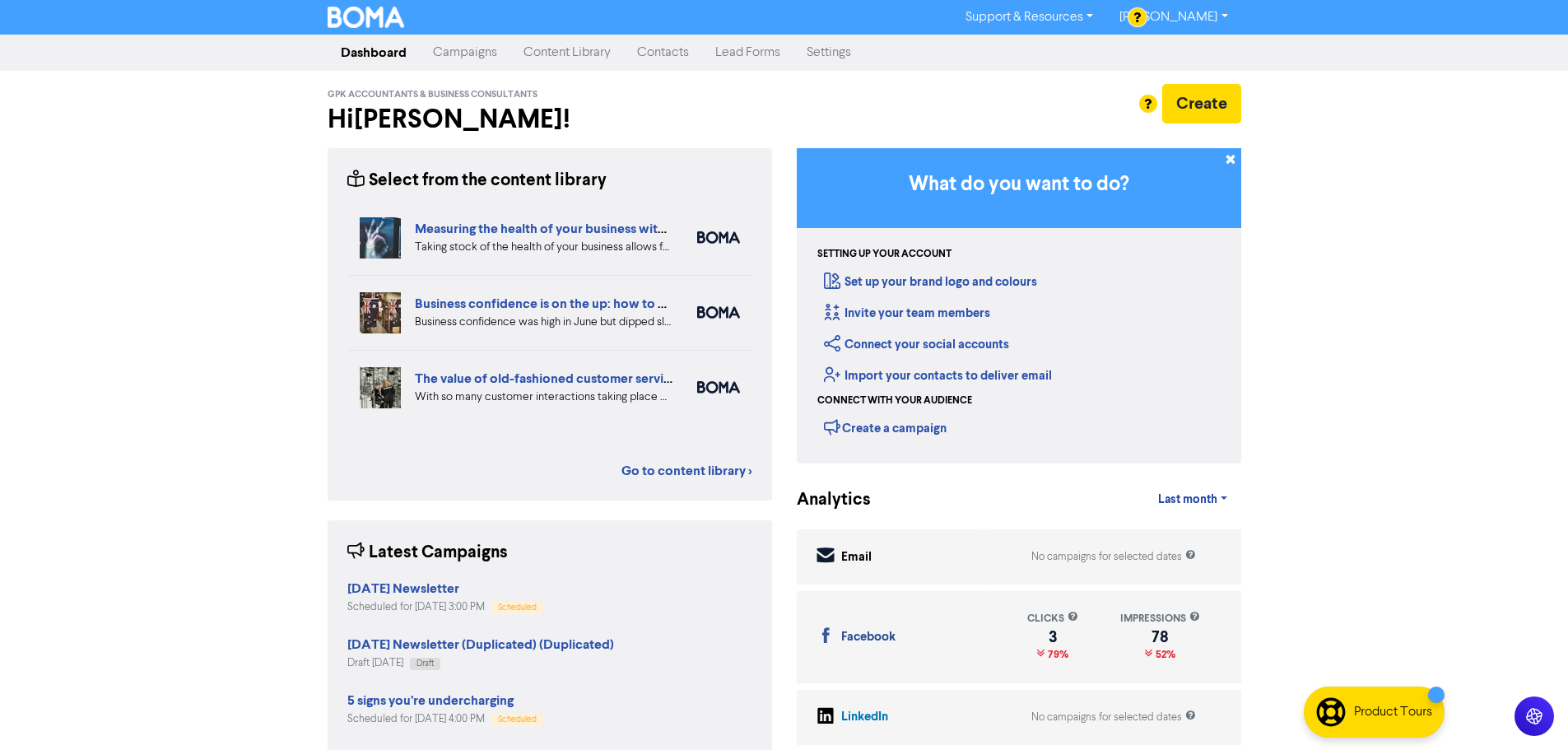
click at [461, 55] on link "Campaigns" at bounding box center [465, 52] width 90 height 33
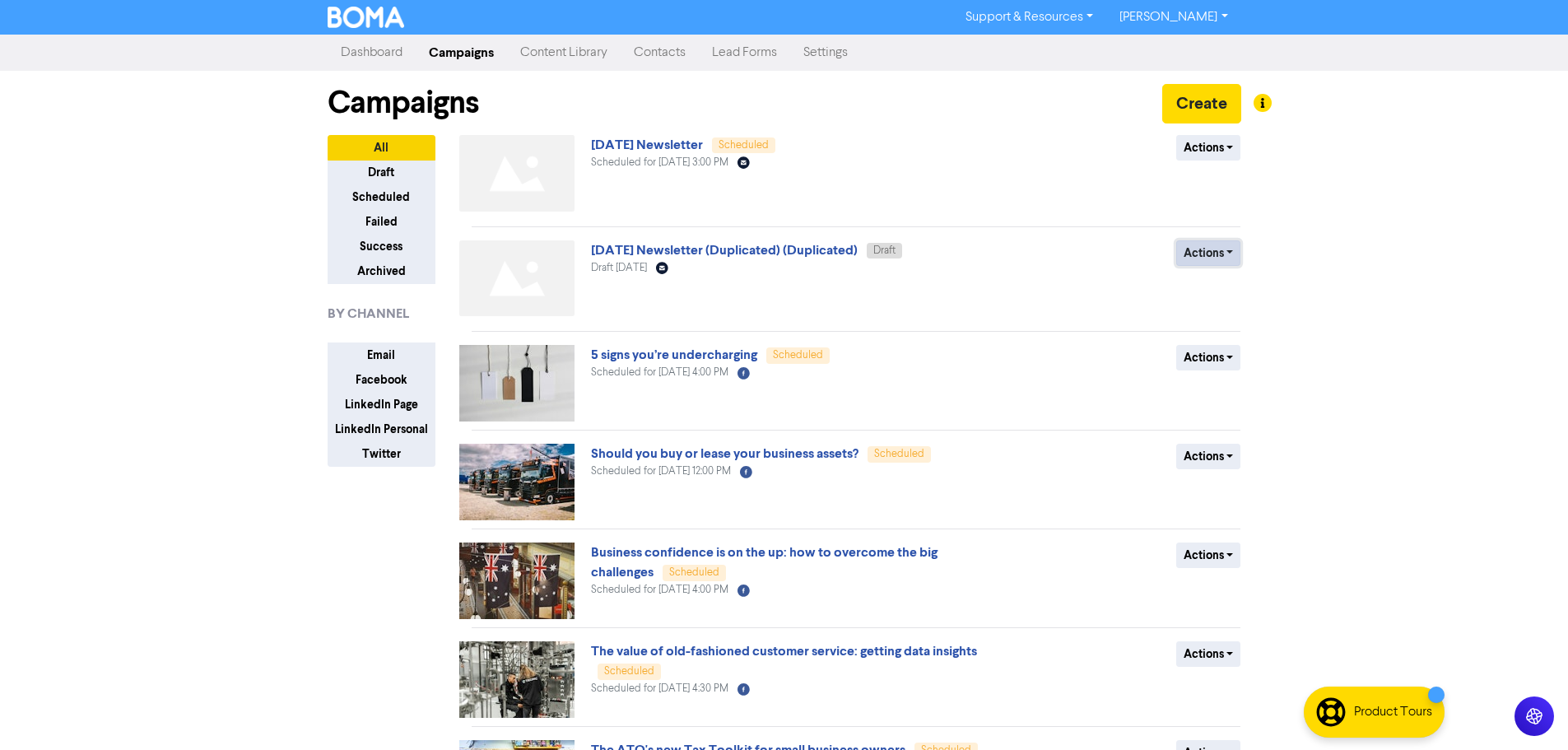
click at [1199, 249] on button "Actions" at bounding box center [1208, 253] width 65 height 26
click at [1215, 289] on button "Delete" at bounding box center [1241, 288] width 130 height 26
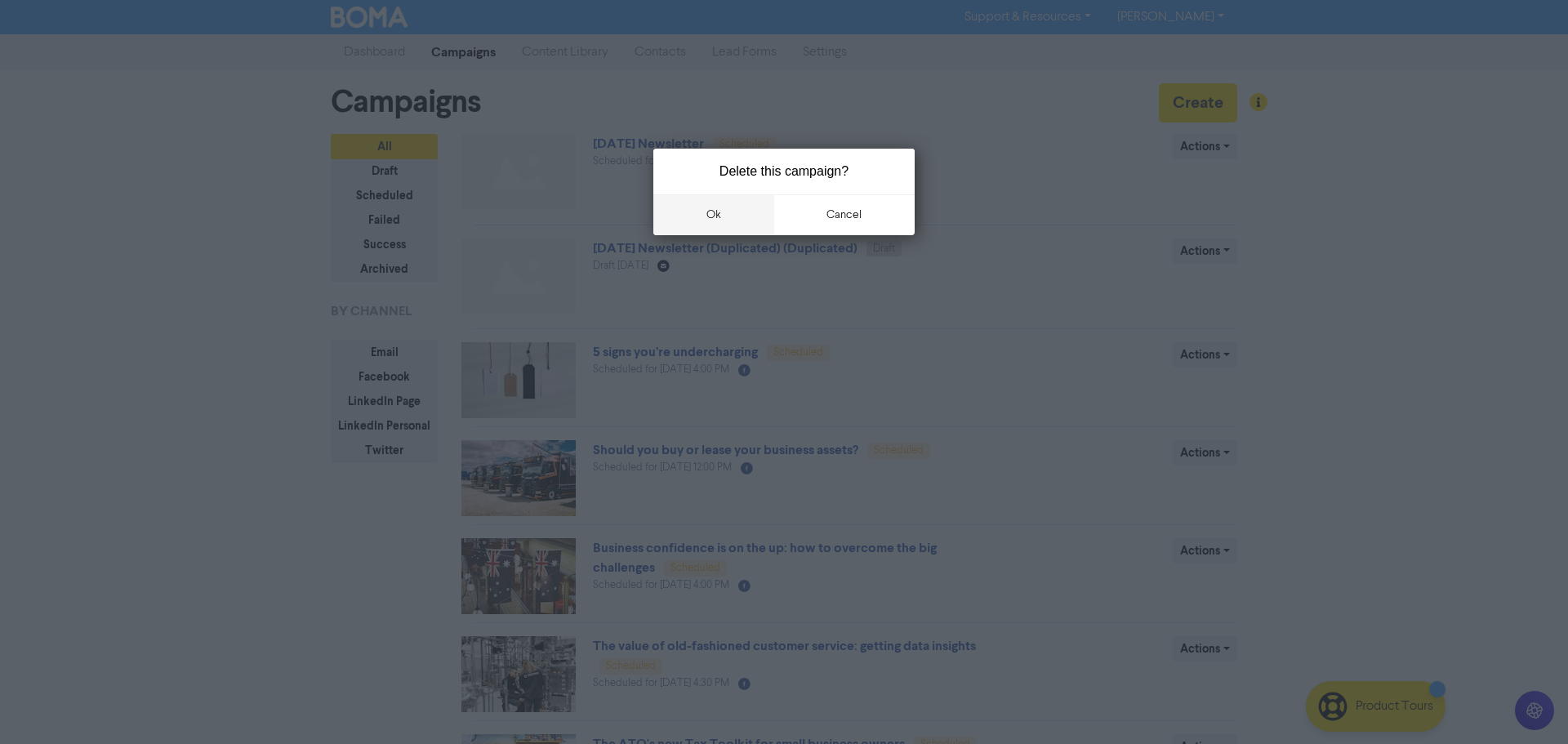
click at [746, 206] on button "ok" at bounding box center [713, 214] width 121 height 41
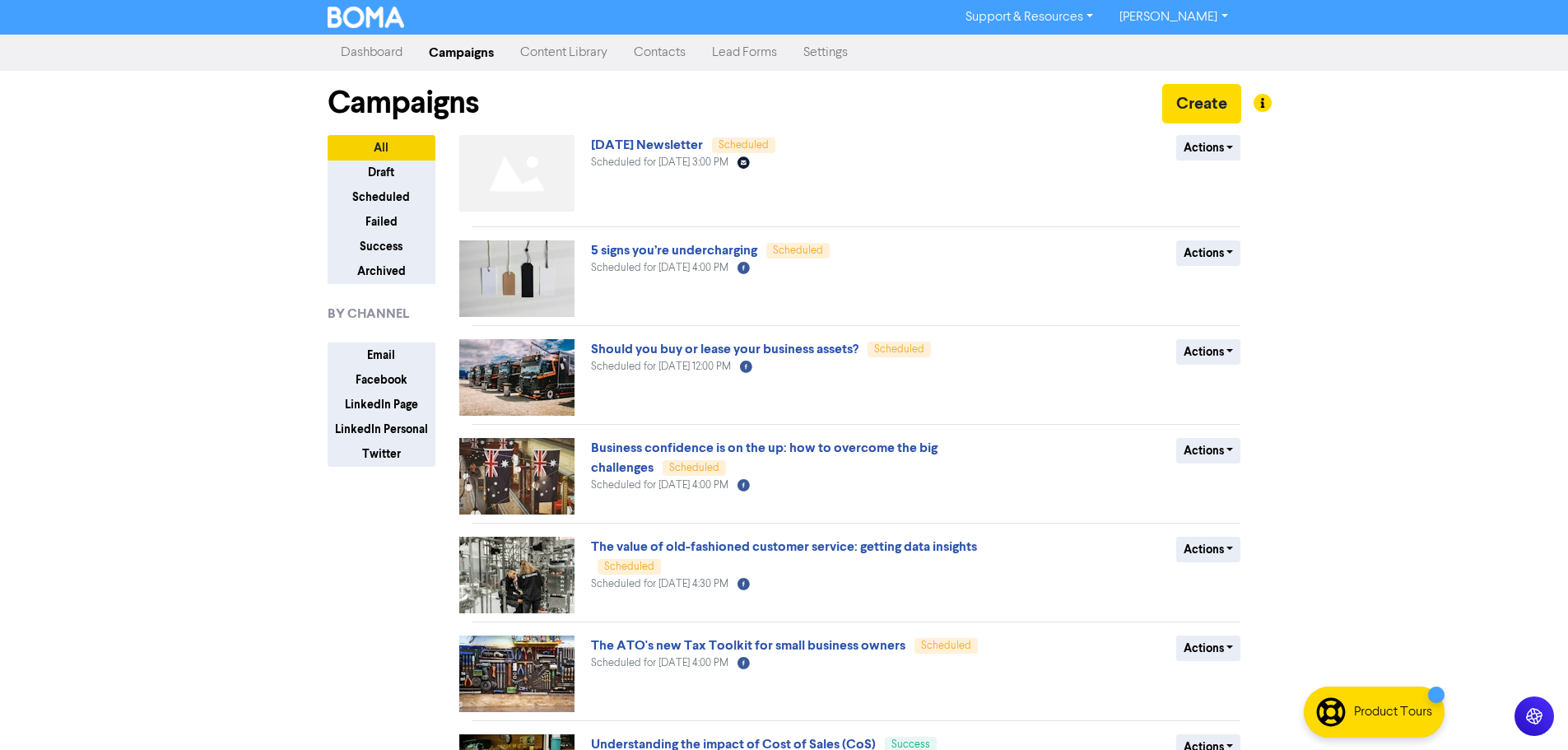
click at [586, 60] on link "Content Library" at bounding box center [564, 52] width 114 height 33
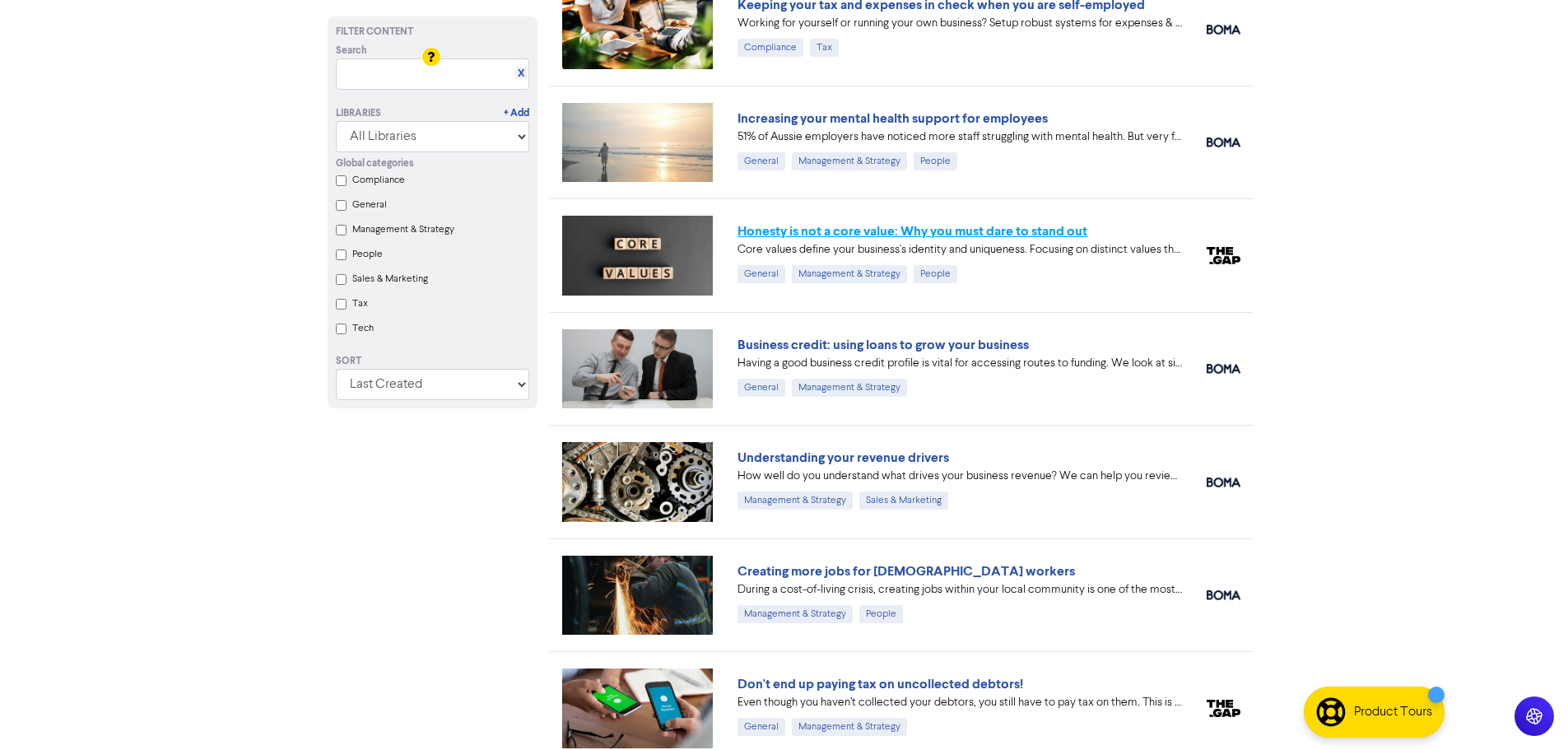
scroll to position [2204, 0]
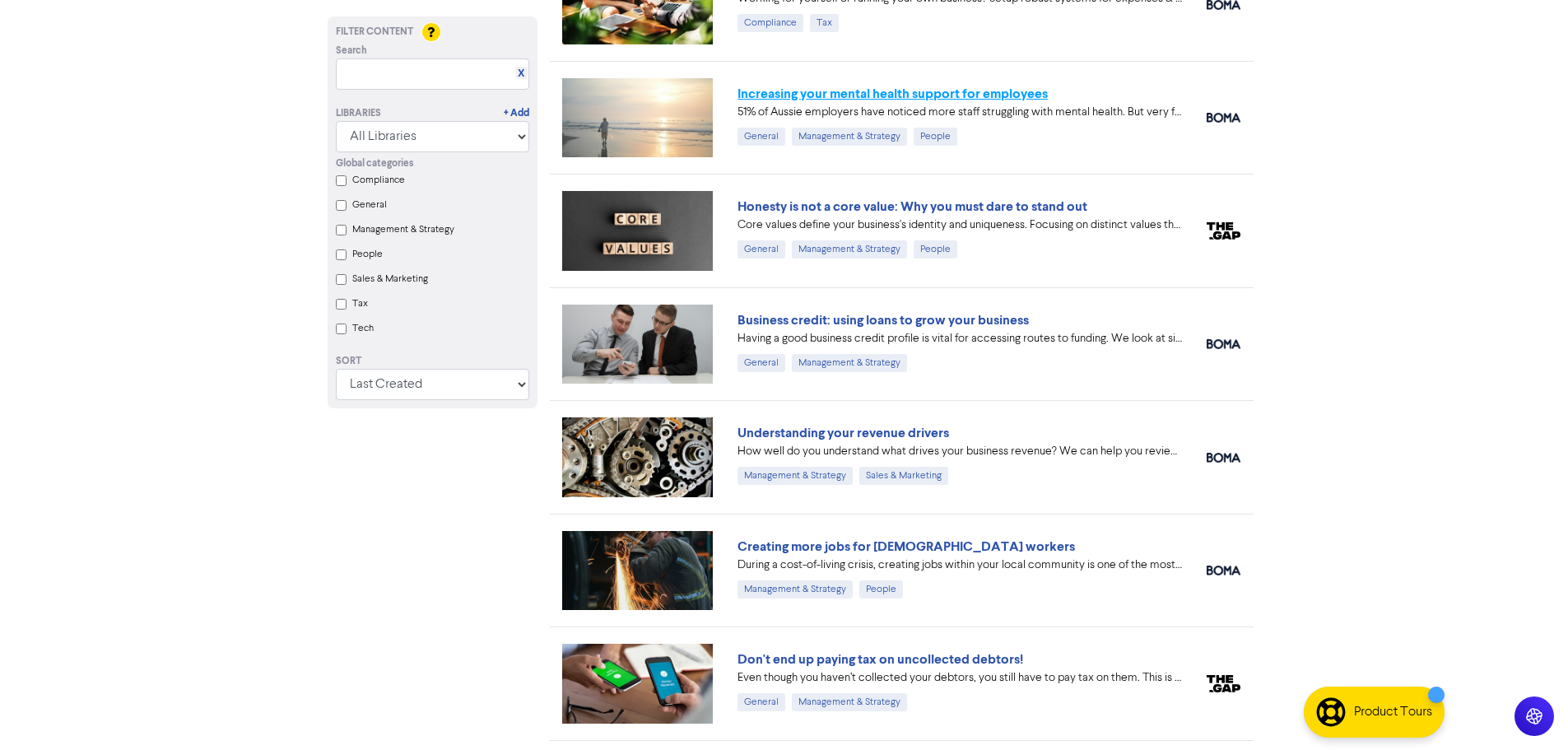
click at [770, 89] on link "Increasing your mental health support for employees" at bounding box center [892, 94] width 310 height 17
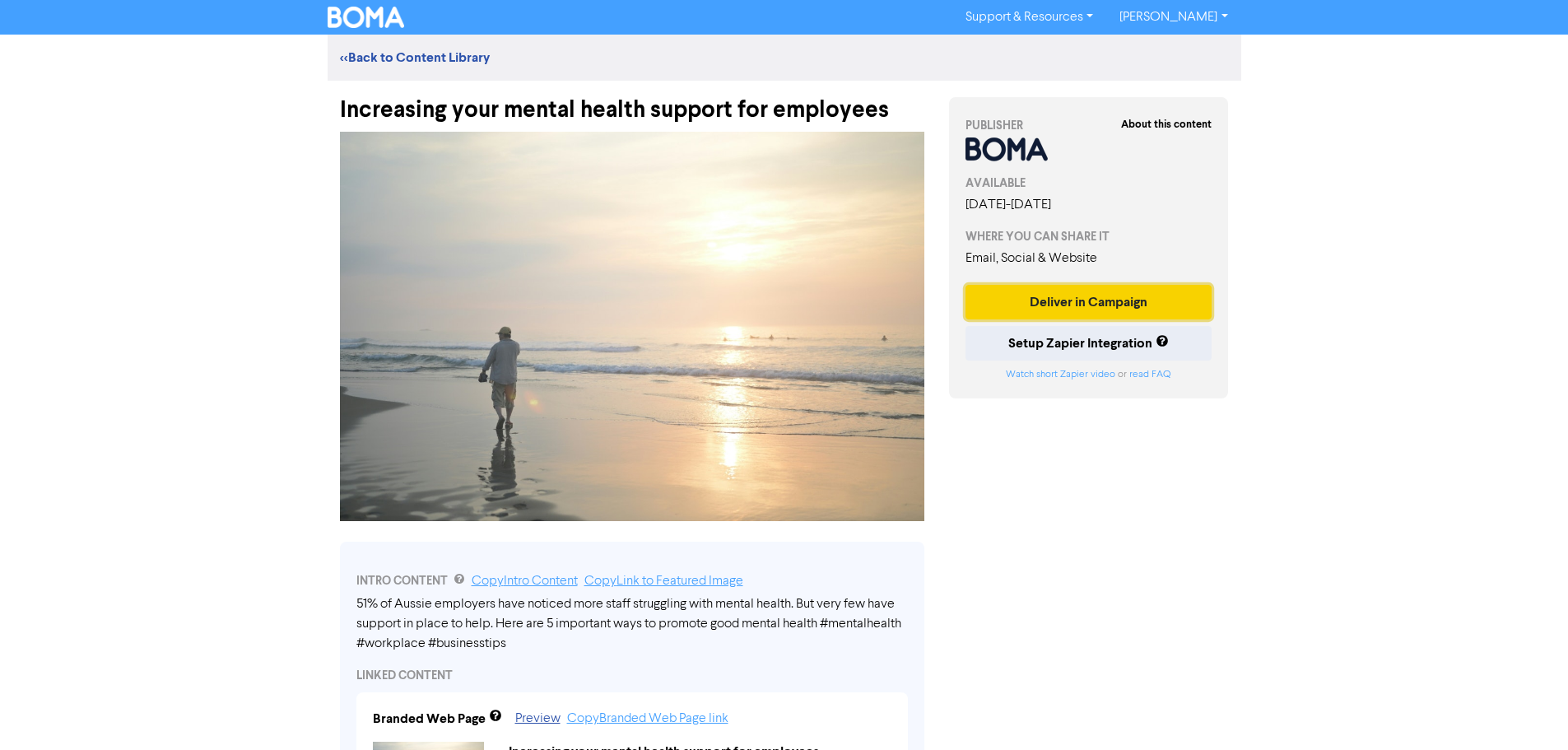
click at [1007, 293] on button "Deliver in Campaign" at bounding box center [1088, 302] width 247 height 34
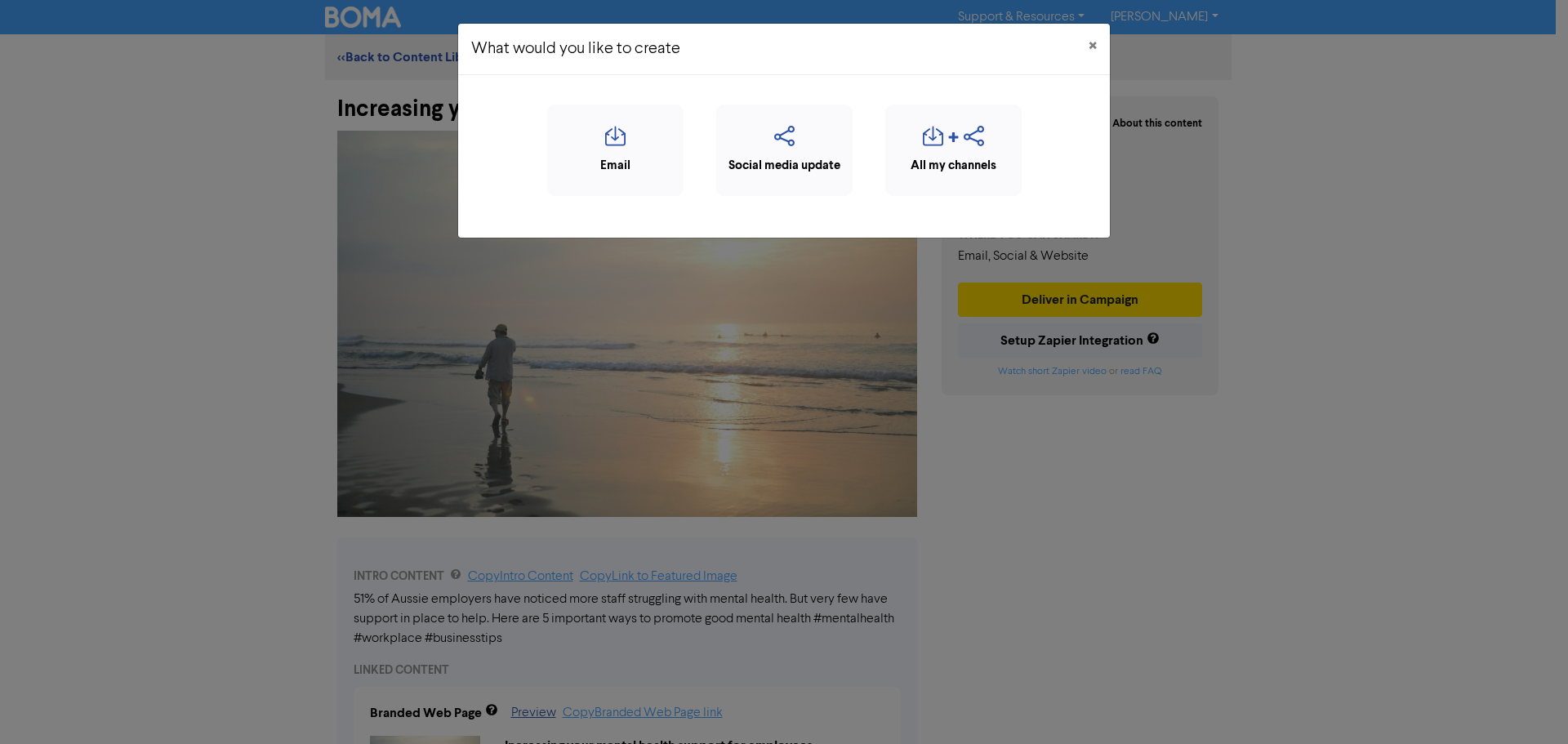
click at [853, 309] on div "What would you like to create × Email Social media update All my channels" at bounding box center [784, 372] width 1568 height 744
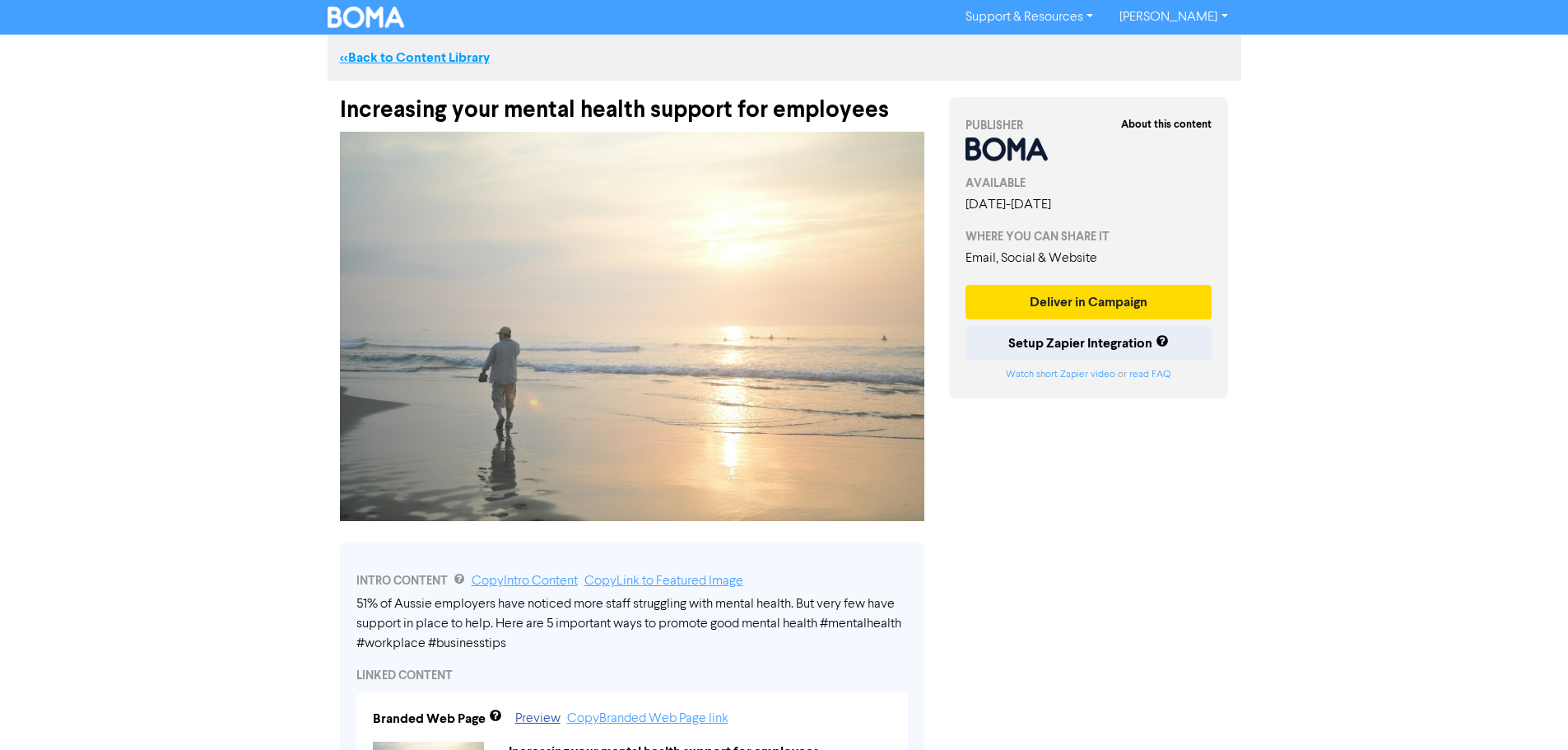
click at [430, 62] on link "<< Back to Content Library" at bounding box center [414, 58] width 150 height 17
